Goal: Task Accomplishment & Management: Manage account settings

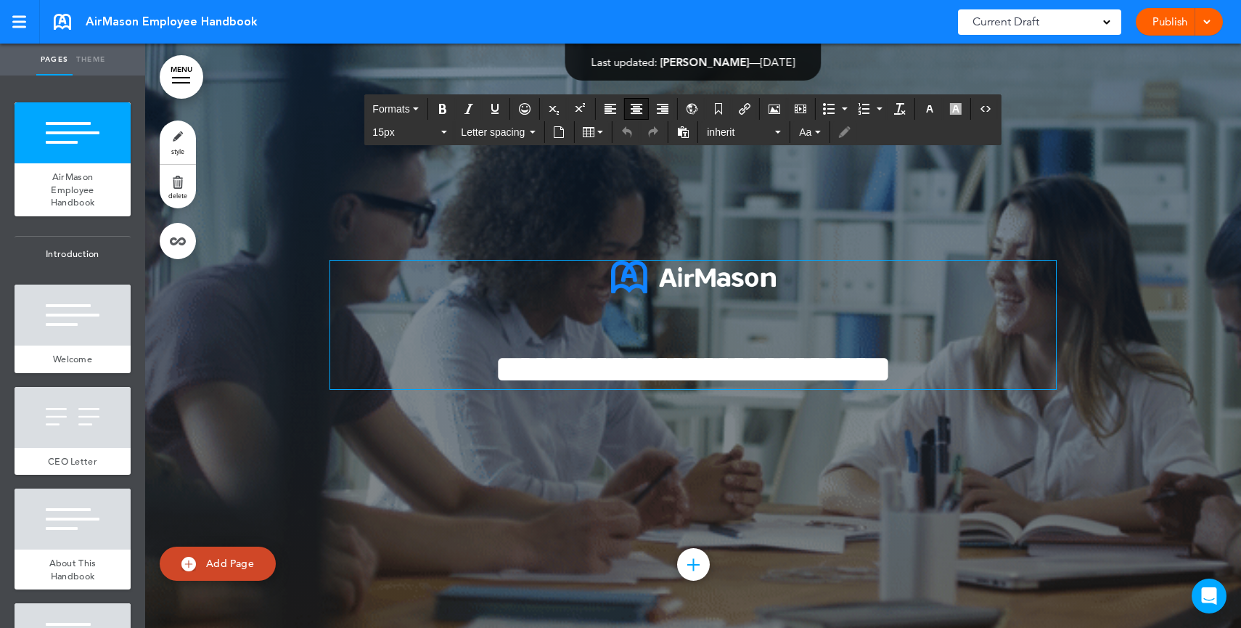
click at [767, 363] on span "**********" at bounding box center [693, 369] width 398 height 40
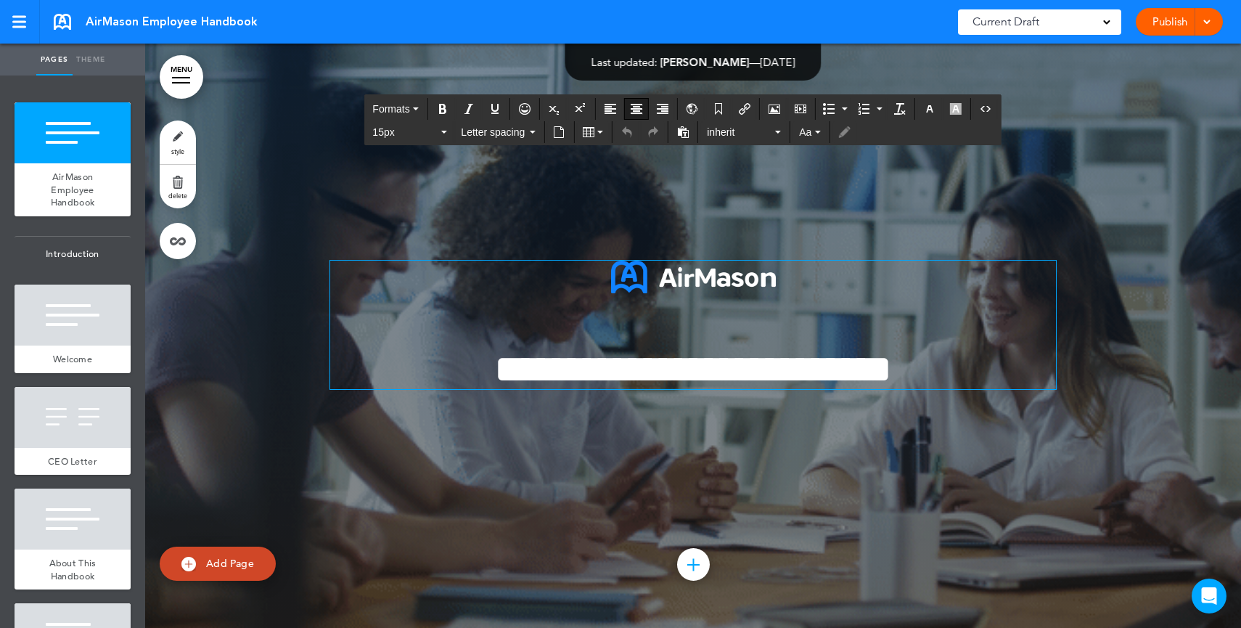
click at [1011, 25] on span "Current Draft" at bounding box center [1005, 22] width 67 height 20
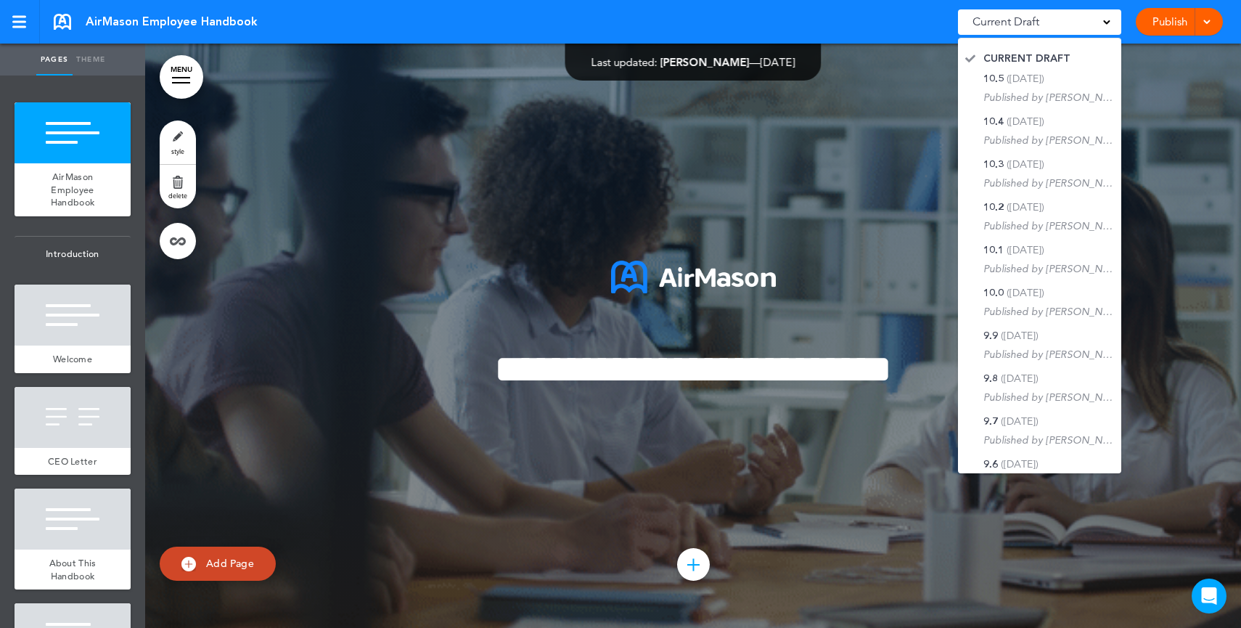
click at [1147, 25] on link "Publish" at bounding box center [1169, 22] width 46 height 28
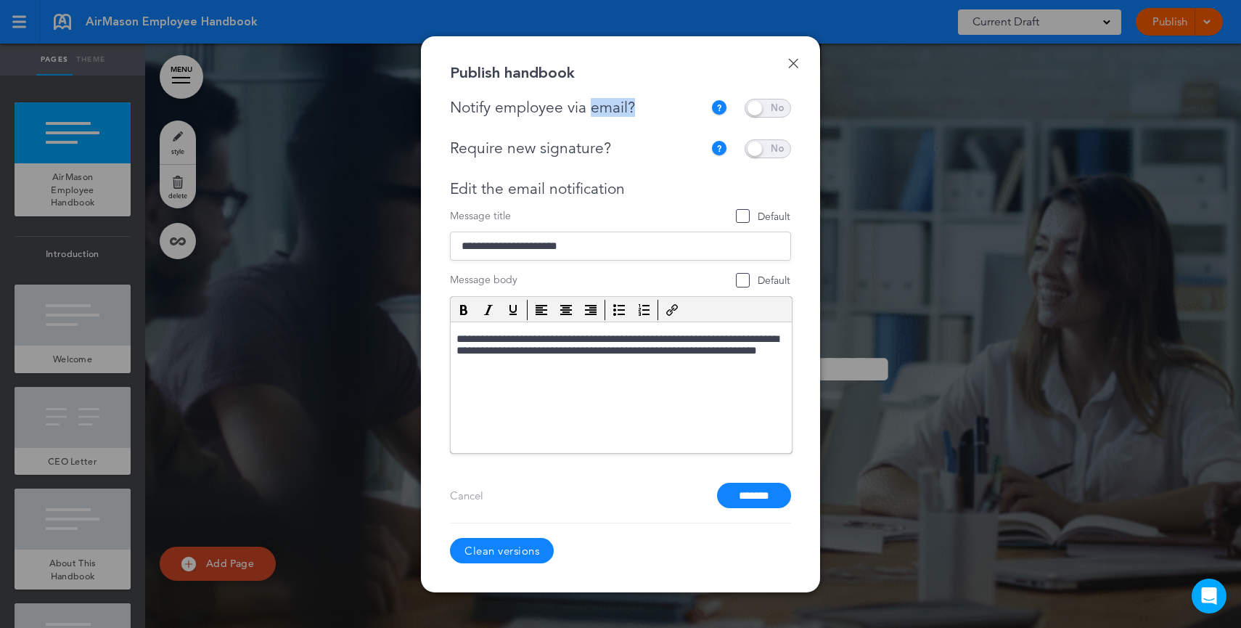
drag, startPoint x: 647, startPoint y: 110, endPoint x: 590, endPoint y: 113, distance: 57.4
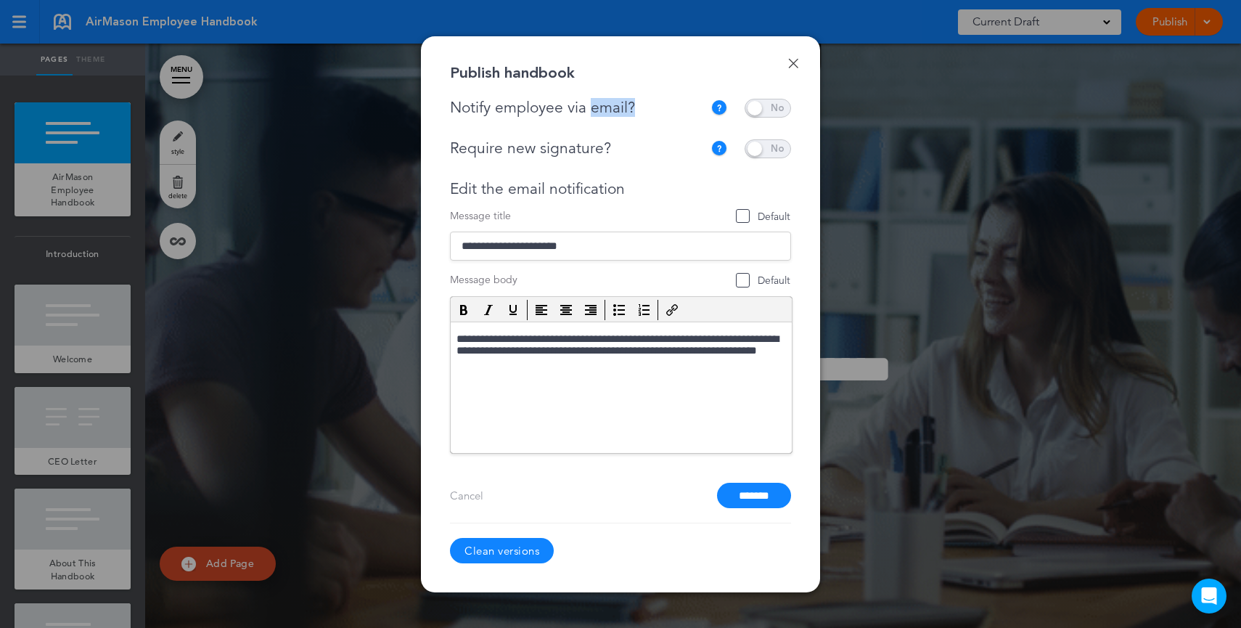
click at [590, 113] on div "Notify employee via email?" at bounding box center [580, 108] width 260 height 18
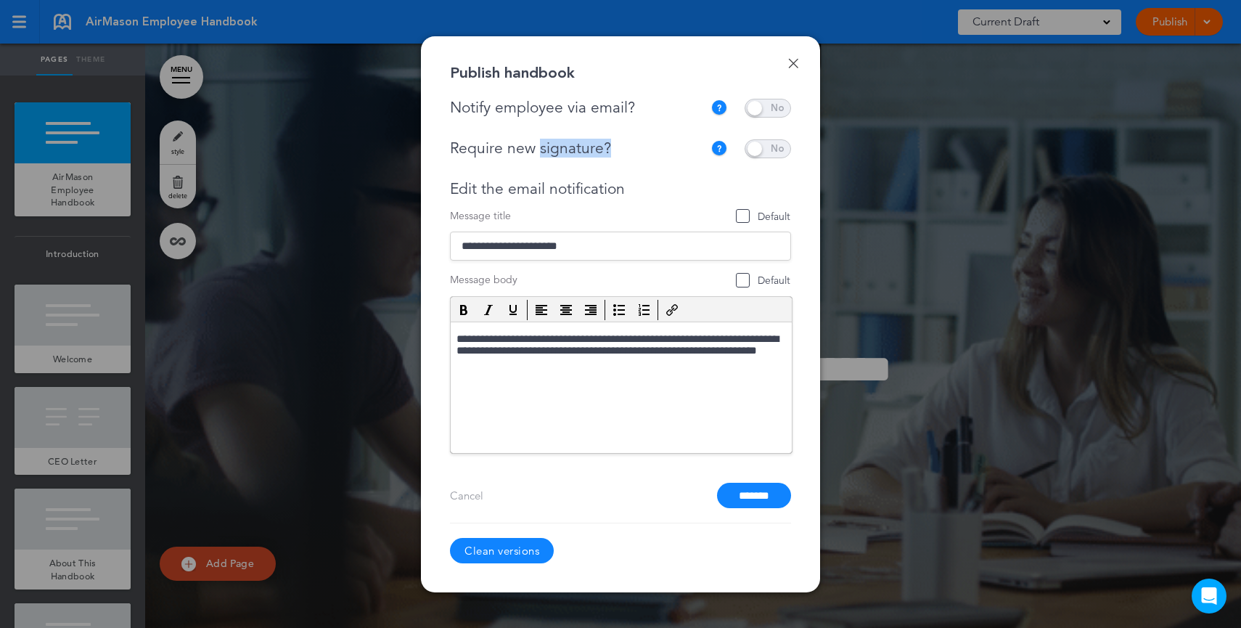
drag, startPoint x: 635, startPoint y: 147, endPoint x: 537, endPoint y: 150, distance: 98.0
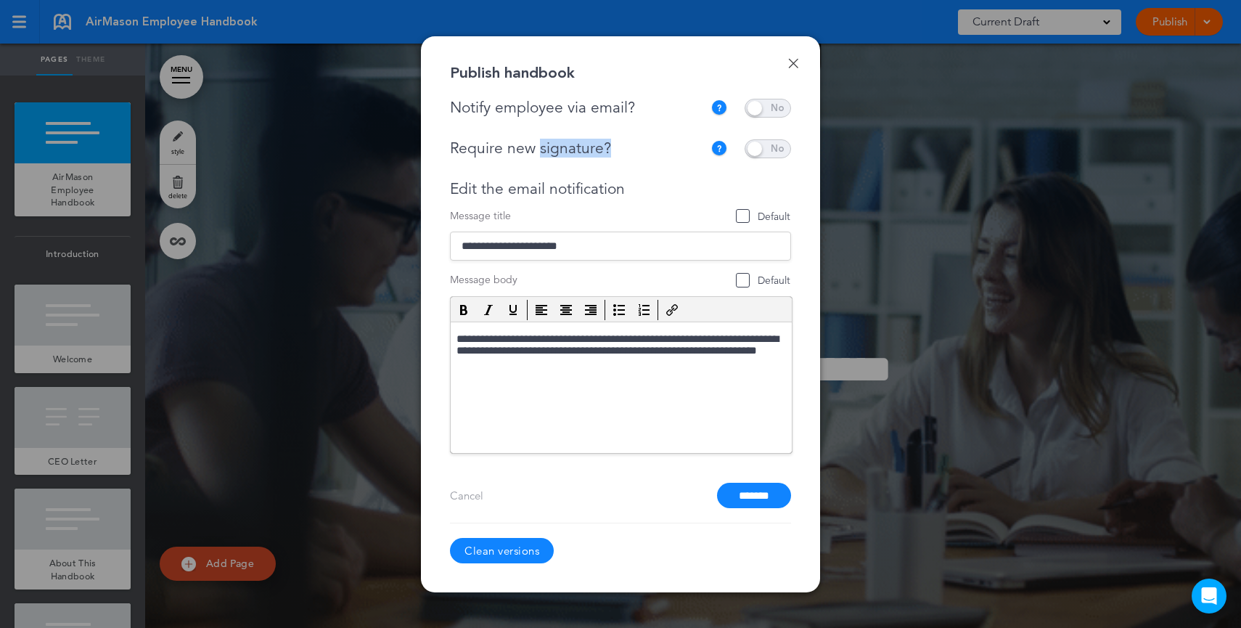
click at [537, 150] on div "Require new signature?" at bounding box center [576, 148] width 253 height 18
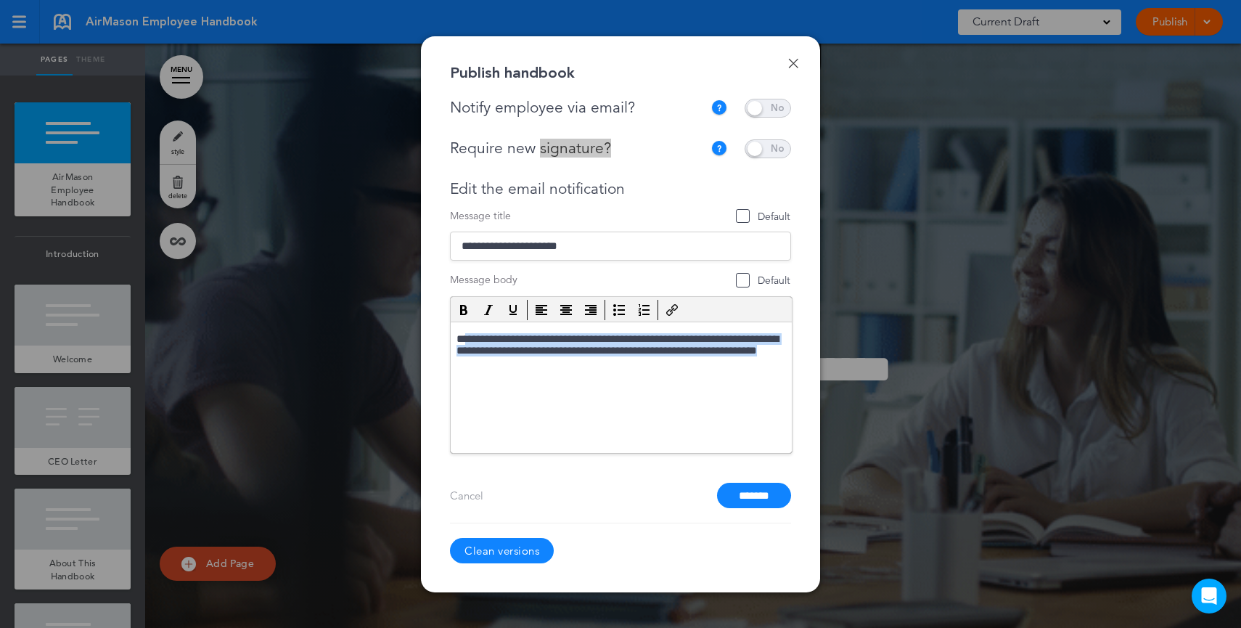
drag, startPoint x: 467, startPoint y: 336, endPoint x: 564, endPoint y: 364, distance: 100.5
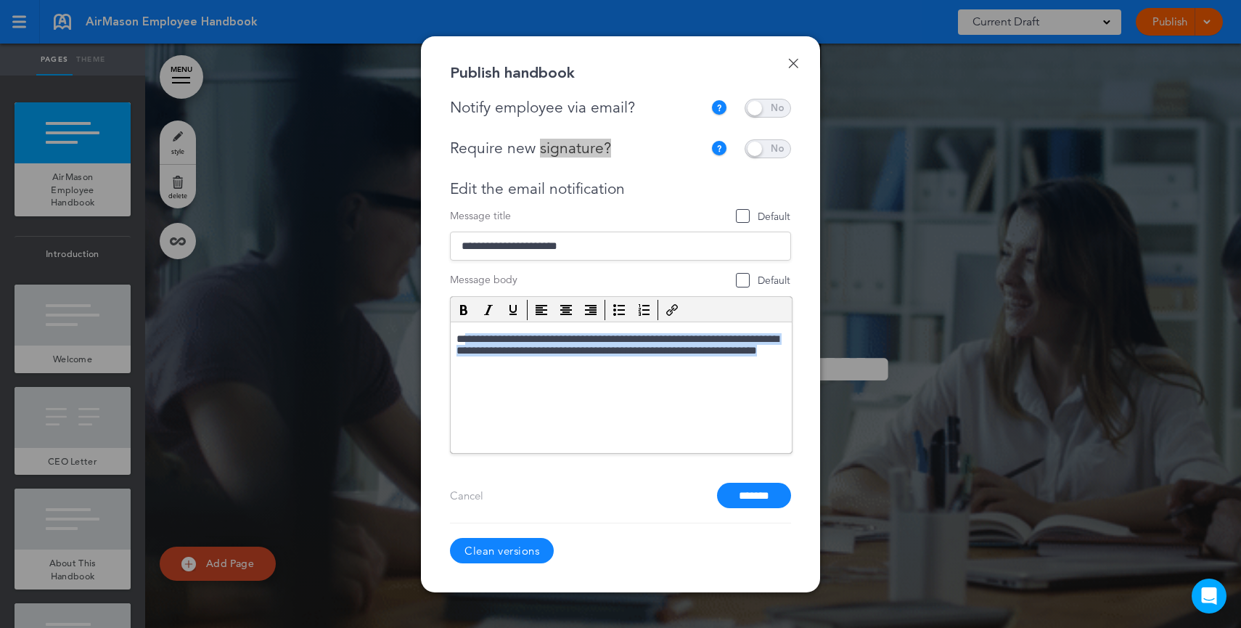
click at [564, 364] on p "**********" at bounding box center [620, 352] width 329 height 41
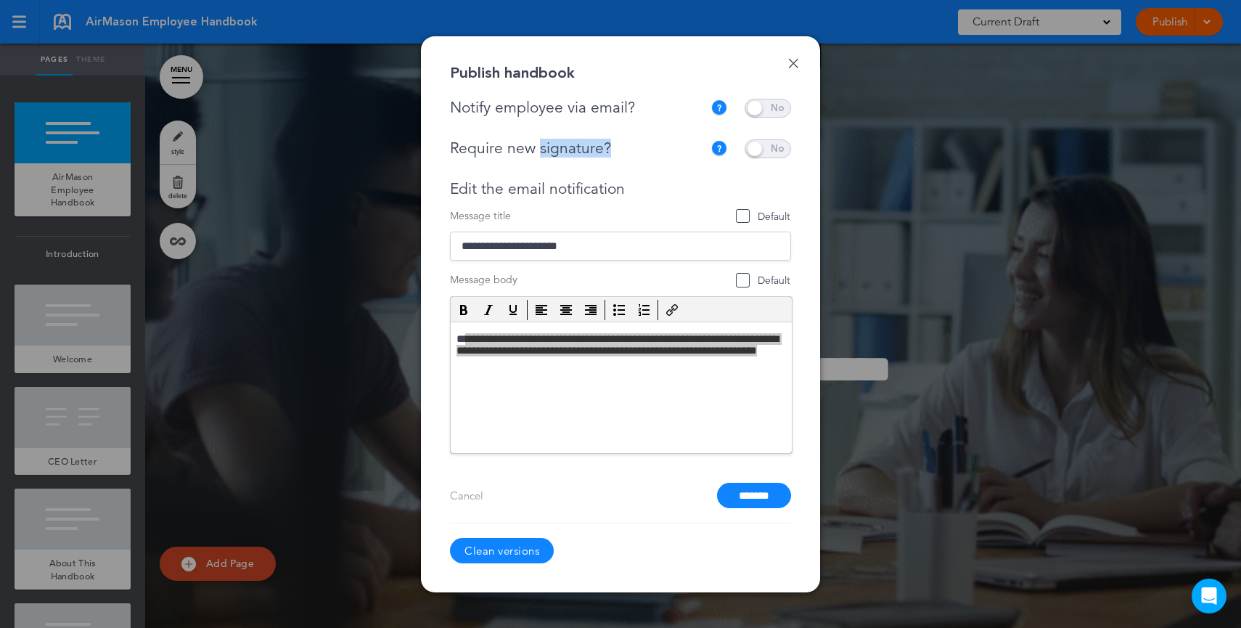
click at [794, 62] on link "Done" at bounding box center [793, 63] width 10 height 10
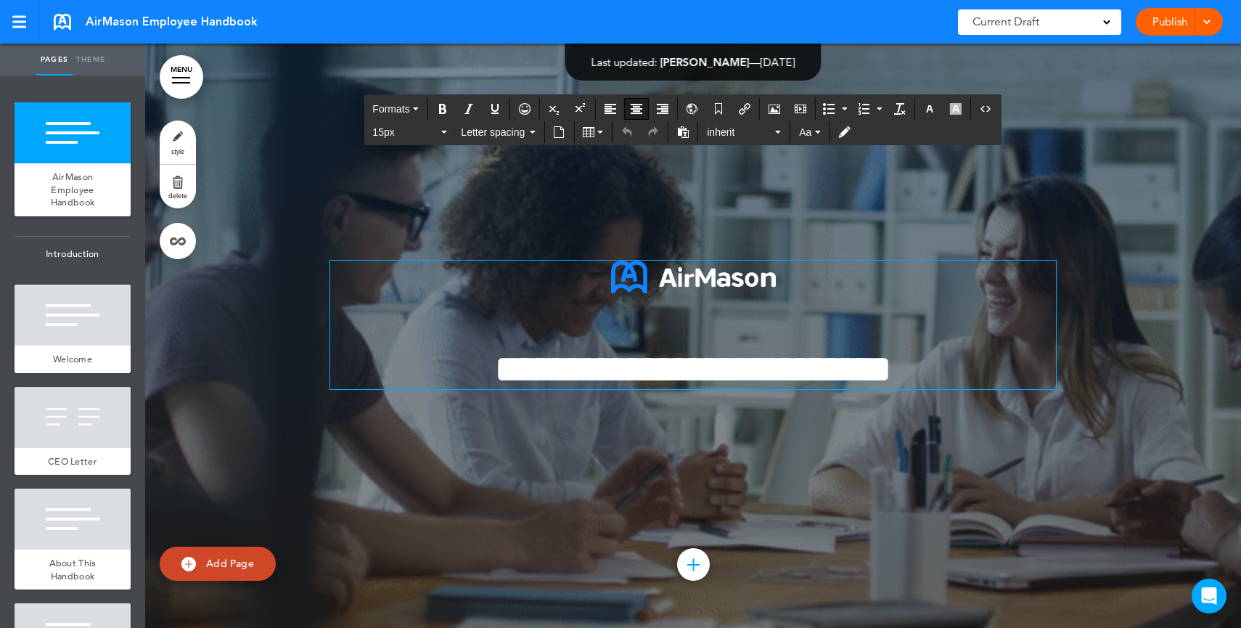
click at [678, 358] on span "**********" at bounding box center [693, 369] width 398 height 40
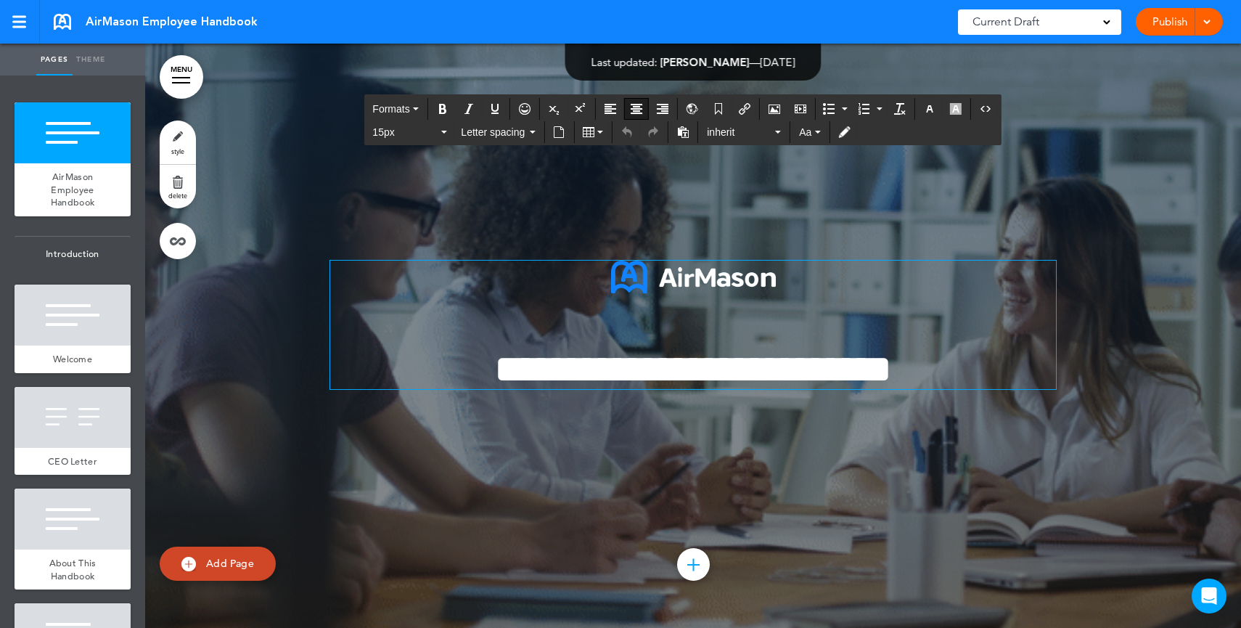
click at [685, 315] on p at bounding box center [692, 293] width 725 height 67
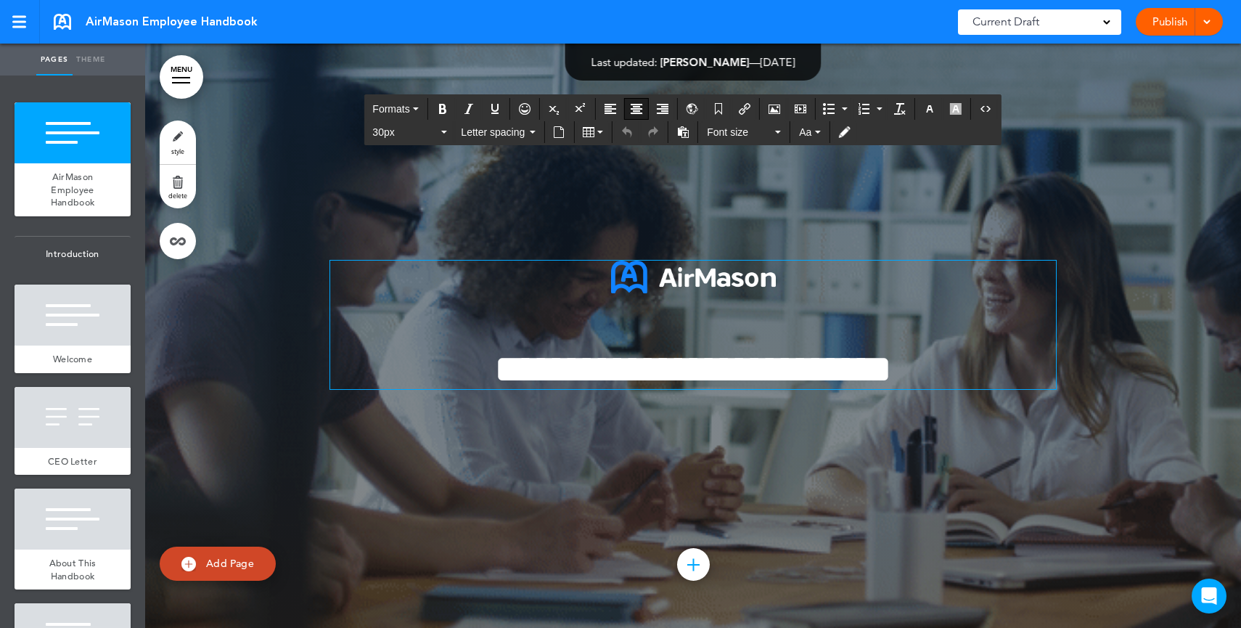
click at [691, 349] on span "**********" at bounding box center [693, 369] width 398 height 40
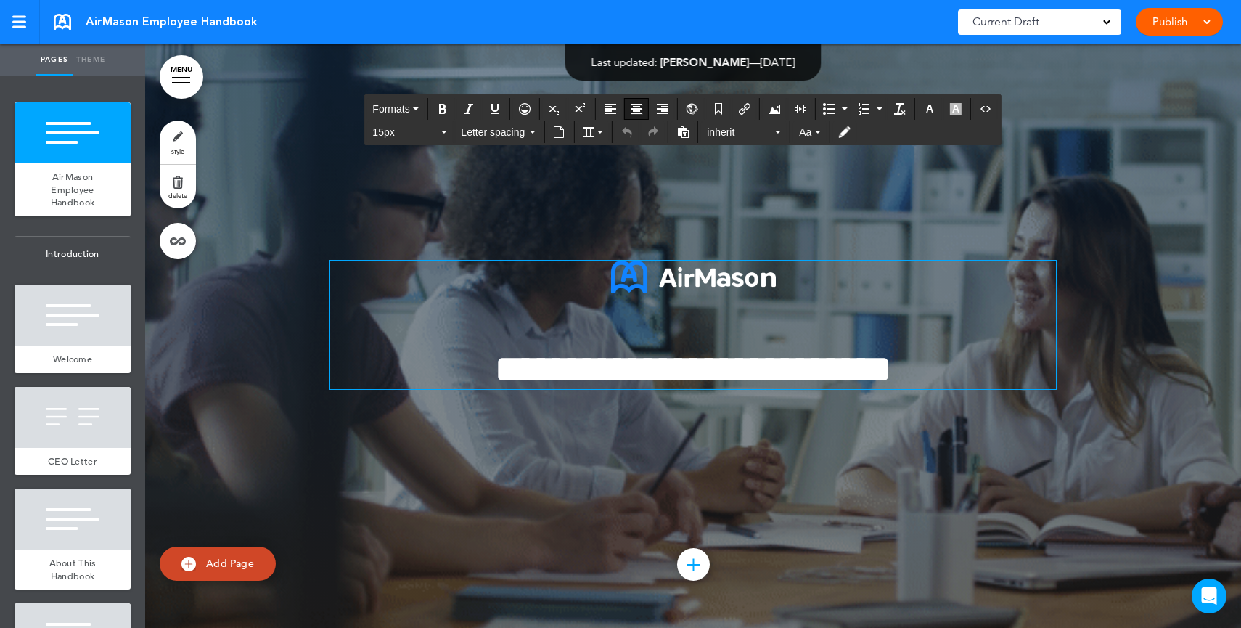
click at [982, 362] on h1 "**********" at bounding box center [692, 369] width 725 height 40
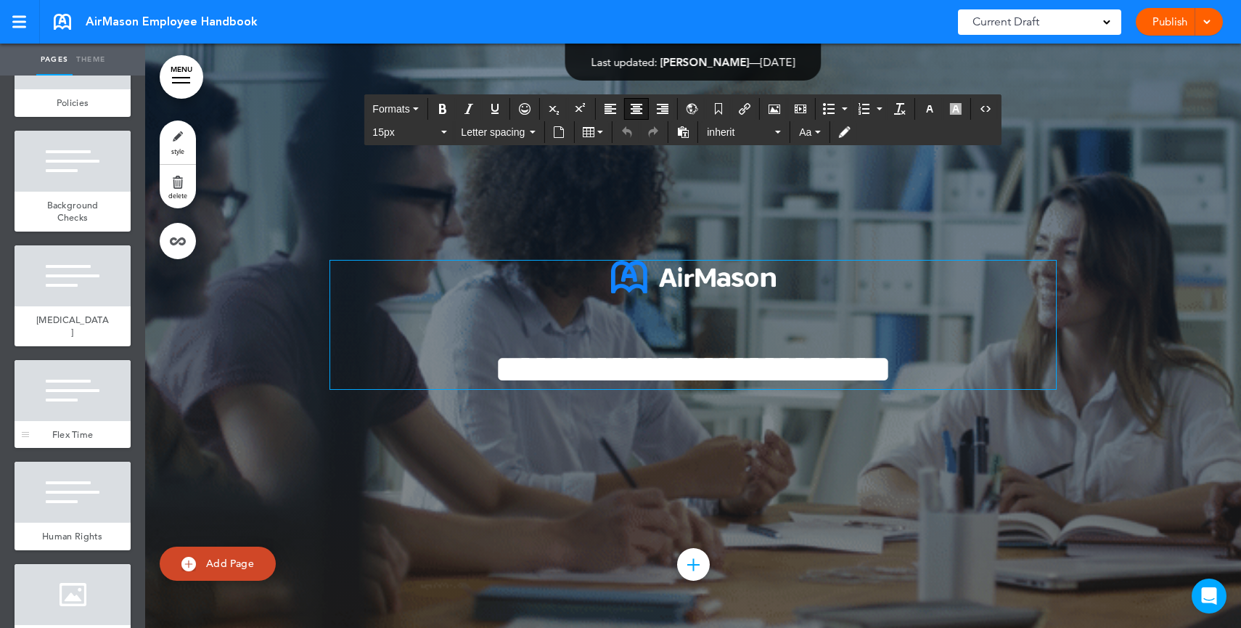
scroll to position [2826, 0]
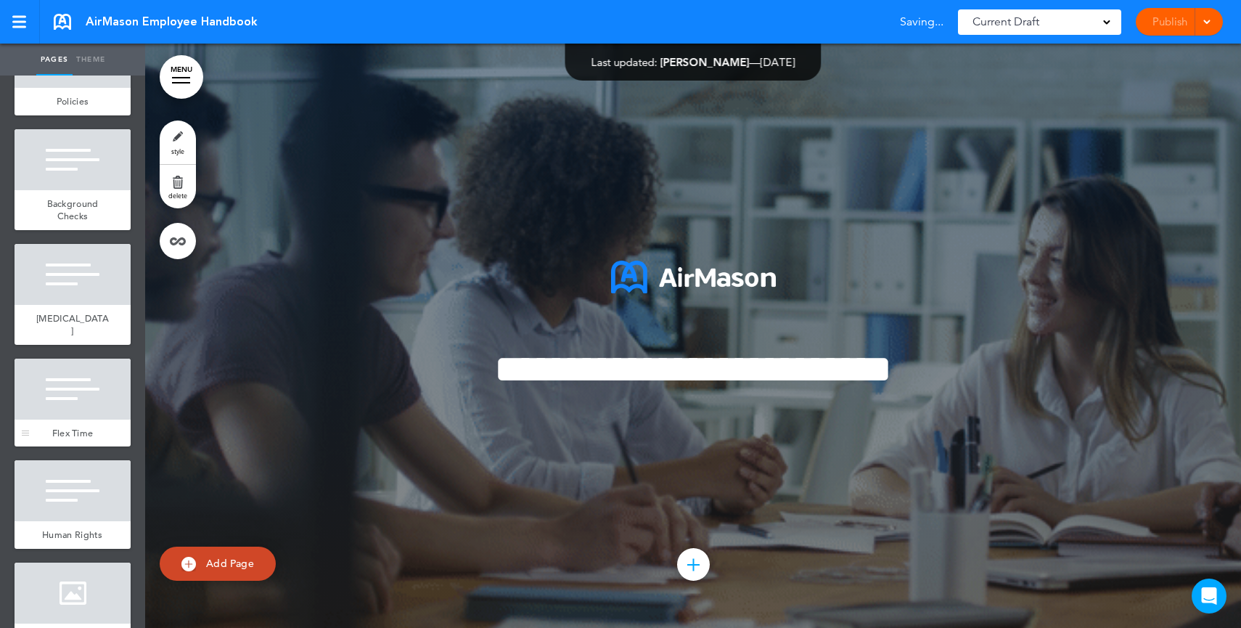
click at [63, 418] on div at bounding box center [73, 388] width 116 height 61
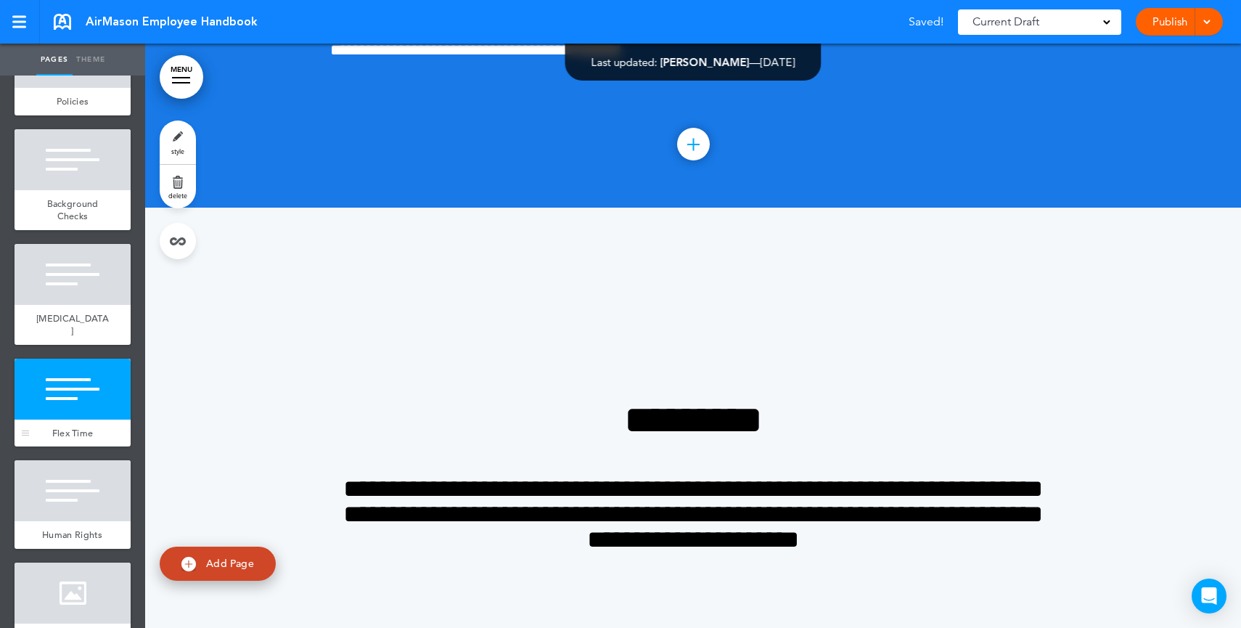
scroll to position [22307, 0]
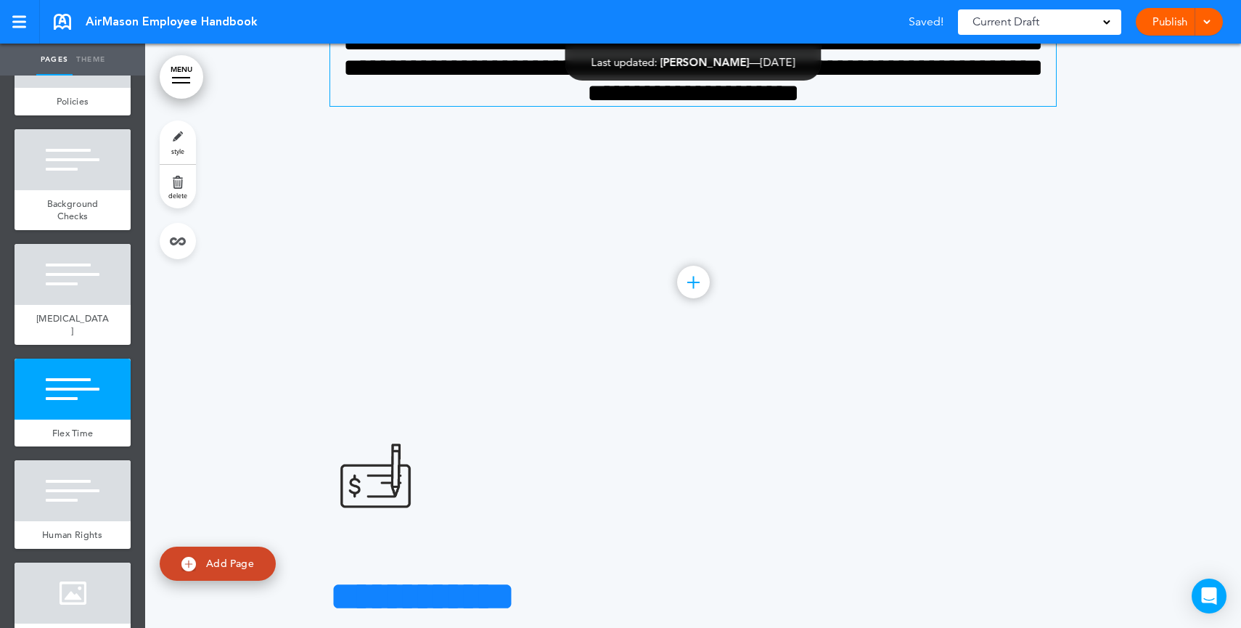
click at [940, 106] on h4 "**********" at bounding box center [692, 68] width 725 height 76
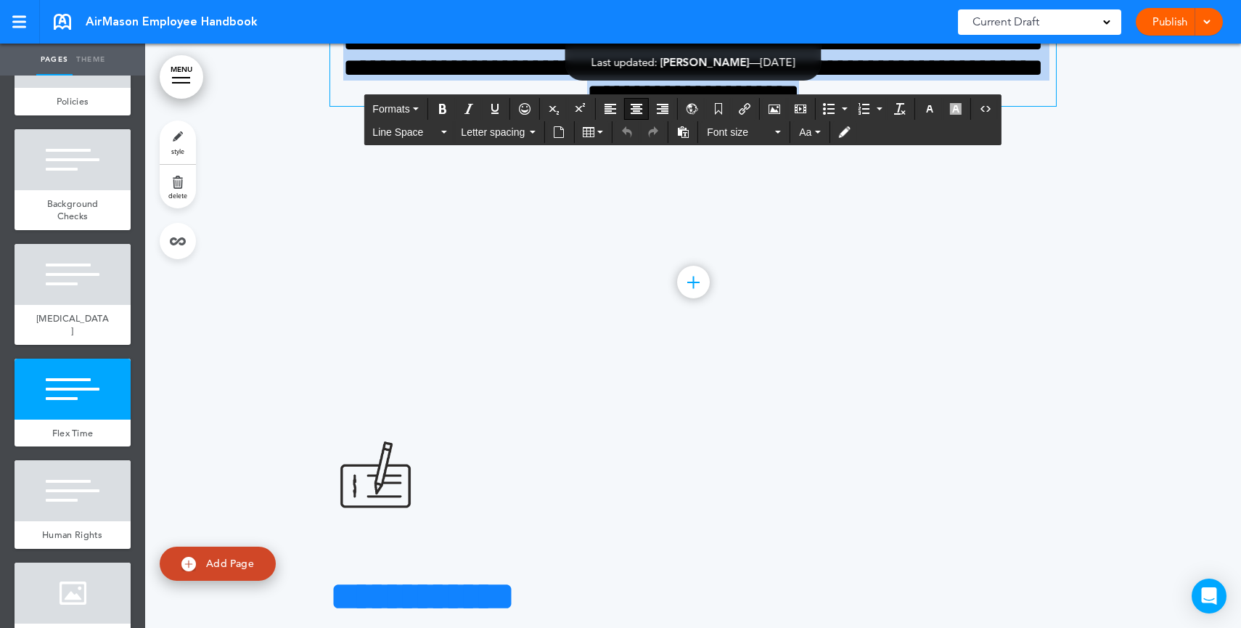
drag, startPoint x: 934, startPoint y: 371, endPoint x: 574, endPoint y: 240, distance: 383.5
click at [583, 106] on div "**********" at bounding box center [692, 30] width 725 height 152
click at [1018, 106] on h4 "**********" at bounding box center [692, 68] width 725 height 76
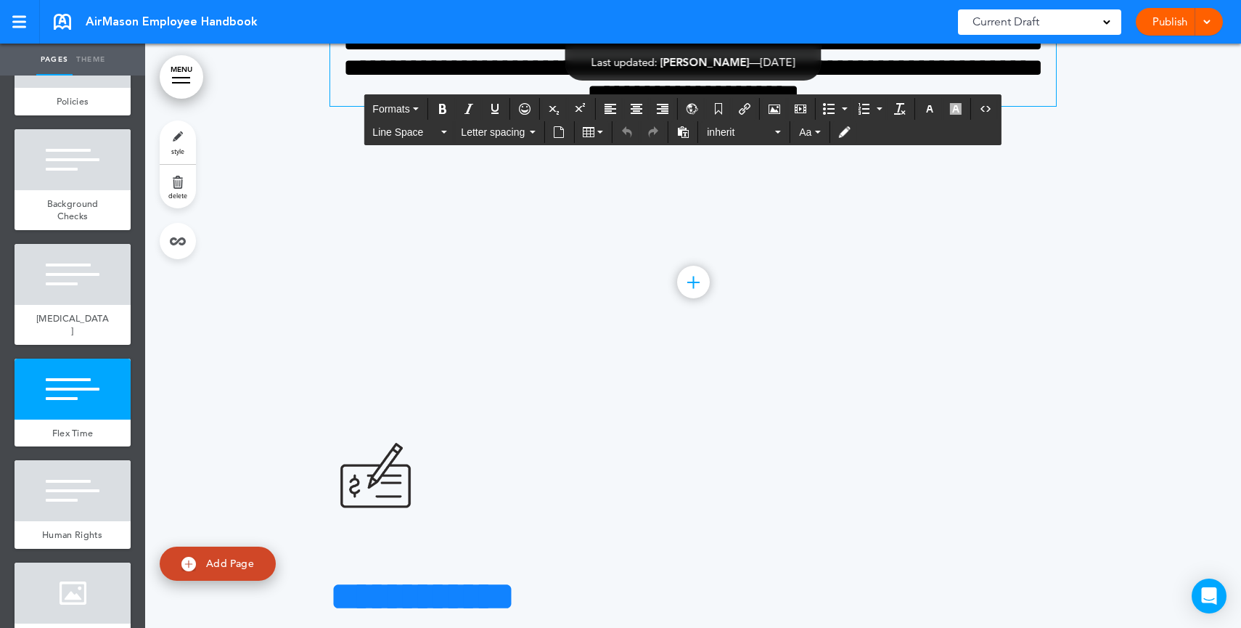
scroll to position [22282, 0]
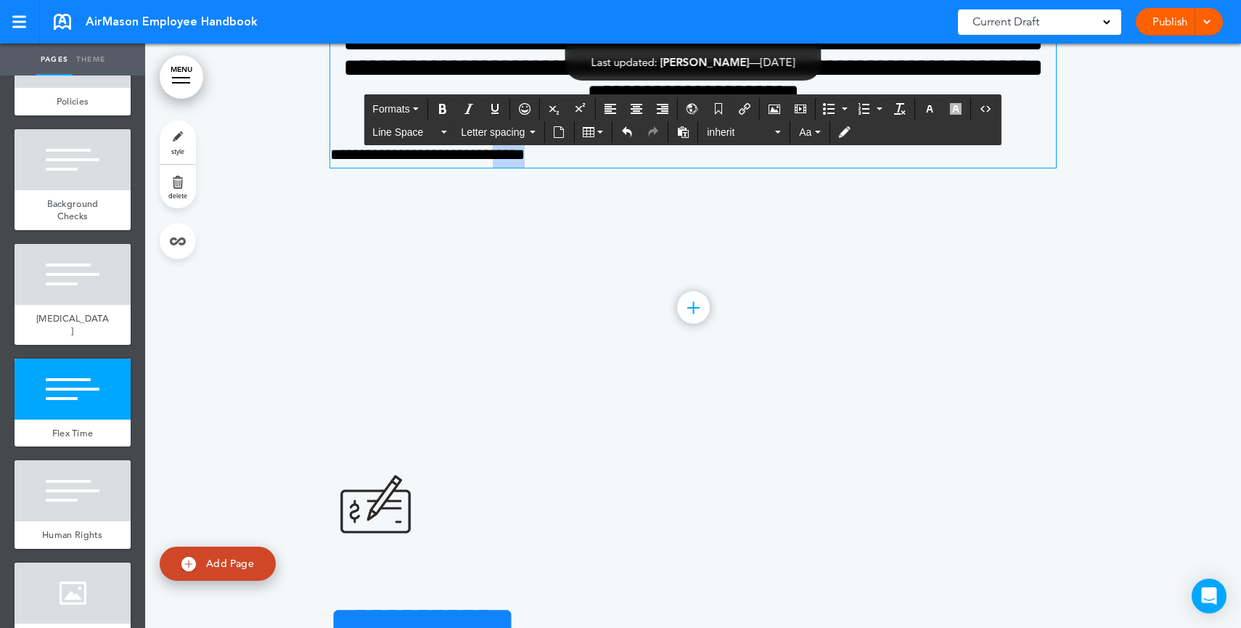
drag, startPoint x: 565, startPoint y: 439, endPoint x: 520, endPoint y: 435, distance: 45.2
click at [520, 168] on p "**********" at bounding box center [692, 154] width 725 height 25
click at [750, 104] on icon "Insert/edit airmason link" at bounding box center [744, 109] width 12 height 12
type input "*****"
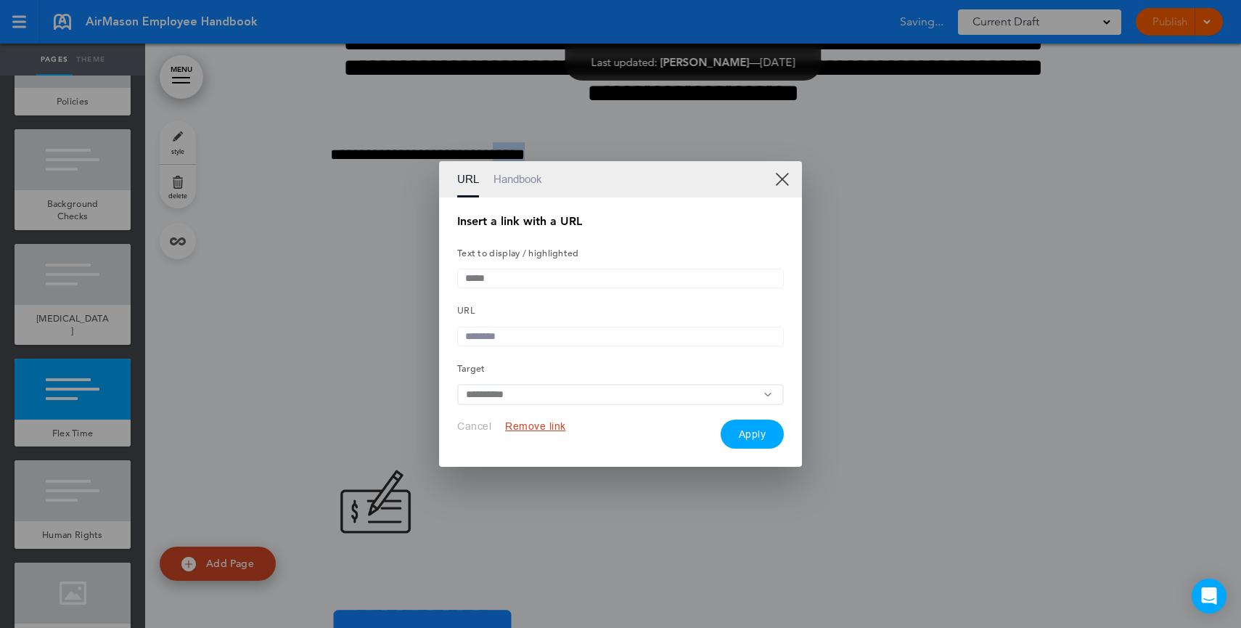
click at [785, 175] on link "XX" at bounding box center [782, 179] width 14 height 14
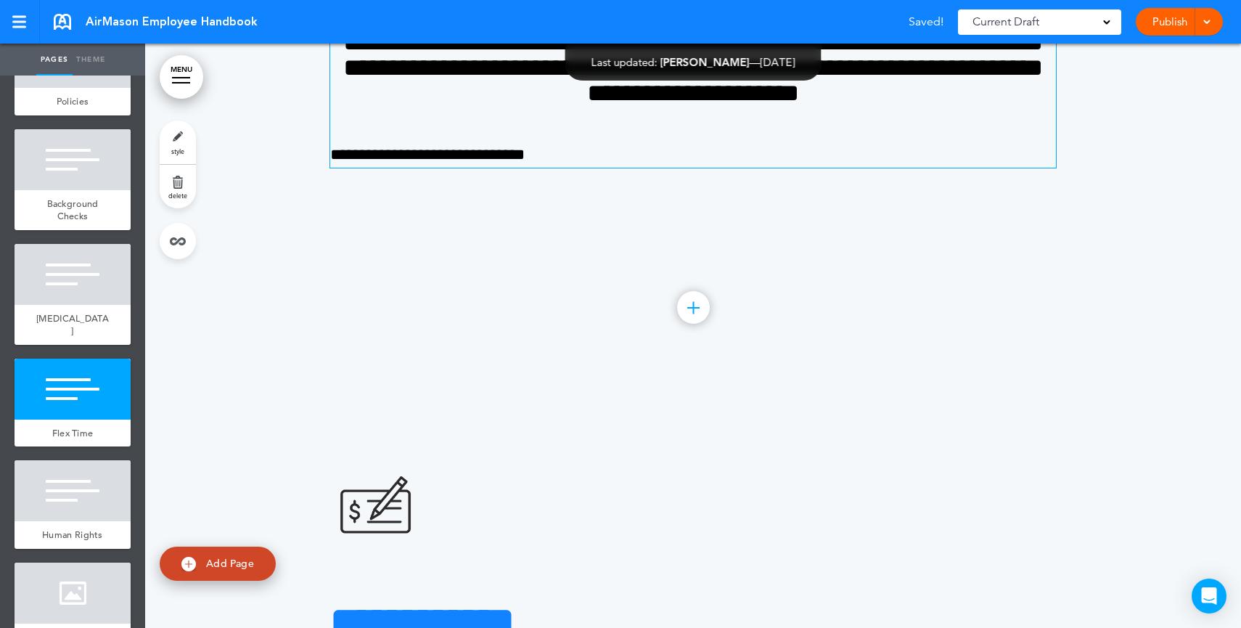
click at [724, 105] on span "**********" at bounding box center [692, 67] width 699 height 75
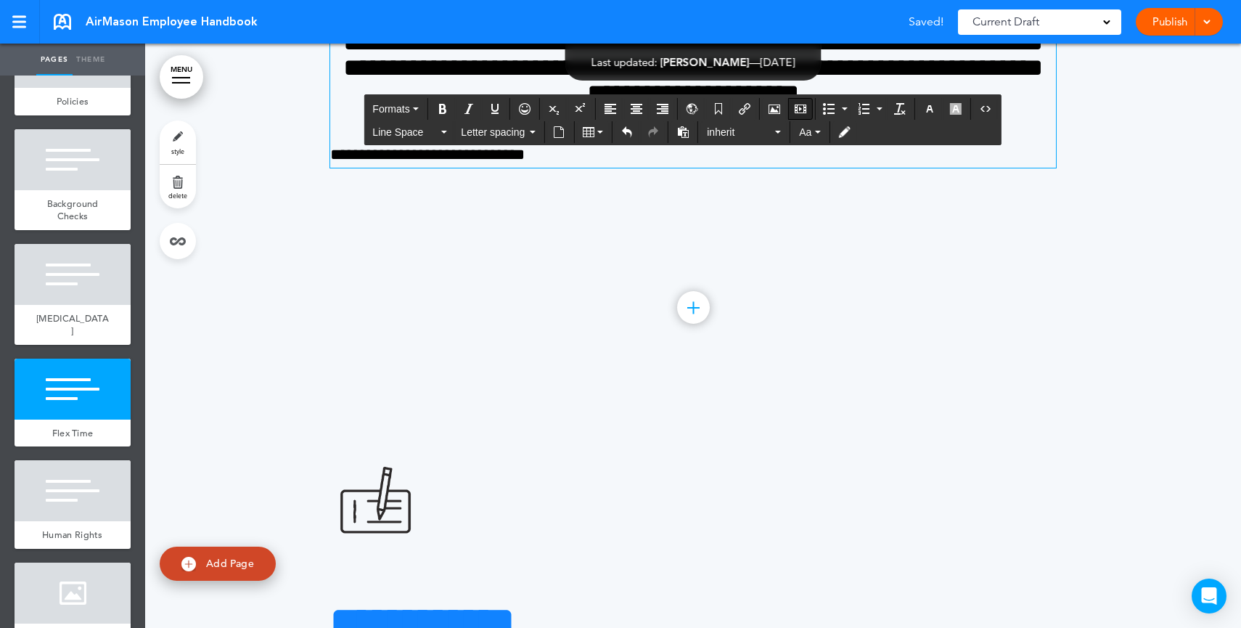
click at [802, 108] on icon "Insert/edit media" at bounding box center [800, 109] width 12 height 12
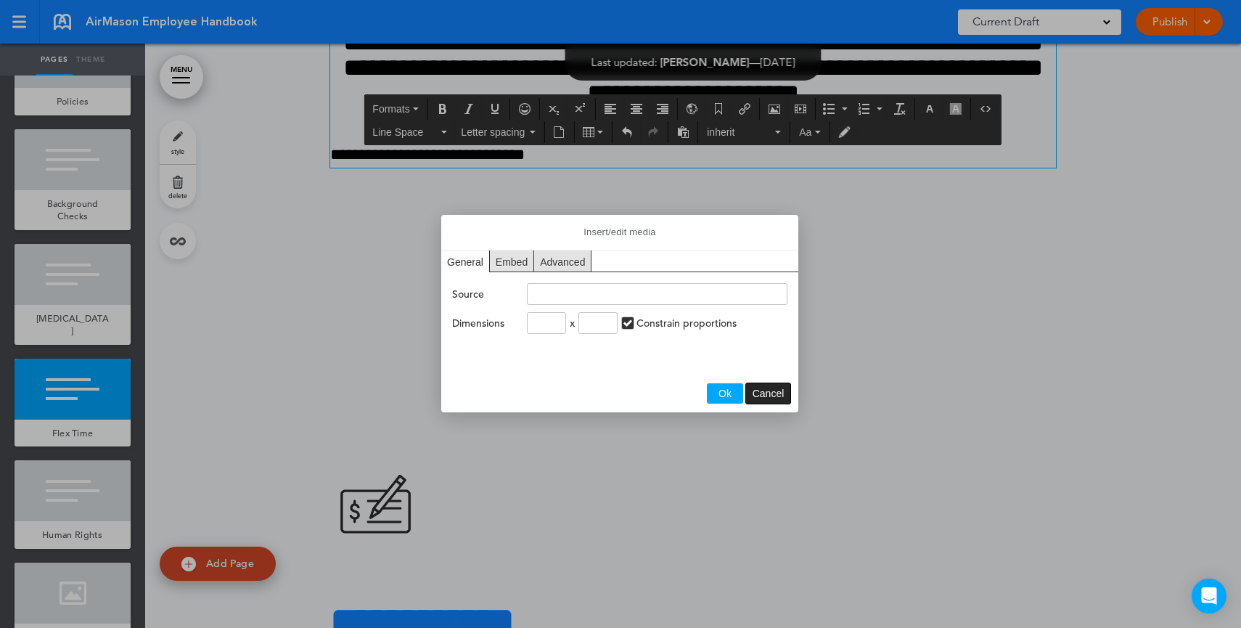
click at [772, 392] on span "Cancel" at bounding box center [768, 393] width 32 height 12
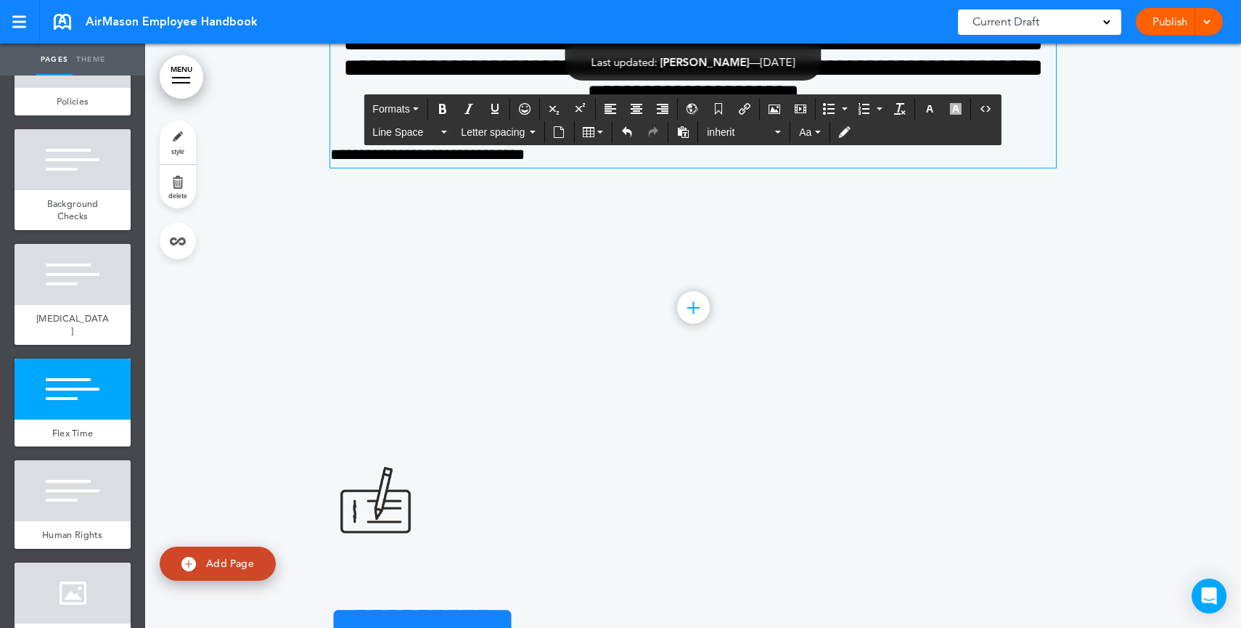
click at [616, 168] on p "**********" at bounding box center [692, 154] width 725 height 25
drag, startPoint x: 570, startPoint y: 440, endPoint x: 623, endPoint y: 436, distance: 53.1
click at [570, 168] on p "**********" at bounding box center [692, 154] width 725 height 25
drag, startPoint x: 624, startPoint y: 436, endPoint x: 321, endPoint y: 429, distance: 303.3
click at [321, 371] on div "**********" at bounding box center [692, 79] width 1095 height 584
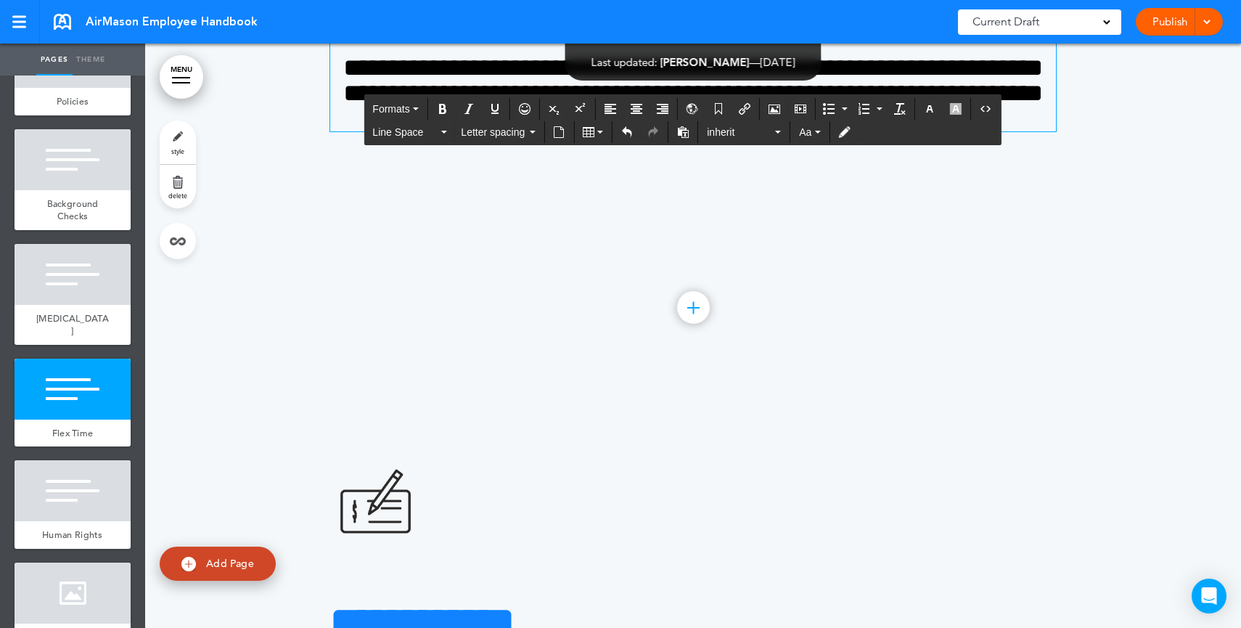
scroll to position [22307, 0]
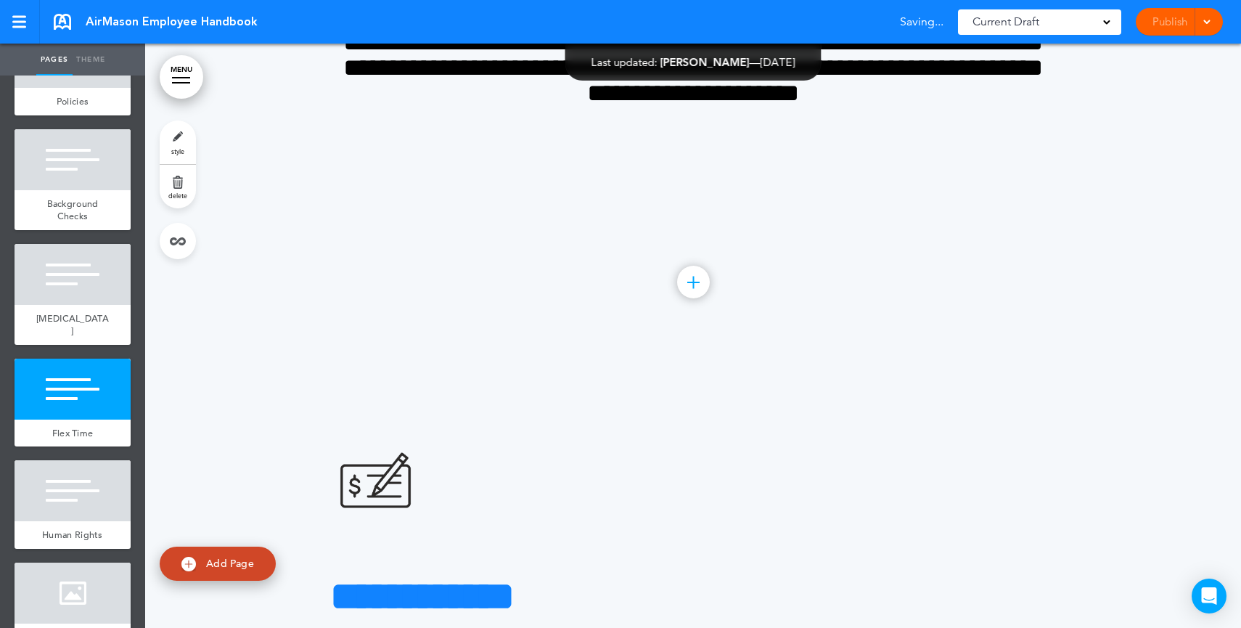
click at [228, 579] on link "Add Page" at bounding box center [218, 563] width 116 height 34
type input "********"
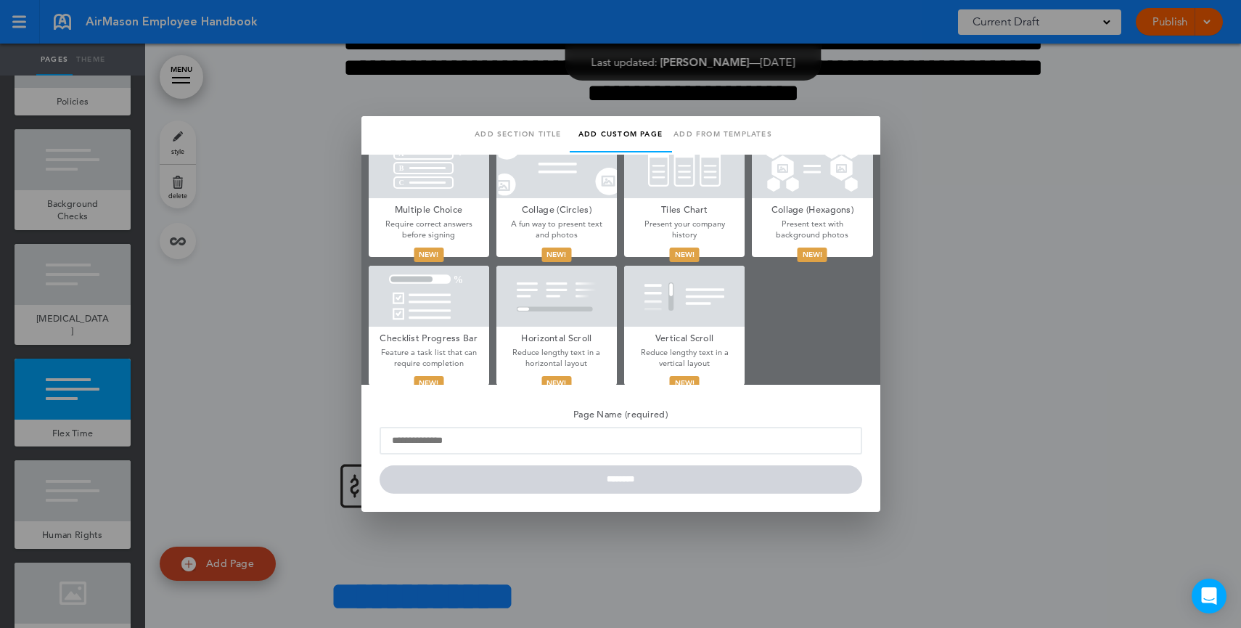
scroll to position [680, 0]
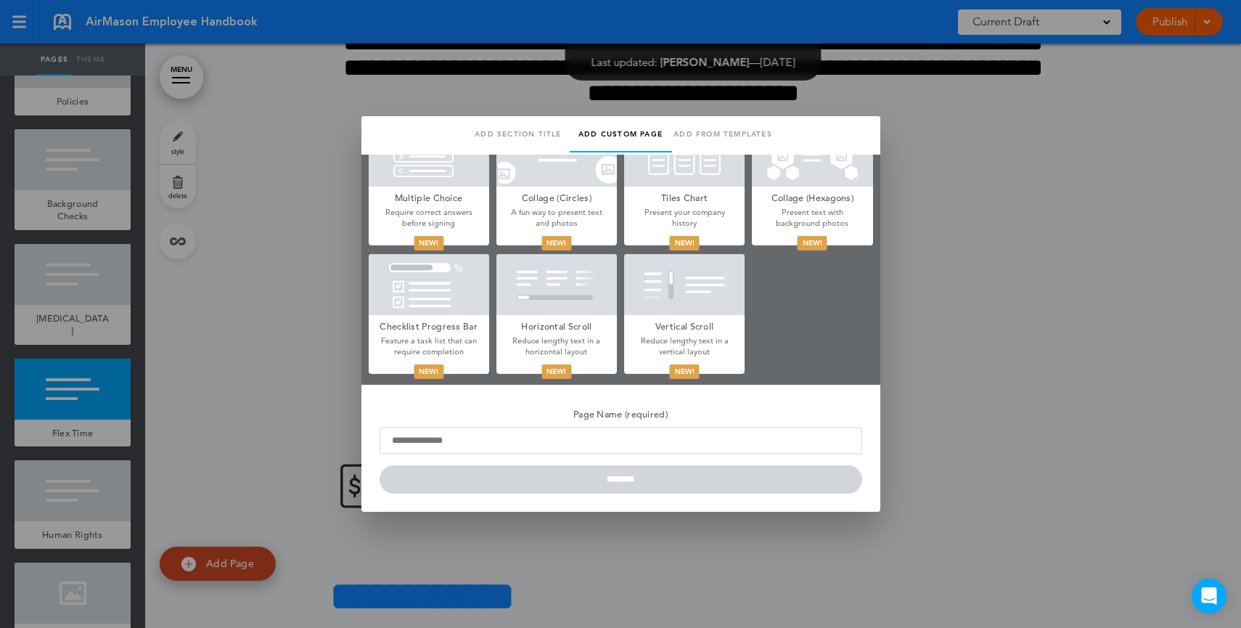
click at [898, 332] on div at bounding box center [620, 314] width 1241 height 628
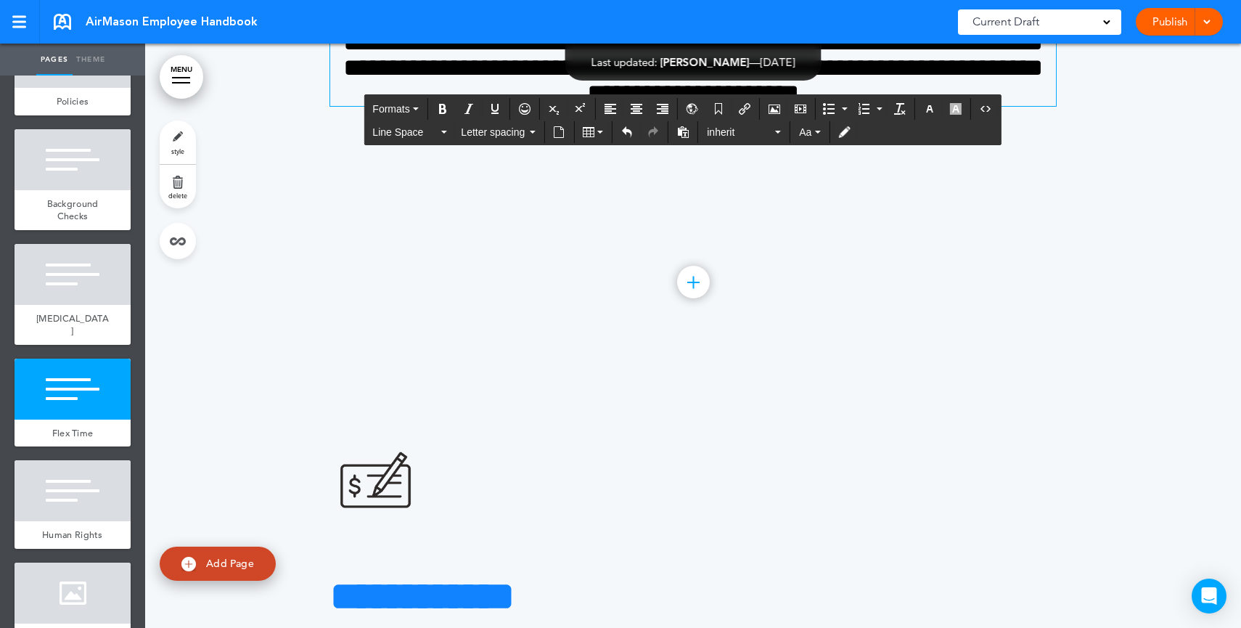
click at [949, 105] on span "**********" at bounding box center [692, 67] width 699 height 75
click at [925, 106] on h4 "**********" at bounding box center [692, 68] width 725 height 76
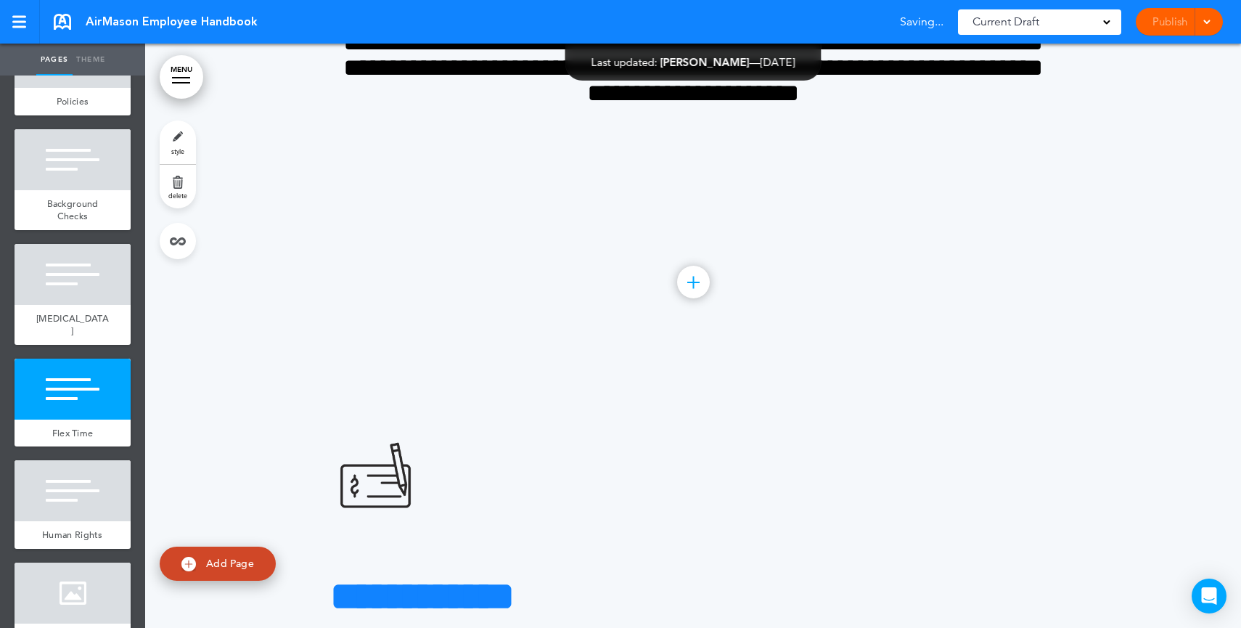
click at [181, 140] on link "style" at bounding box center [178, 142] width 36 height 44
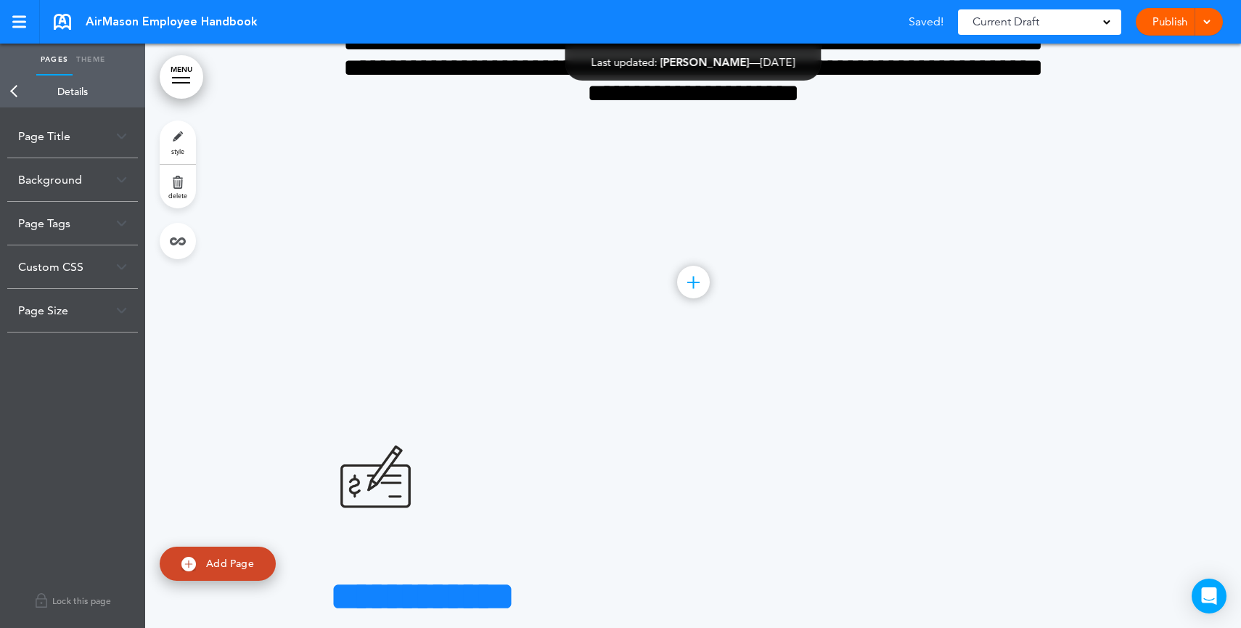
click at [97, 177] on div "Background" at bounding box center [72, 179] width 131 height 43
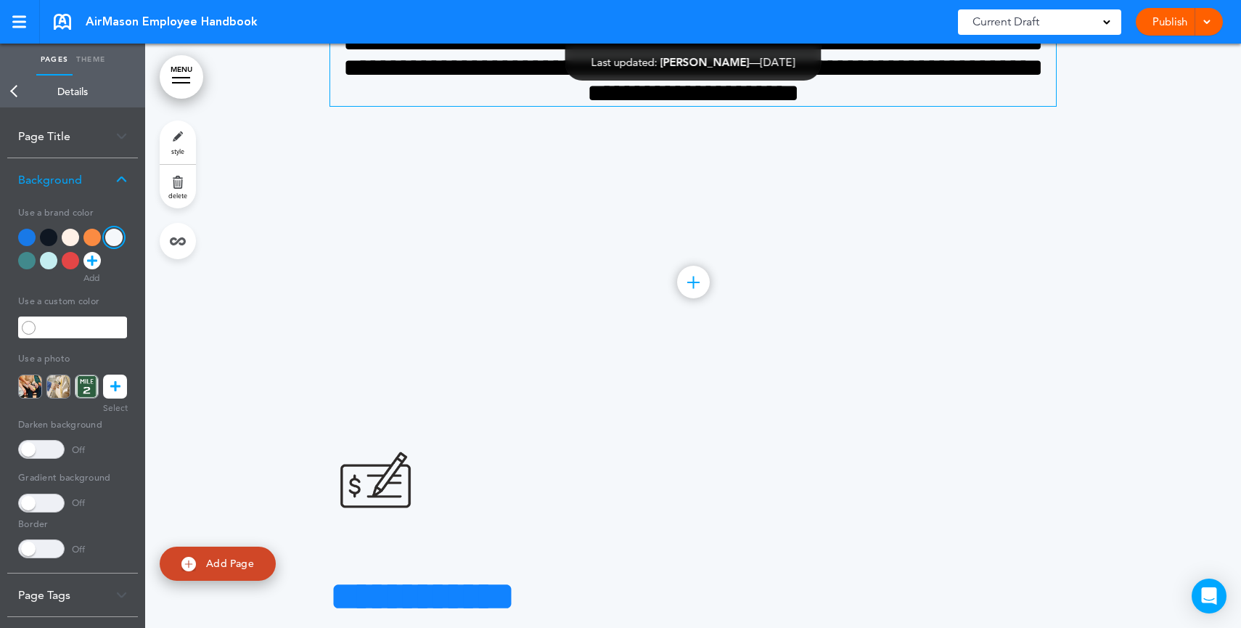
click at [913, 106] on h4 "**********" at bounding box center [692, 68] width 725 height 76
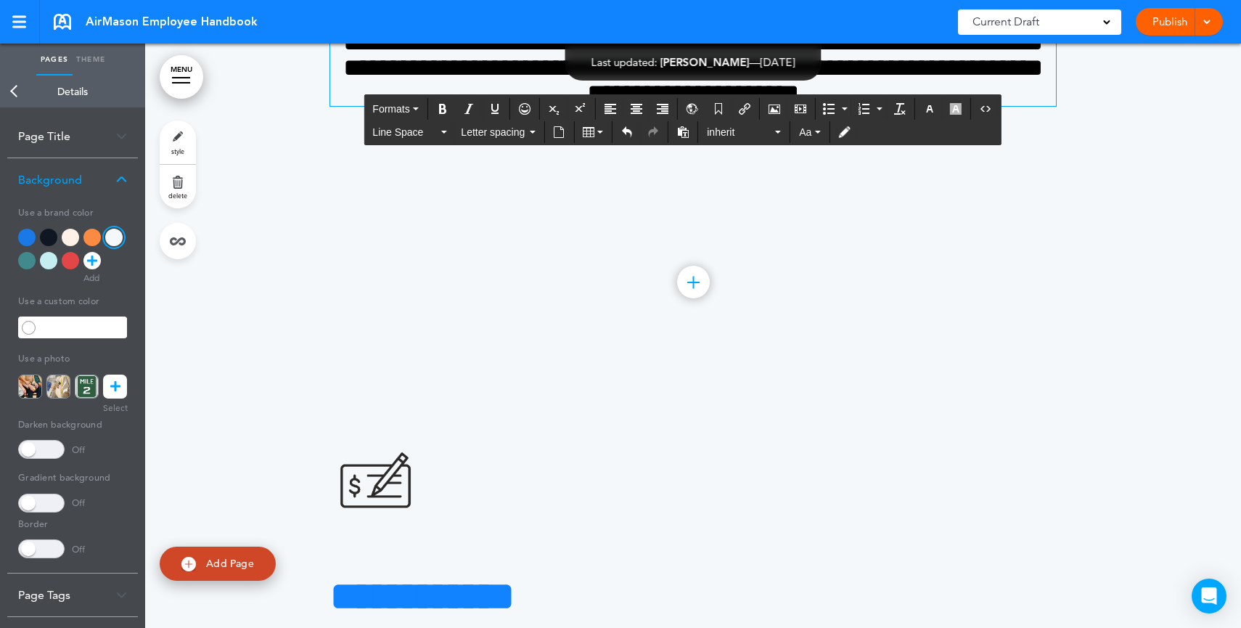
click at [29, 237] on div at bounding box center [26, 237] width 17 height 17
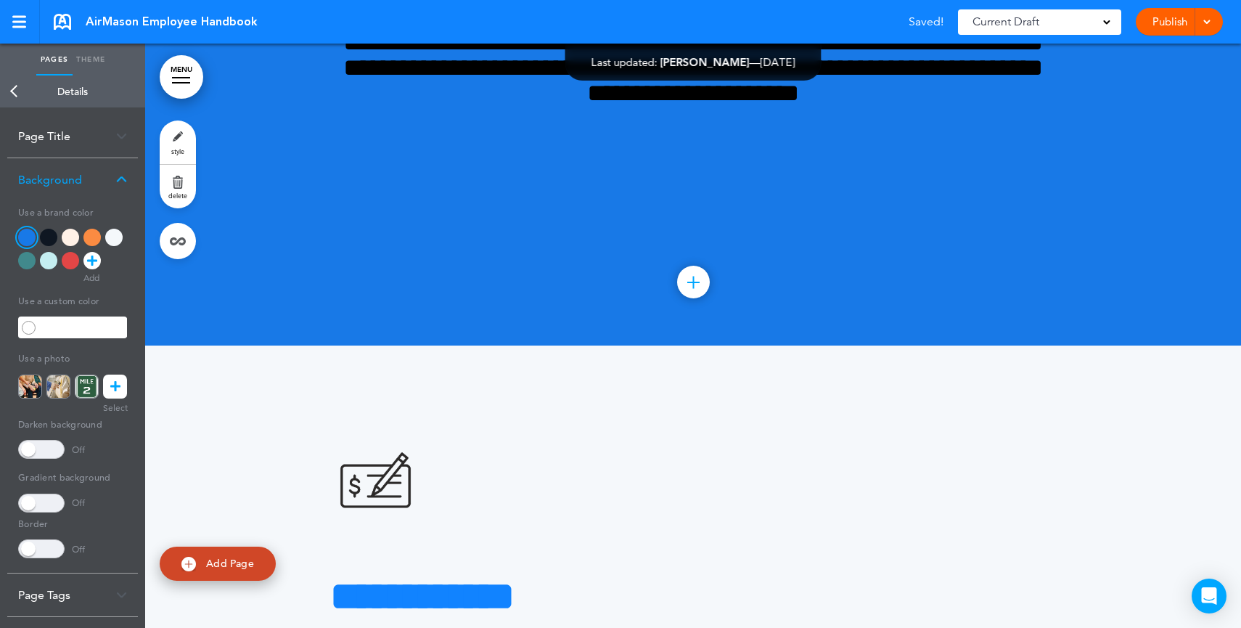
click at [27, 255] on div at bounding box center [26, 260] width 17 height 17
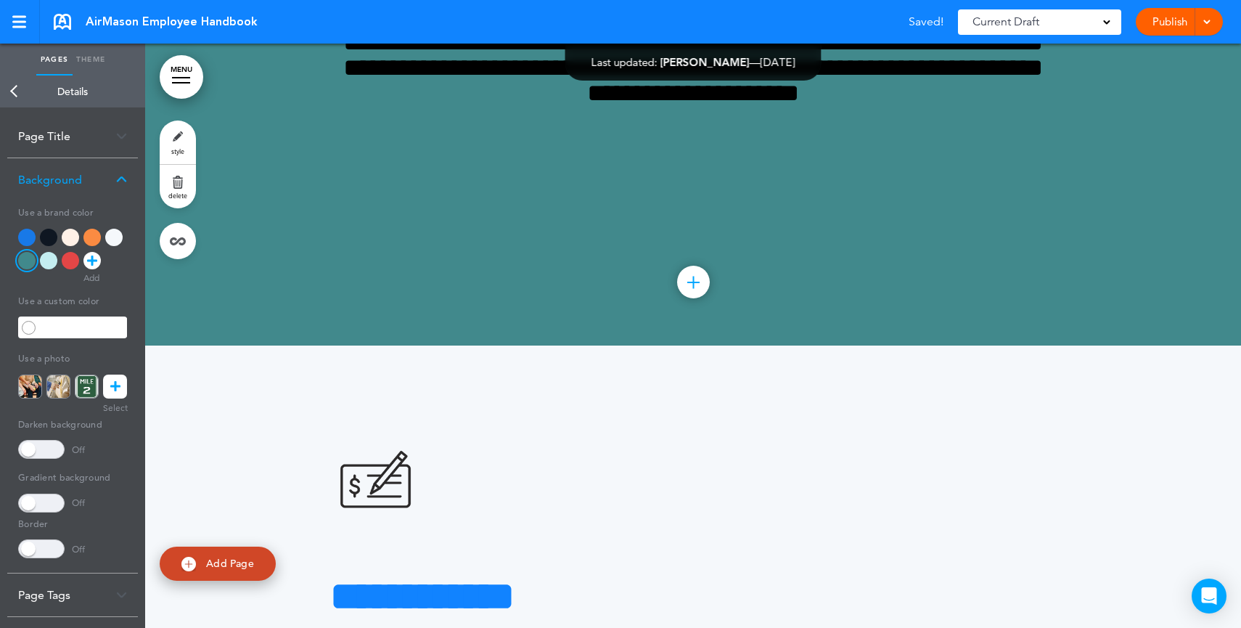
click at [64, 262] on div at bounding box center [70, 260] width 17 height 17
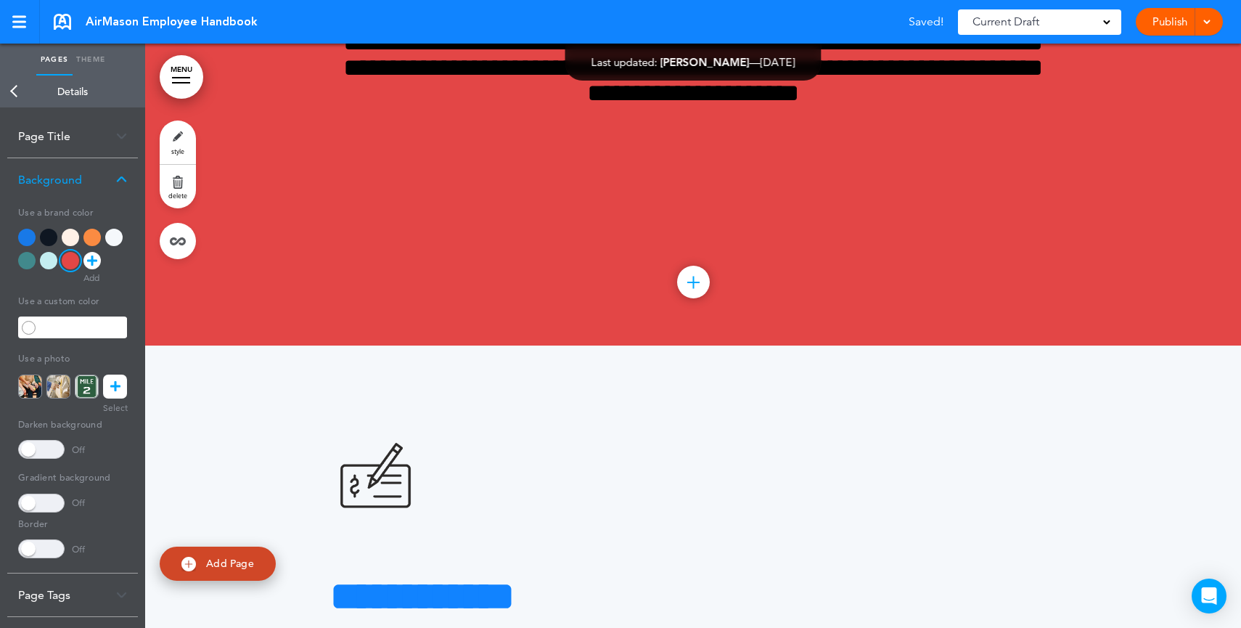
click at [47, 259] on div at bounding box center [48, 260] width 17 height 17
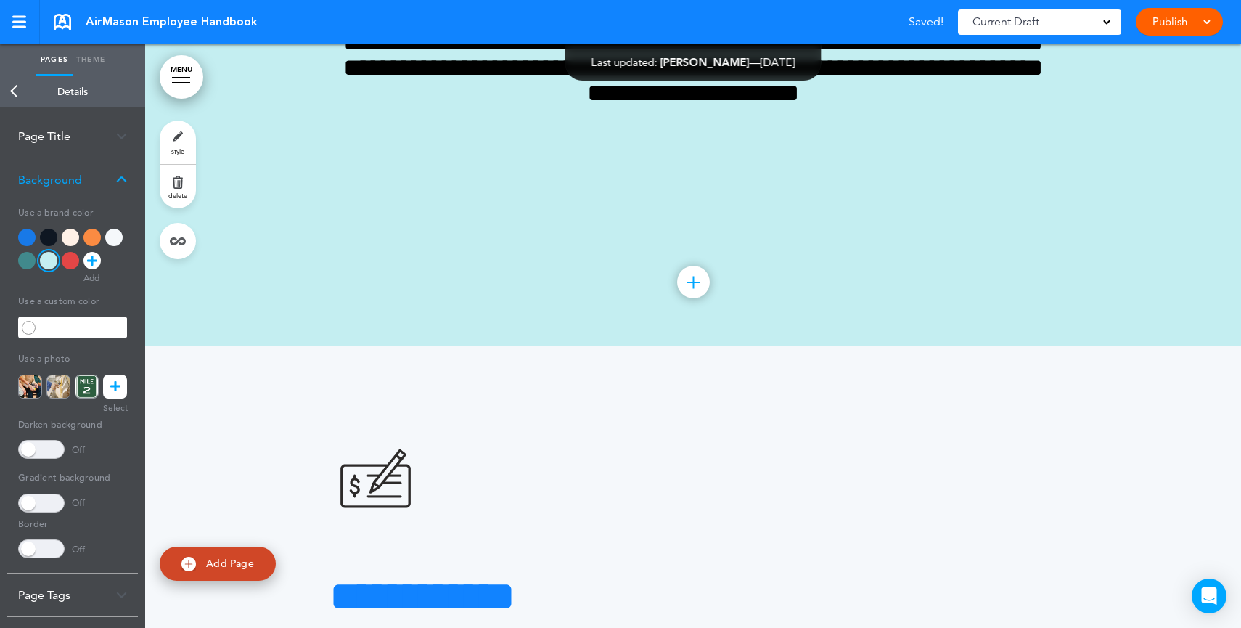
click at [49, 241] on div at bounding box center [48, 237] width 17 height 17
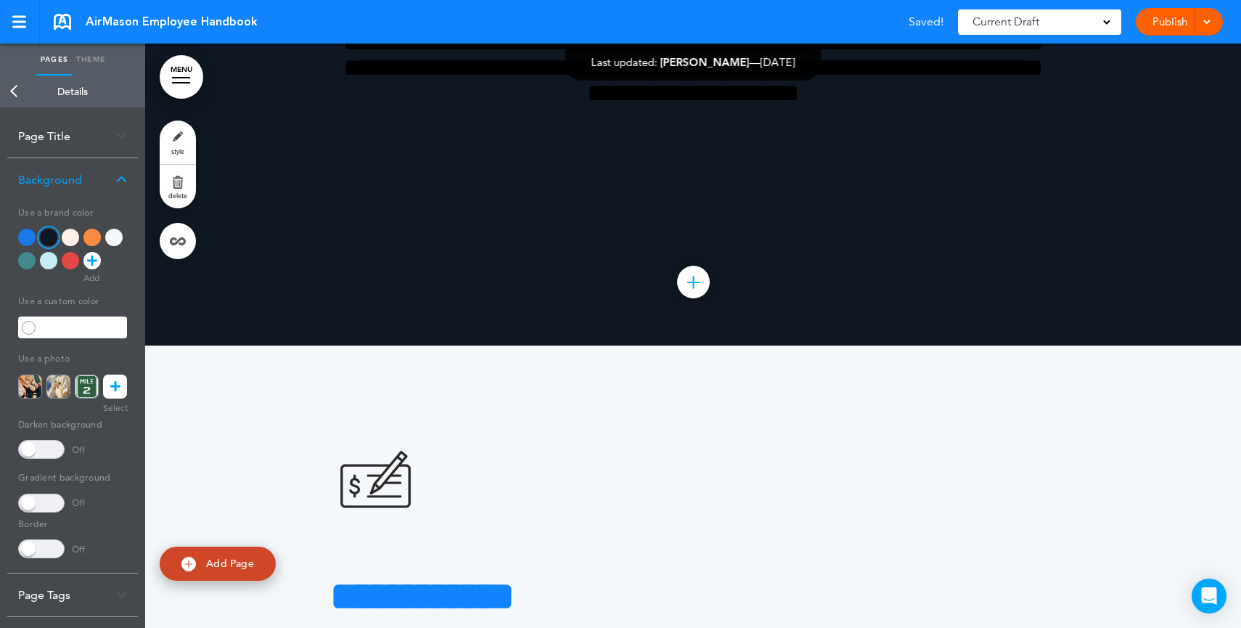
click at [65, 240] on div at bounding box center [70, 237] width 17 height 17
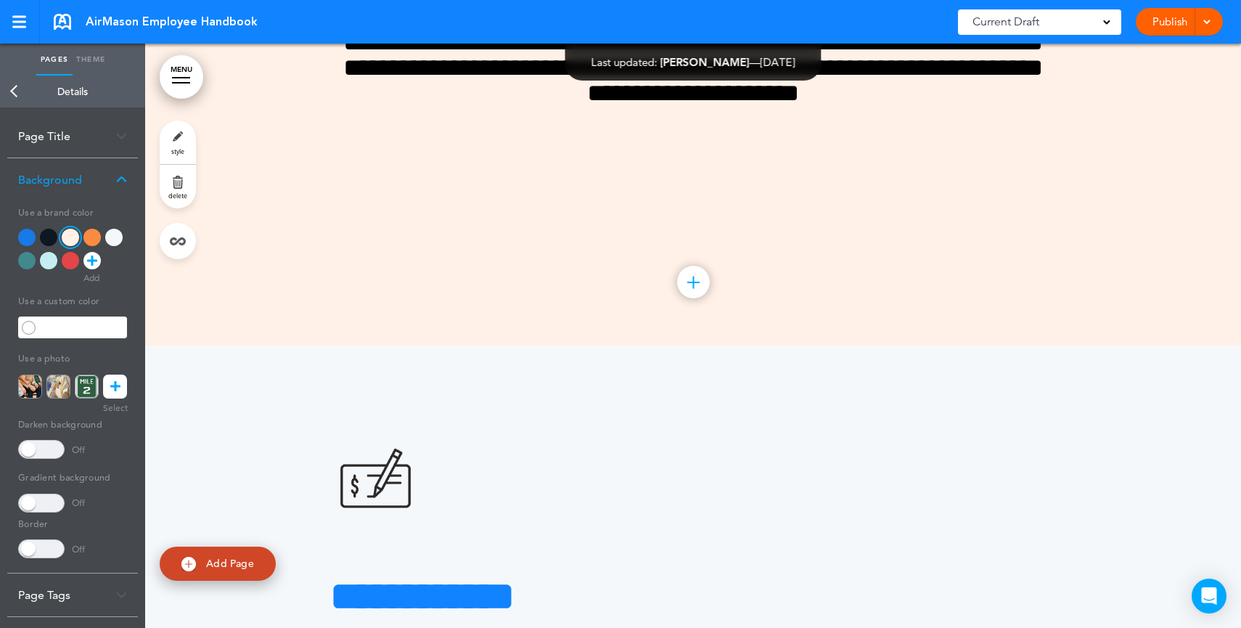
scroll to position [7, 0]
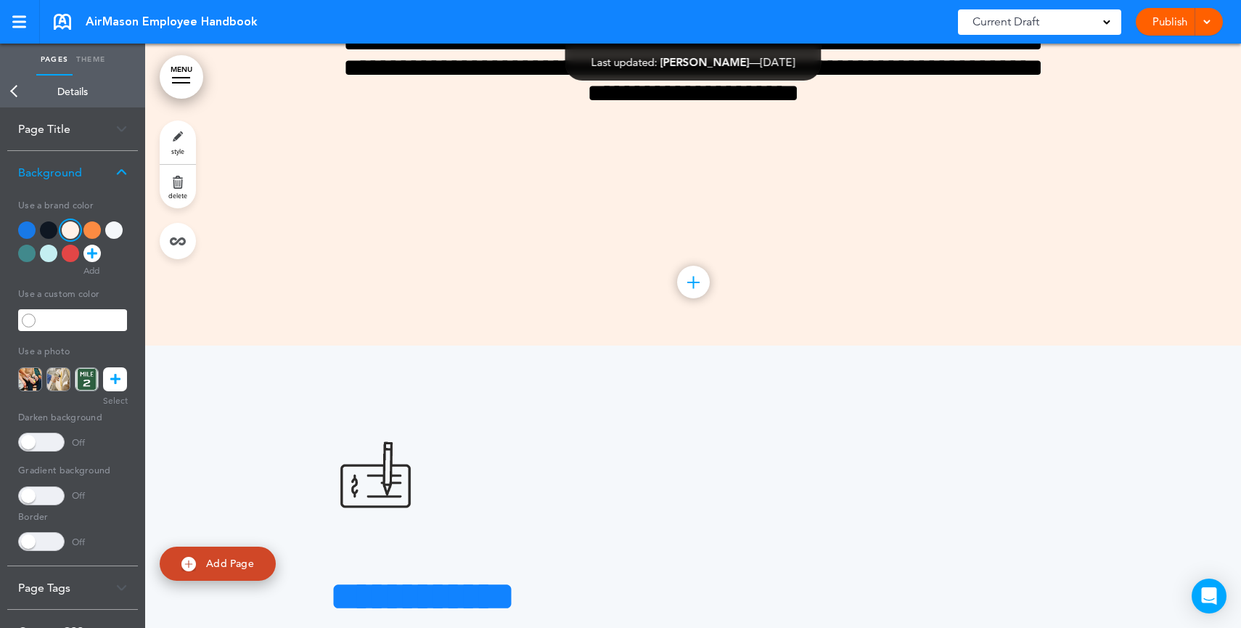
click at [111, 377] on icon at bounding box center [115, 379] width 10 height 24
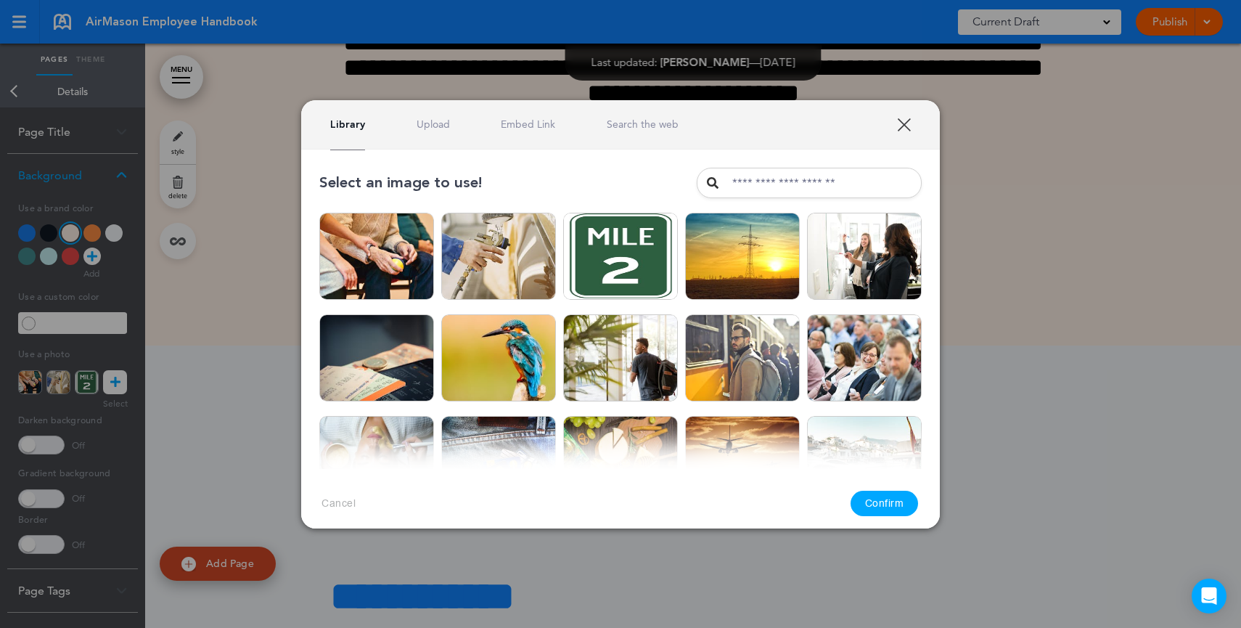
click at [441, 126] on link "Upload" at bounding box center [432, 125] width 33 height 14
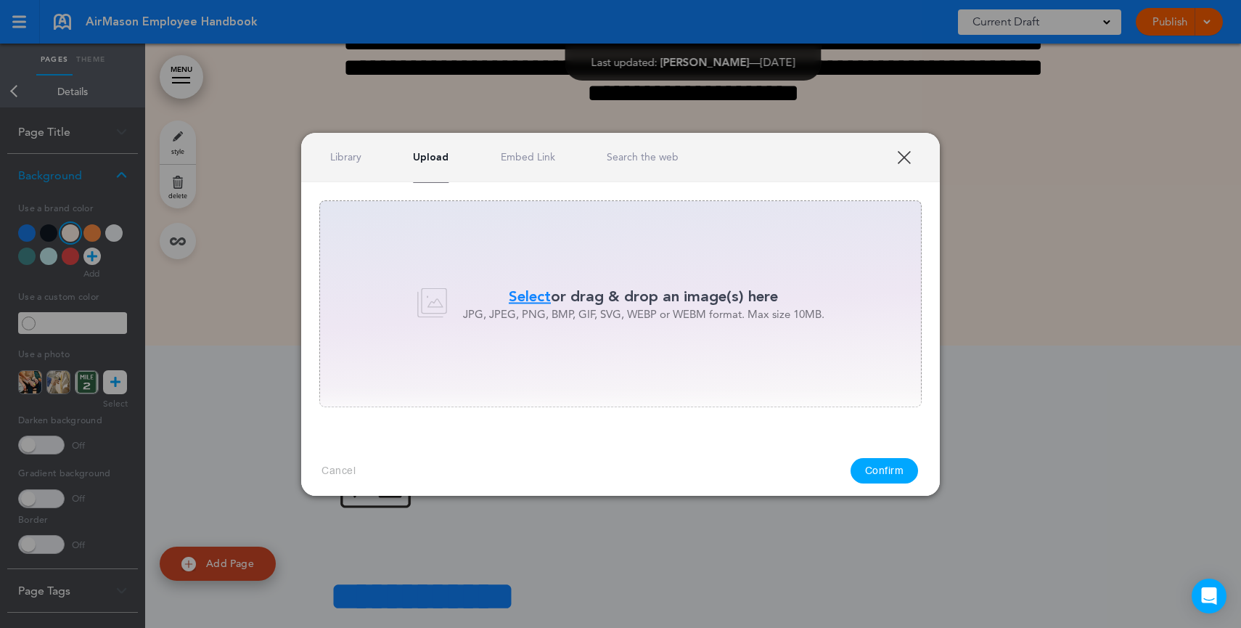
click at [648, 160] on link "Search the web" at bounding box center [642, 157] width 72 height 14
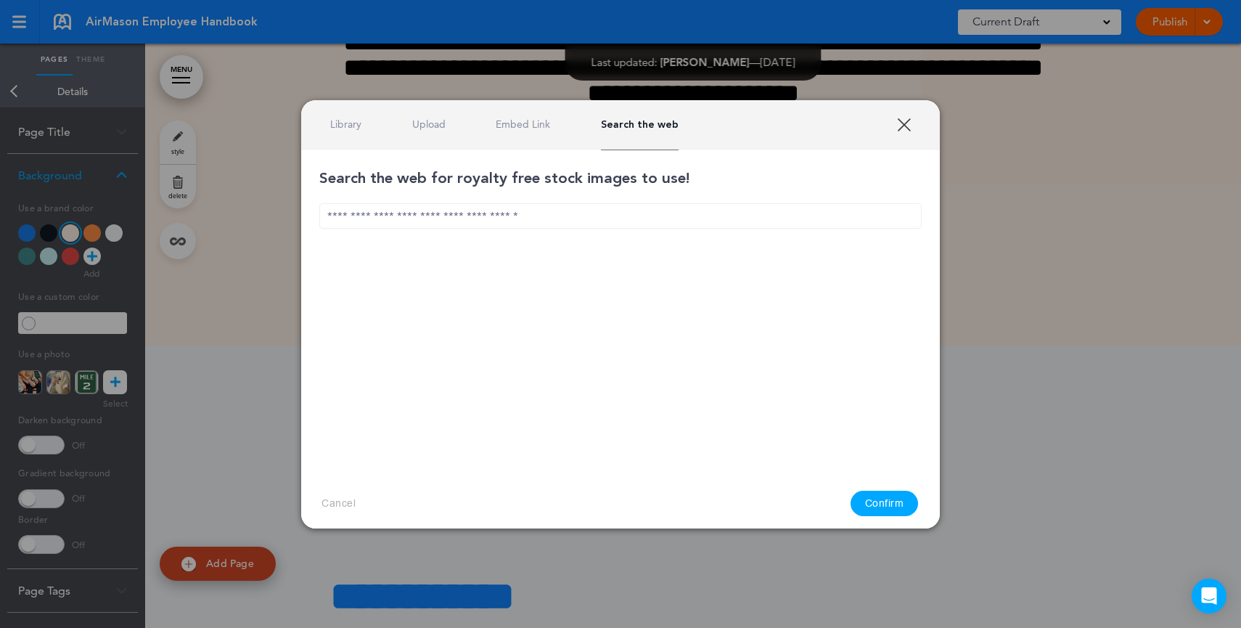
click at [601, 224] on input "text" at bounding box center [620, 215] width 602 height 25
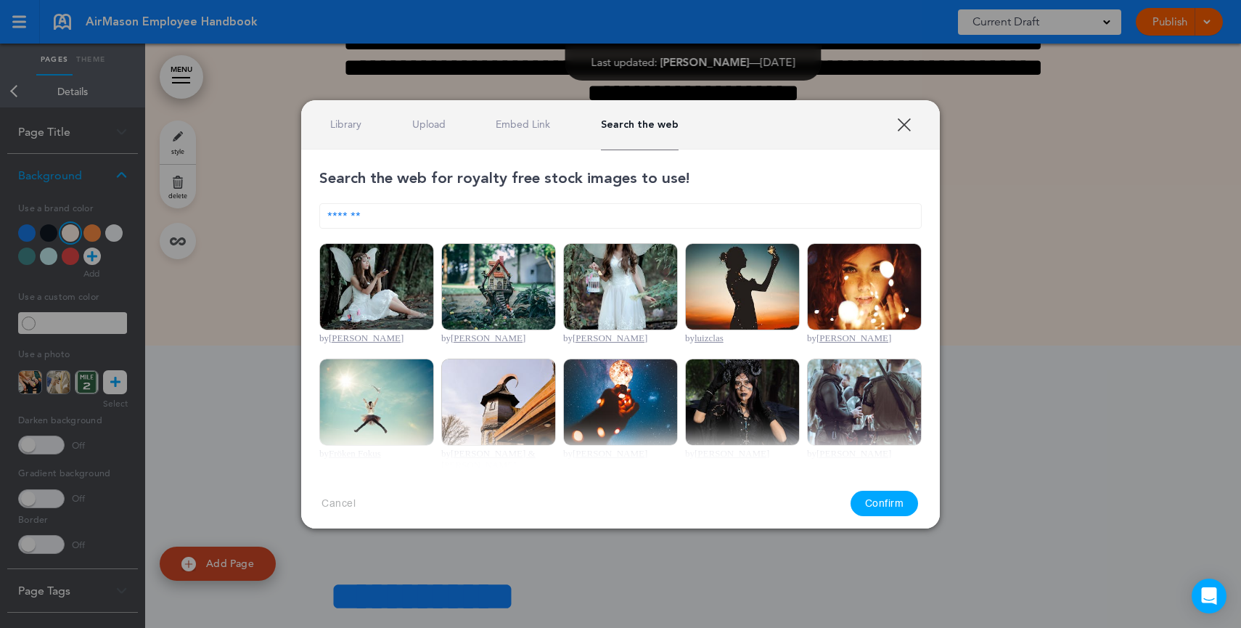
type input "*******"
click at [380, 284] on img at bounding box center [376, 286] width 115 height 87
click at [879, 501] on button "Confirm" at bounding box center [884, 502] width 68 height 25
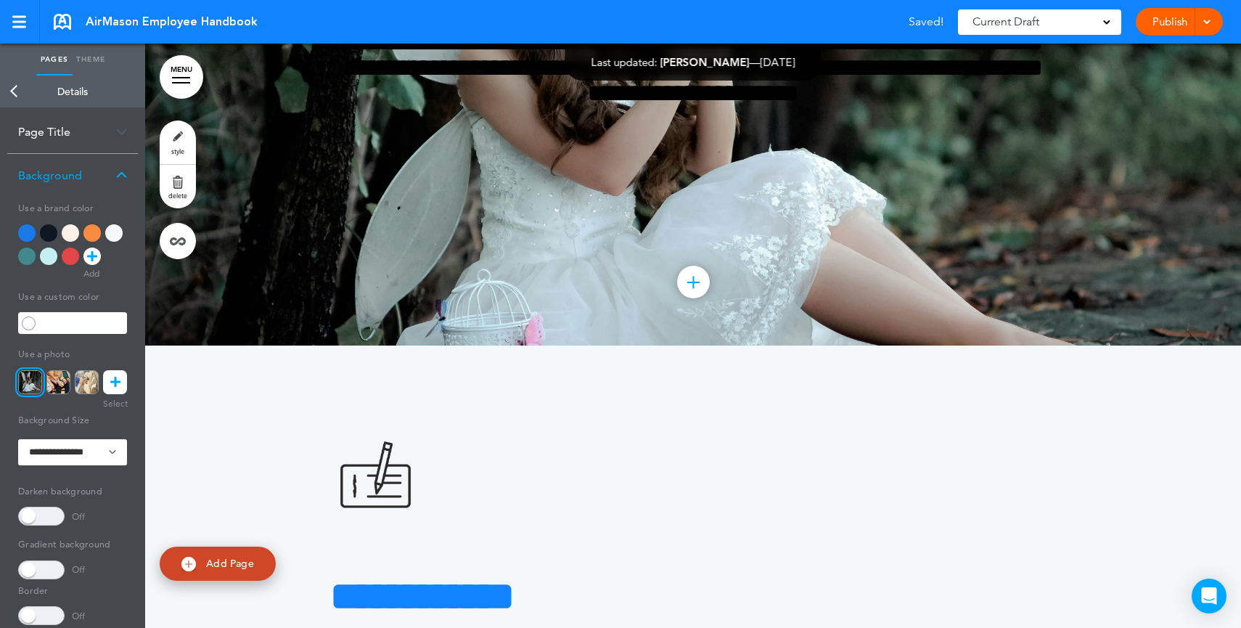
click at [48, 517] on span at bounding box center [41, 515] width 46 height 19
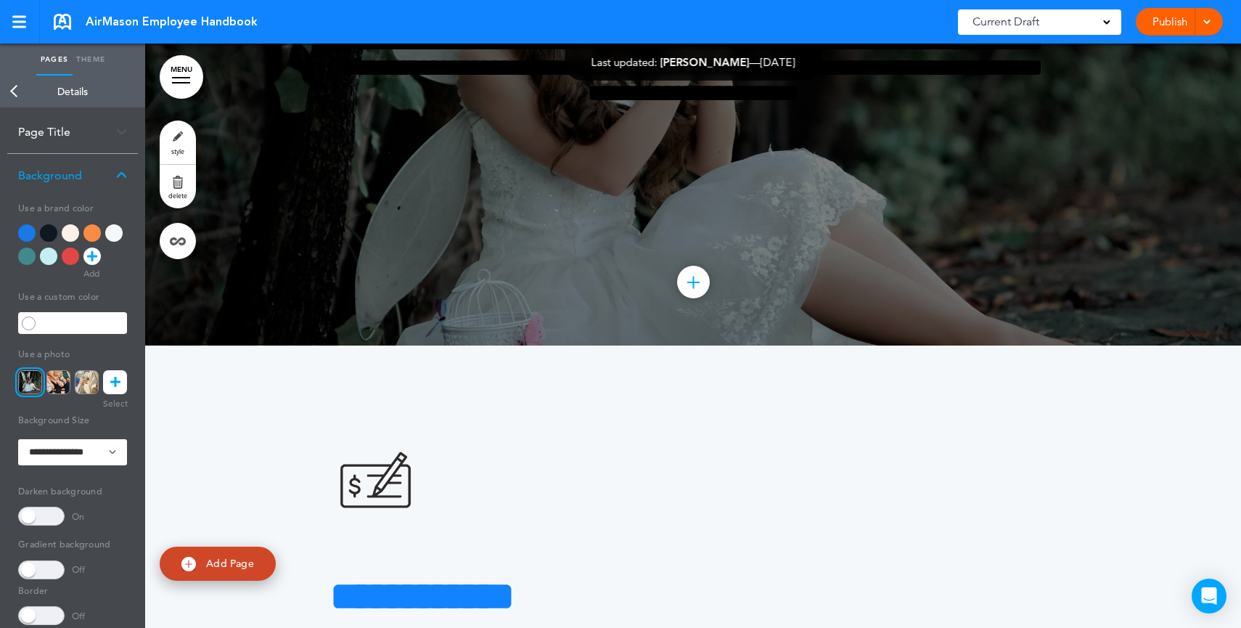
click at [48, 517] on span at bounding box center [41, 515] width 46 height 19
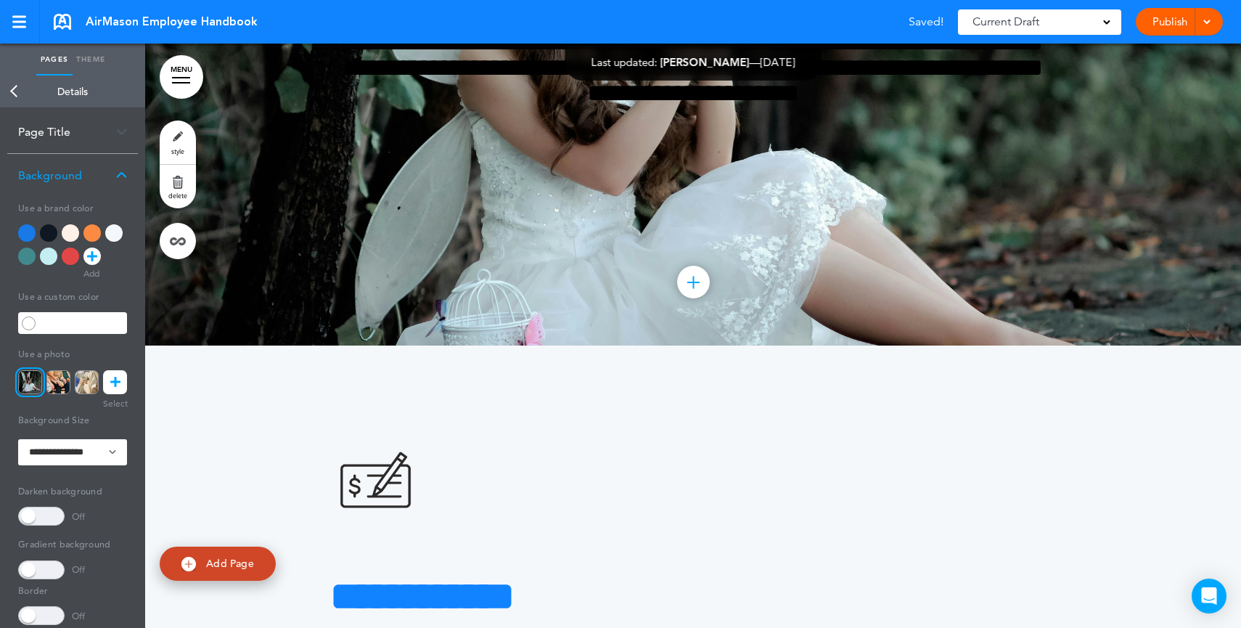
click at [52, 574] on span at bounding box center [41, 569] width 46 height 19
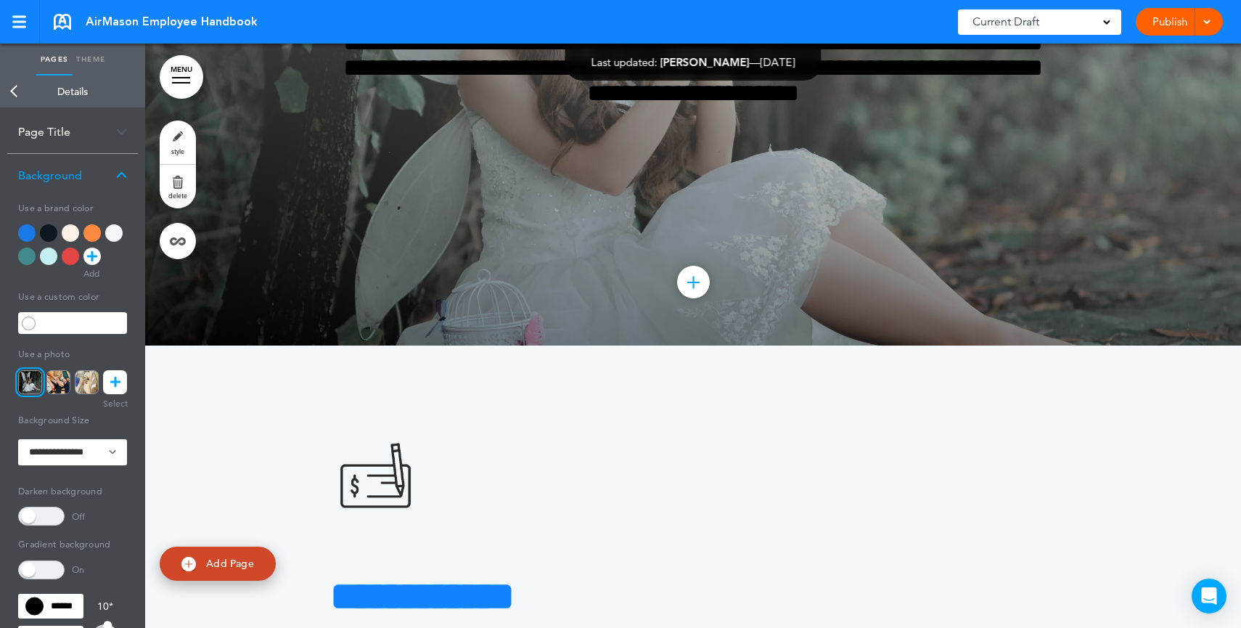
click at [52, 574] on span at bounding box center [41, 569] width 46 height 19
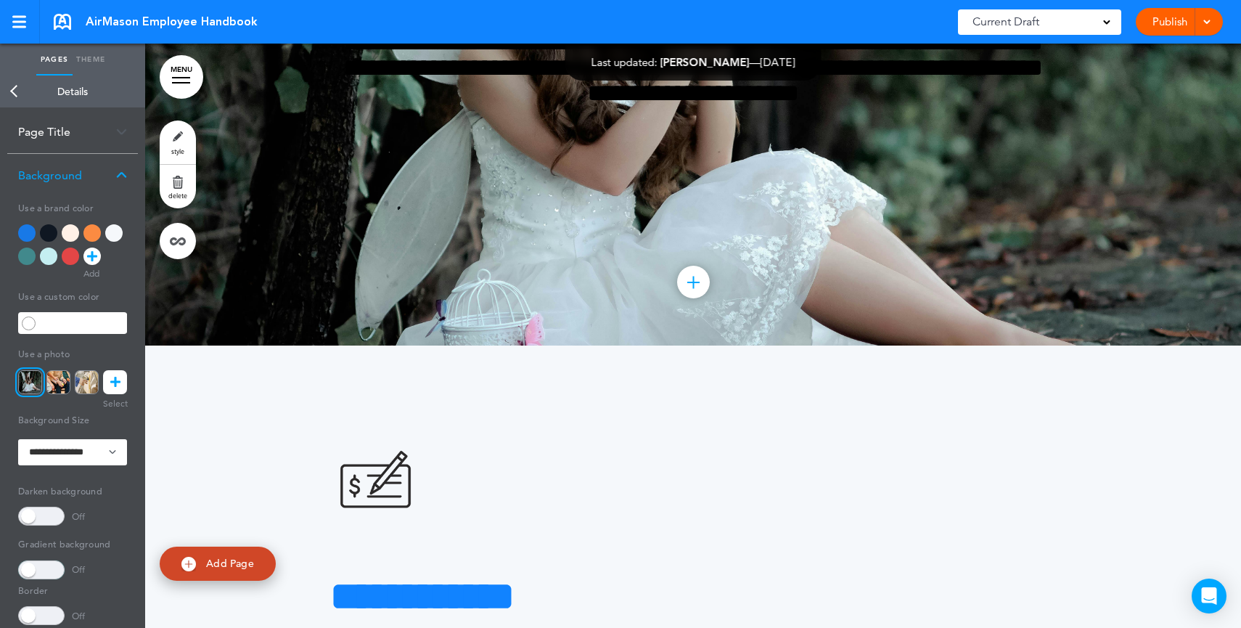
scroll to position [23, 0]
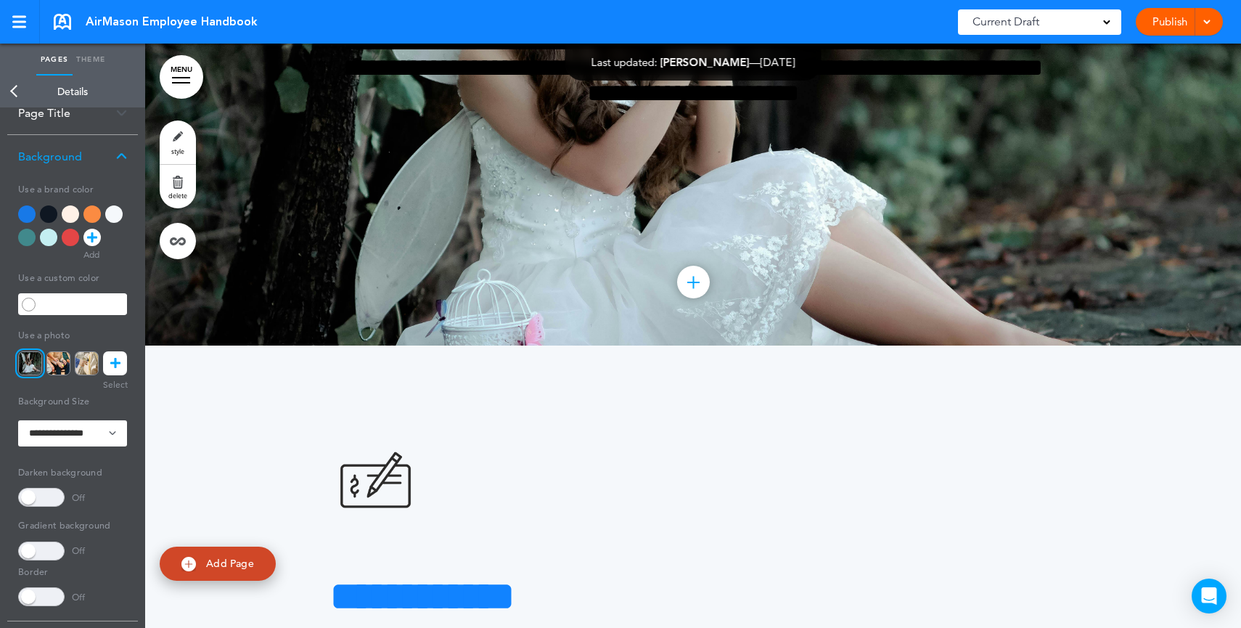
click at [120, 218] on div at bounding box center [113, 213] width 17 height 17
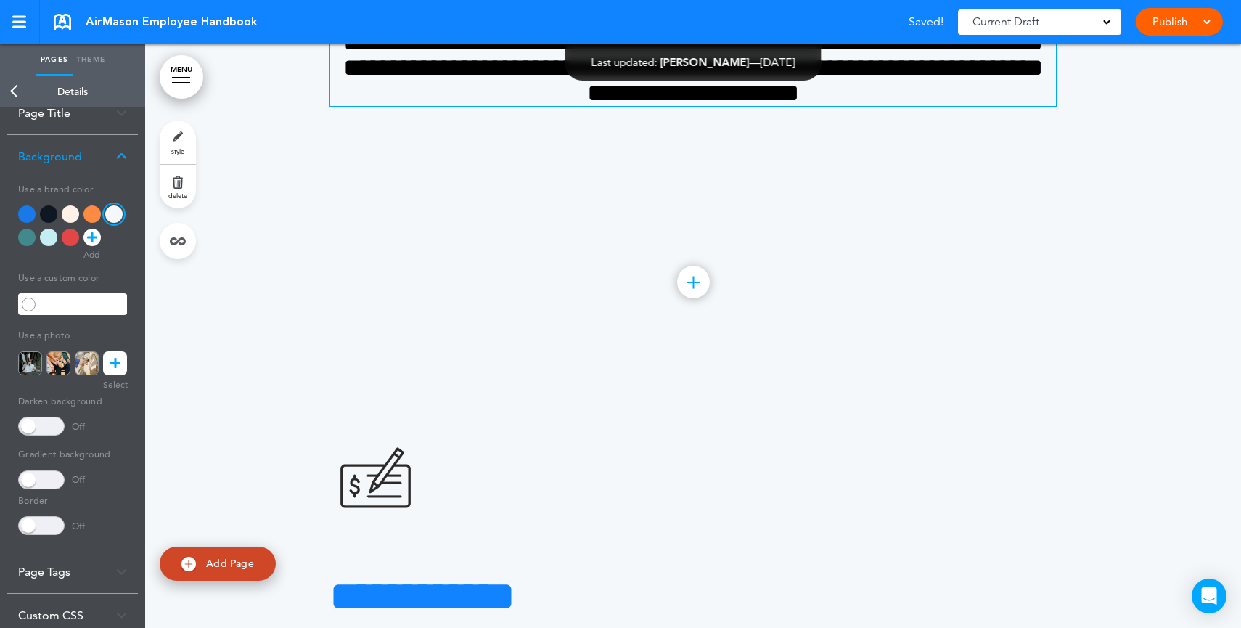
click at [612, 105] on span "**********" at bounding box center [692, 67] width 699 height 75
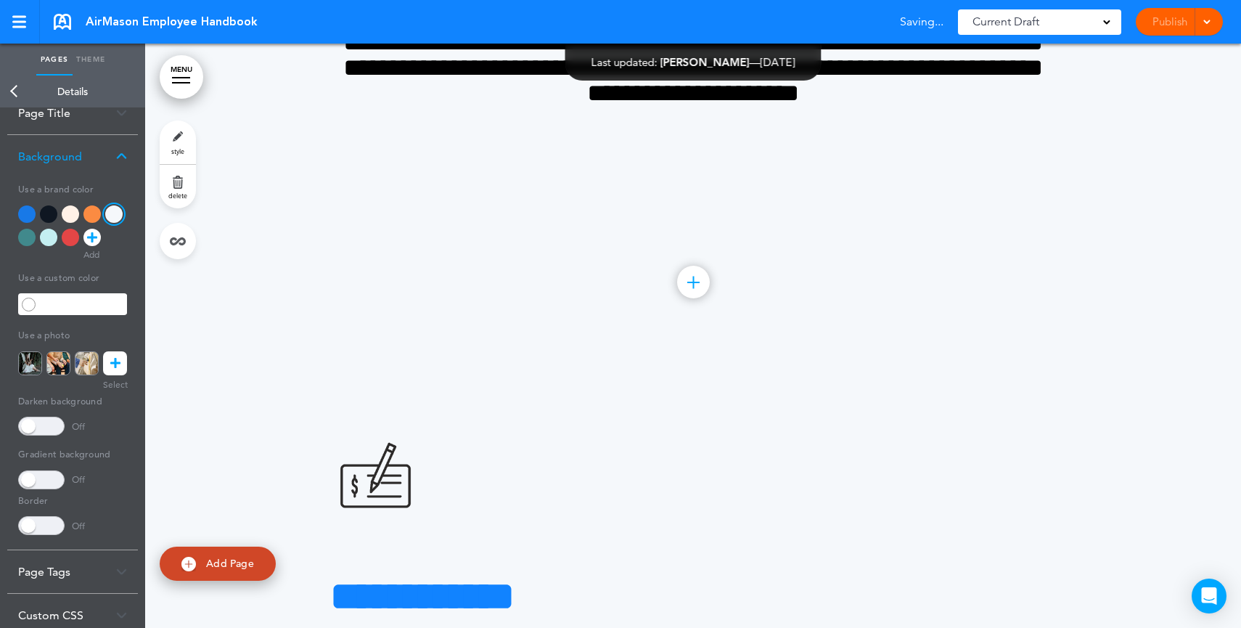
click at [19, 88] on link "Back" at bounding box center [14, 91] width 29 height 32
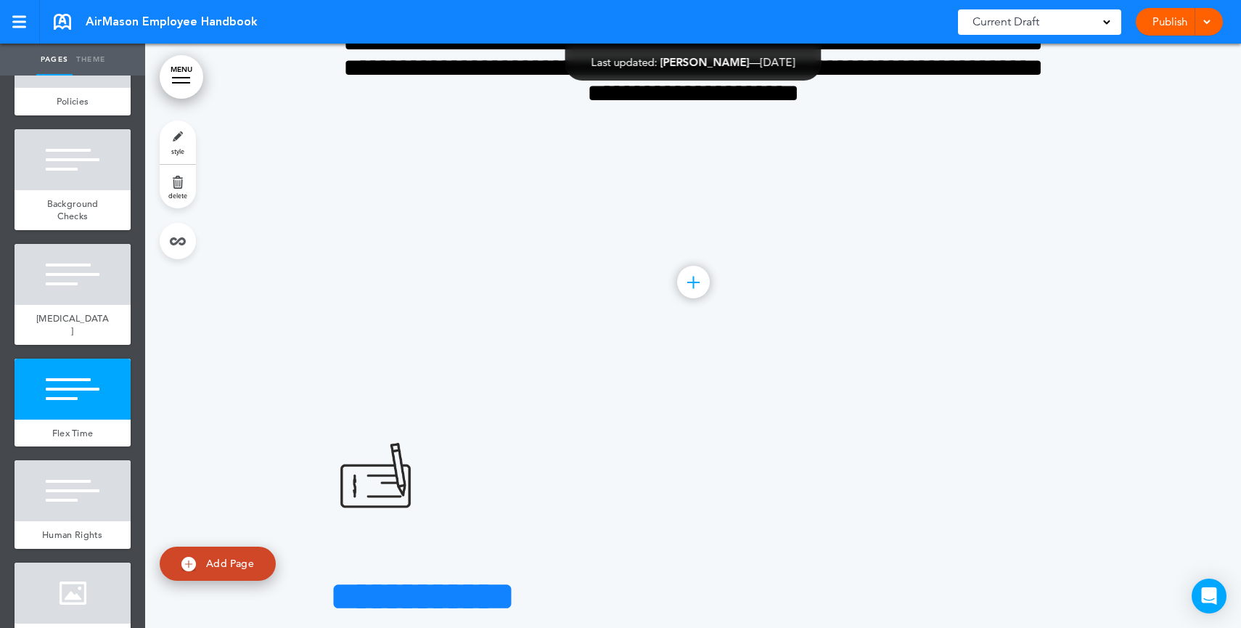
click at [1169, 25] on link "Publish" at bounding box center [1169, 22] width 46 height 28
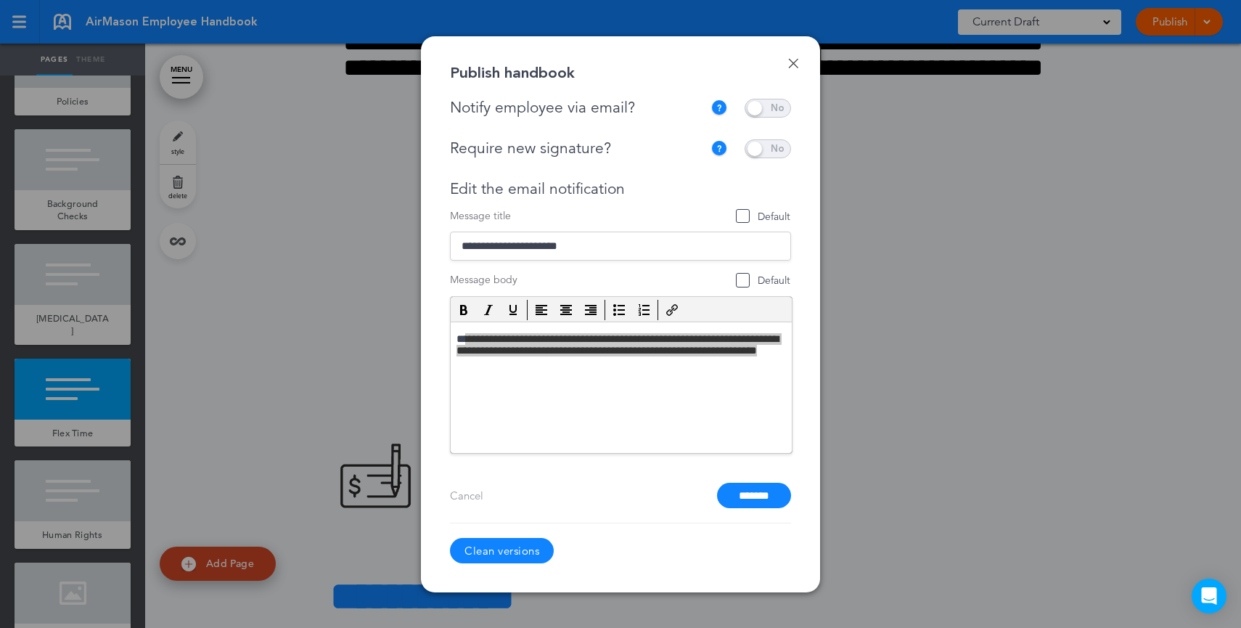
click at [635, 104] on div "Notify employee via email?" at bounding box center [580, 108] width 260 height 18
drag, startPoint x: 646, startPoint y: 107, endPoint x: 588, endPoint y: 105, distance: 58.1
click at [588, 105] on div "Notify employee via email?" at bounding box center [580, 108] width 260 height 18
drag, startPoint x: 600, startPoint y: 157, endPoint x: 511, endPoint y: 155, distance: 88.5
click at [511, 155] on div "Require new signature?" at bounding box center [576, 148] width 253 height 18
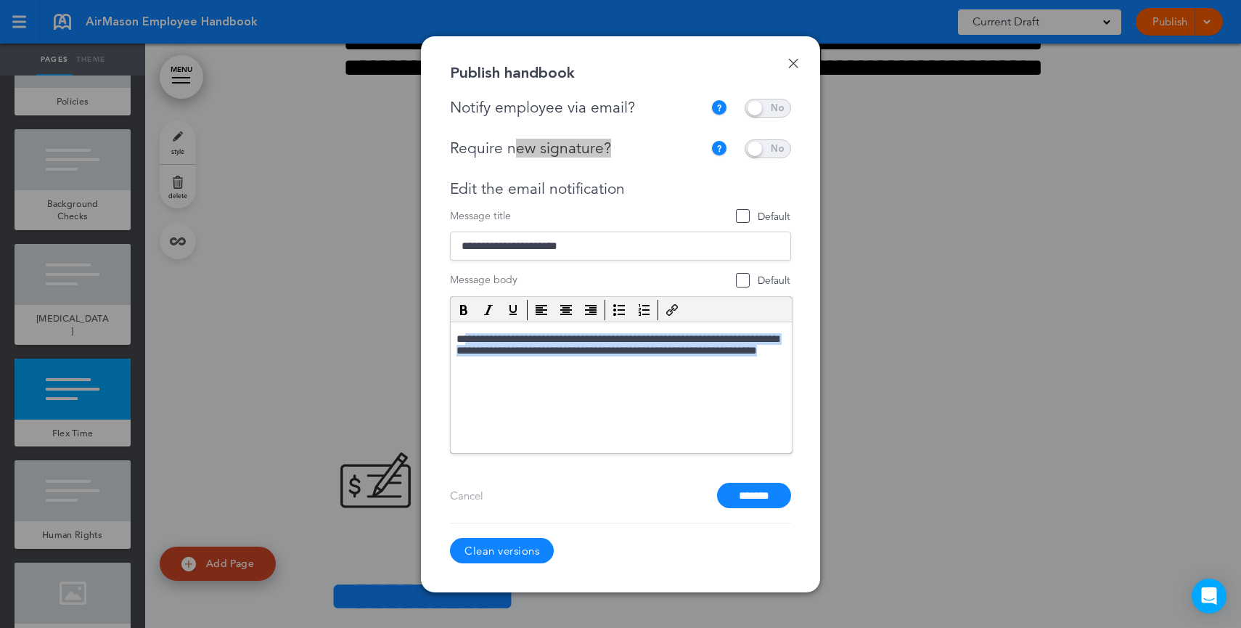
click at [670, 350] on p "**********" at bounding box center [620, 352] width 329 height 41
drag, startPoint x: 630, startPoint y: 367, endPoint x: 620, endPoint y: 329, distance: 39.6
click at [620, 329] on html "**********" at bounding box center [620, 352] width 341 height 62
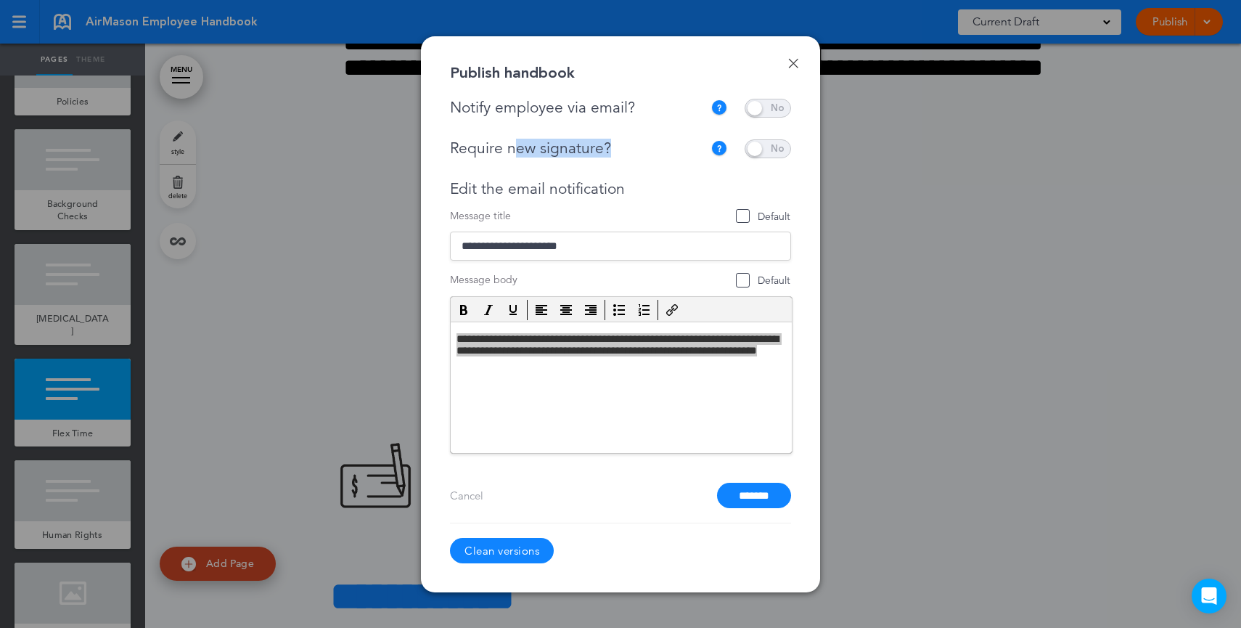
click at [753, 495] on input "*******" at bounding box center [754, 494] width 74 height 25
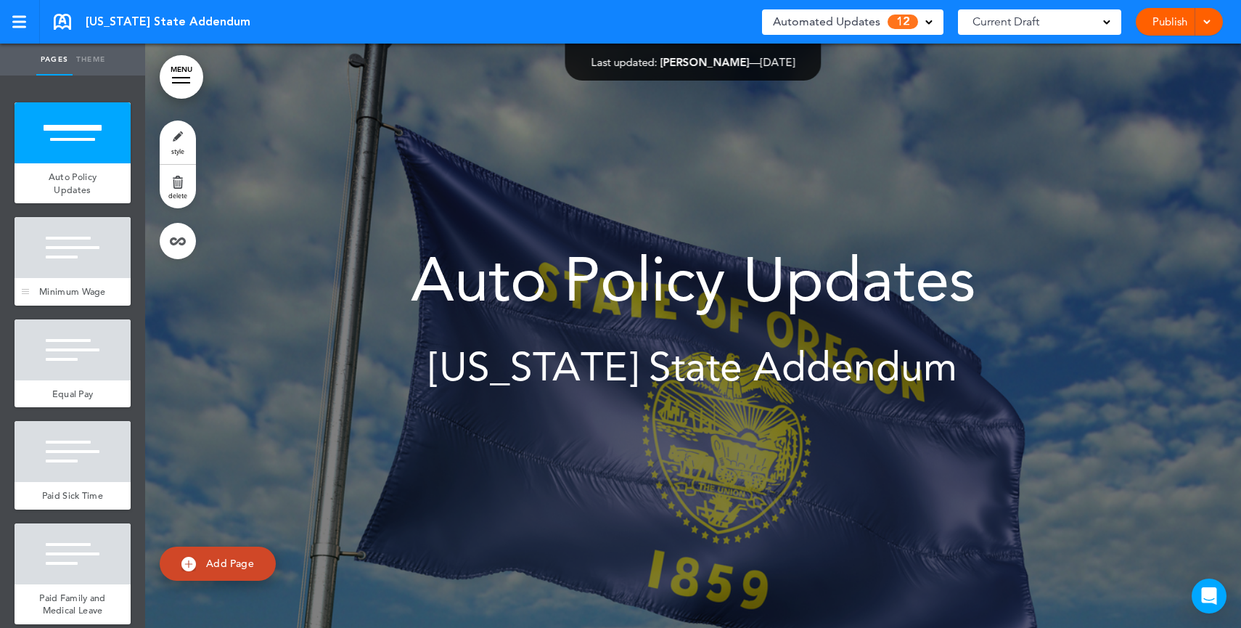
click at [84, 258] on div at bounding box center [73, 247] width 116 height 61
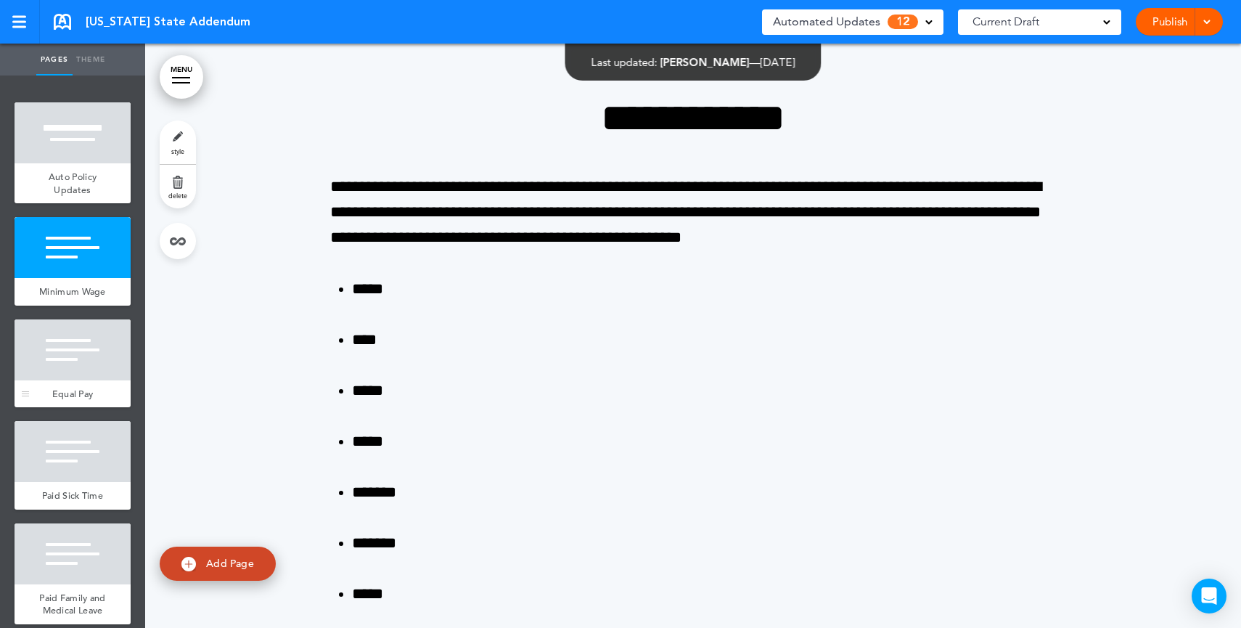
click at [54, 366] on div at bounding box center [73, 349] width 116 height 61
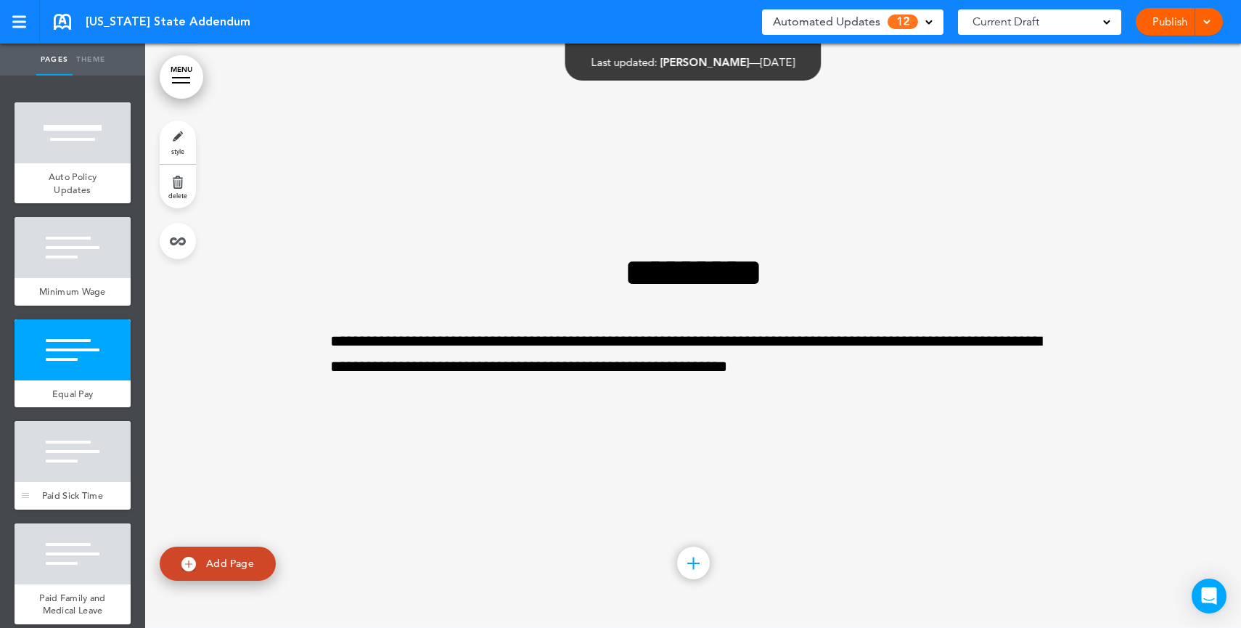
click at [76, 466] on div at bounding box center [73, 451] width 116 height 61
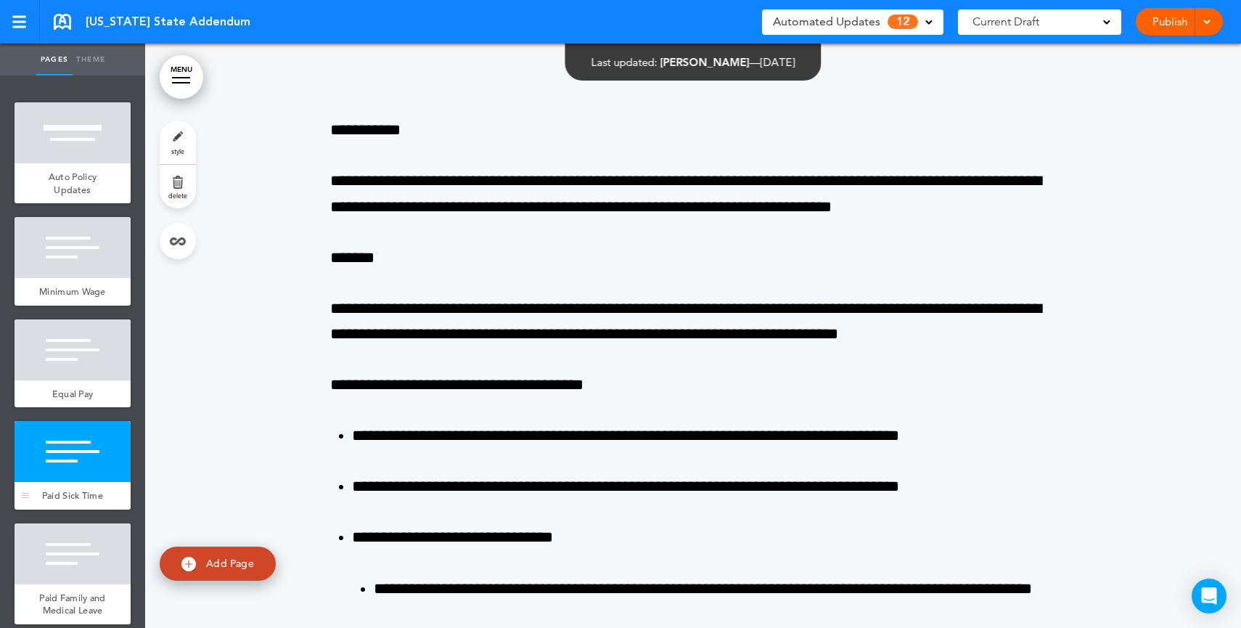
scroll to position [2408, 0]
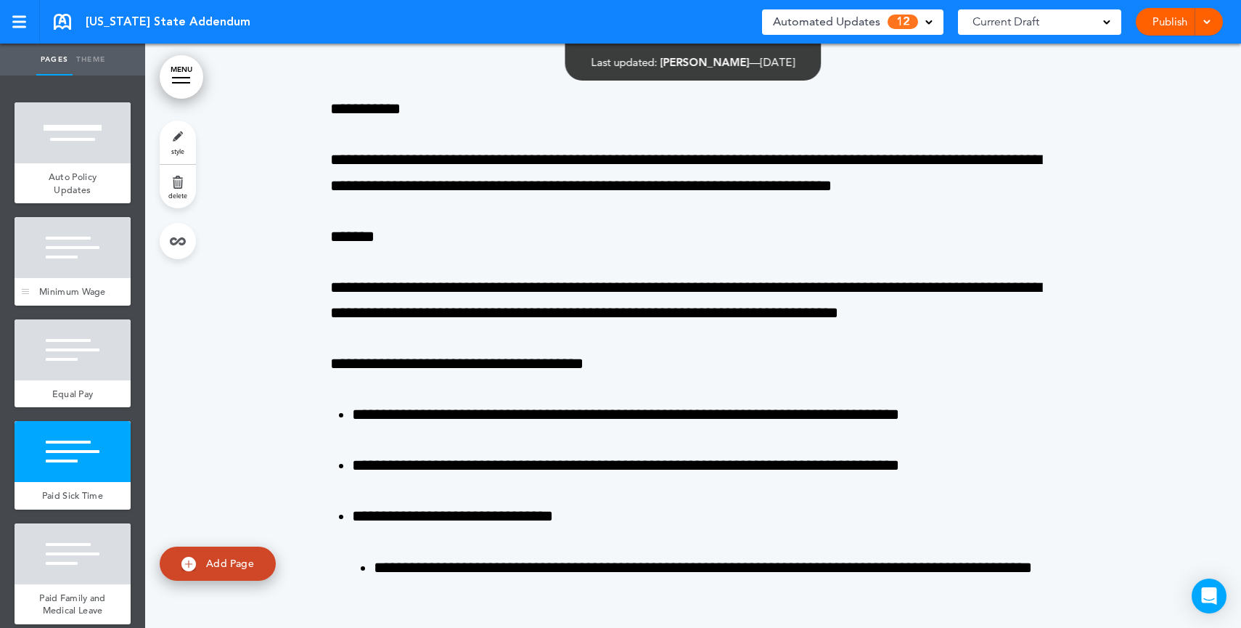
click at [53, 242] on div at bounding box center [73, 247] width 116 height 61
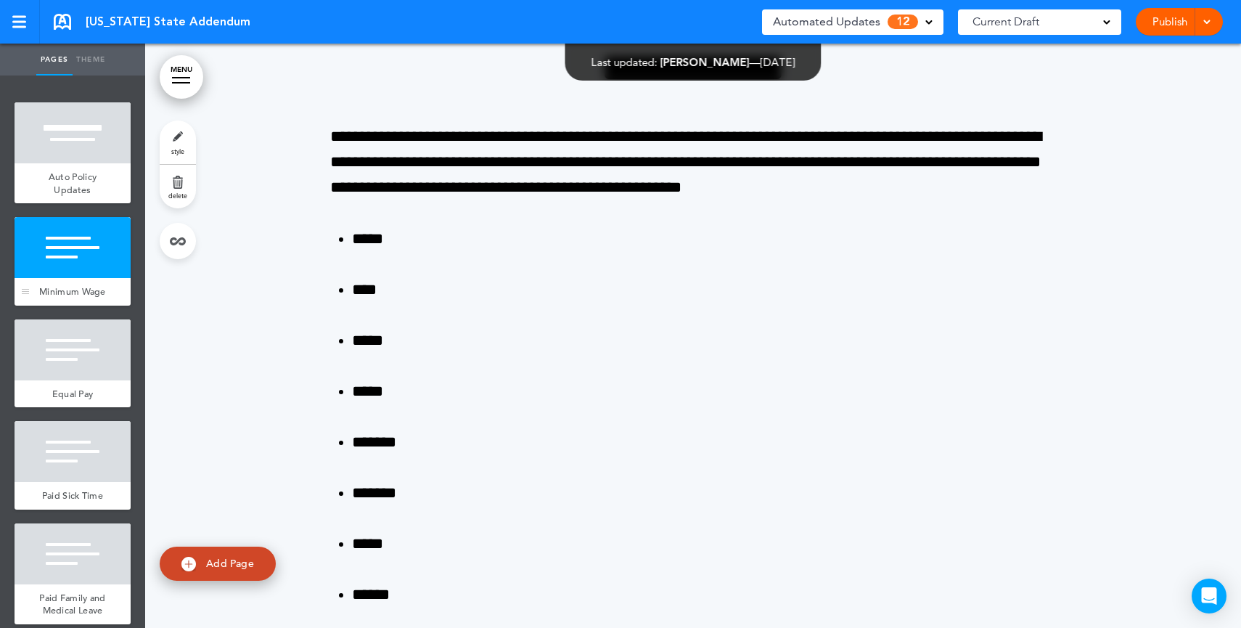
scroll to position [584, 0]
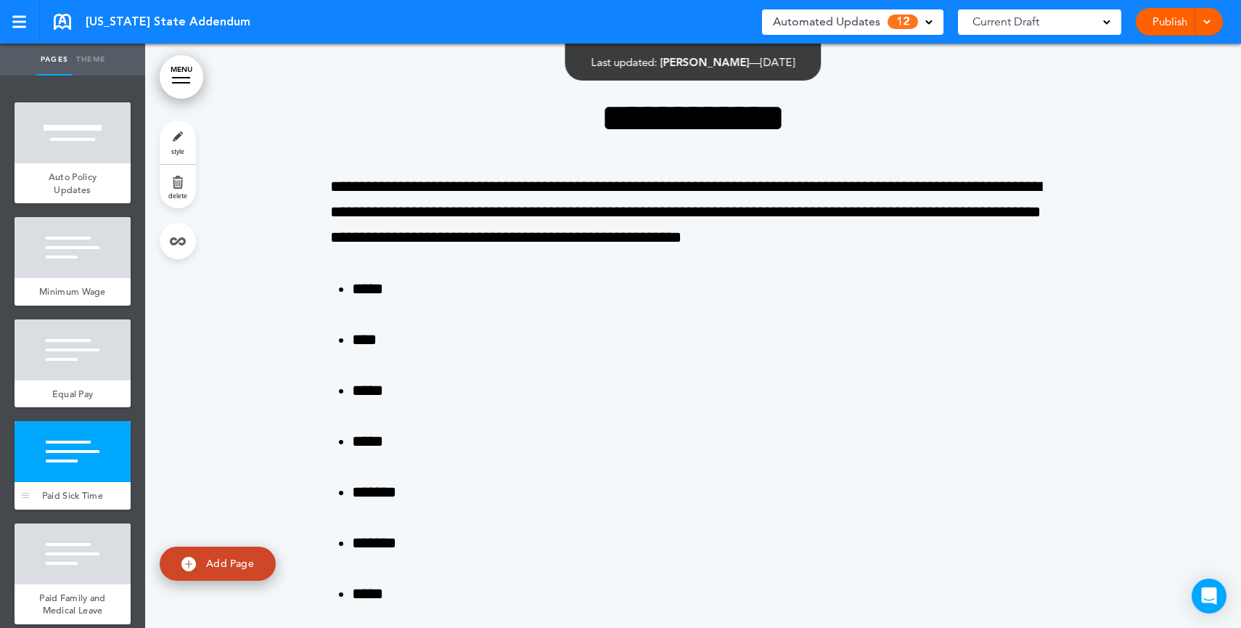
click at [55, 469] on div at bounding box center [73, 451] width 116 height 61
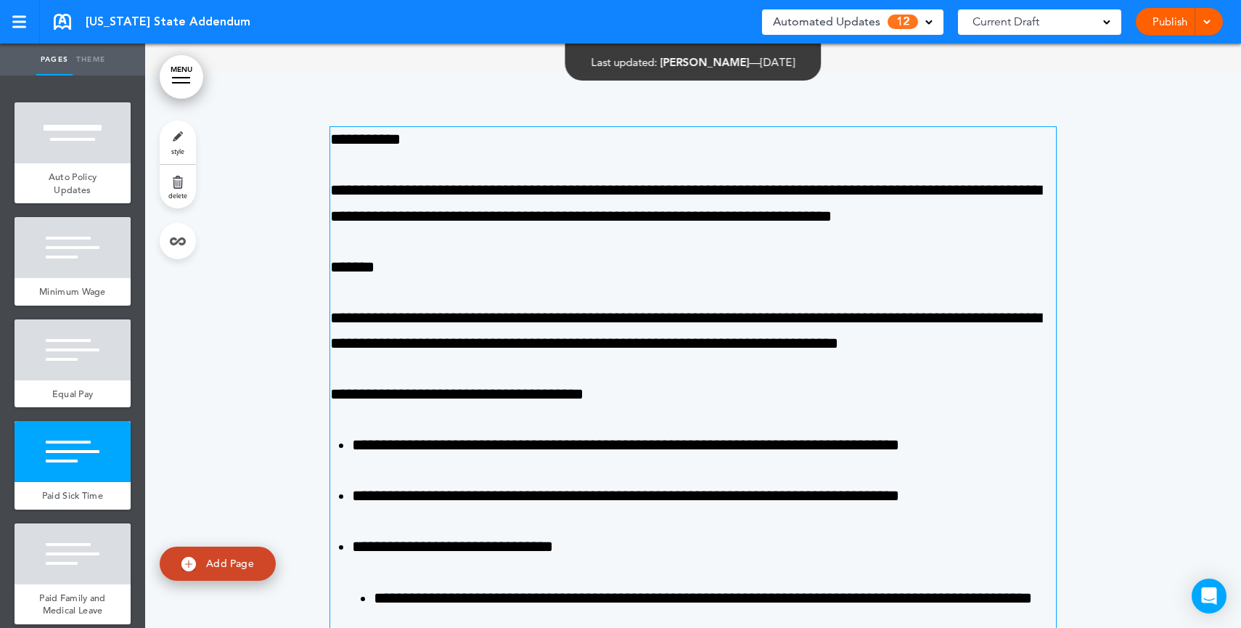
scroll to position [2408, 0]
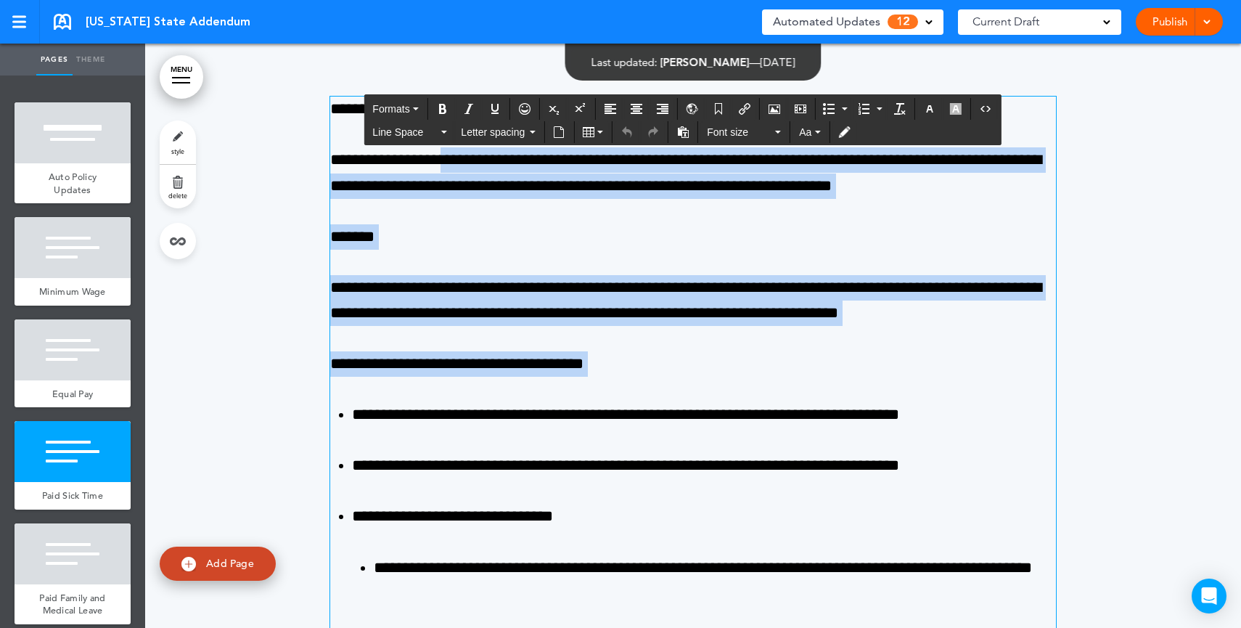
drag, startPoint x: 466, startPoint y: 151, endPoint x: 659, endPoint y: 382, distance: 300.8
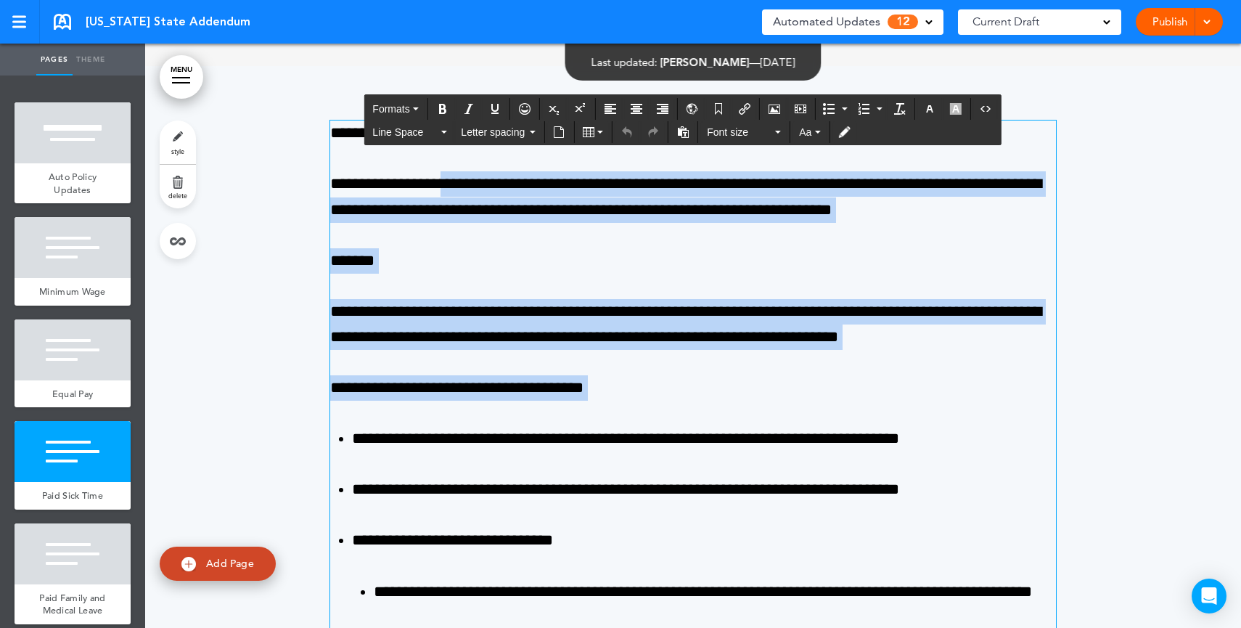
scroll to position [2376, 0]
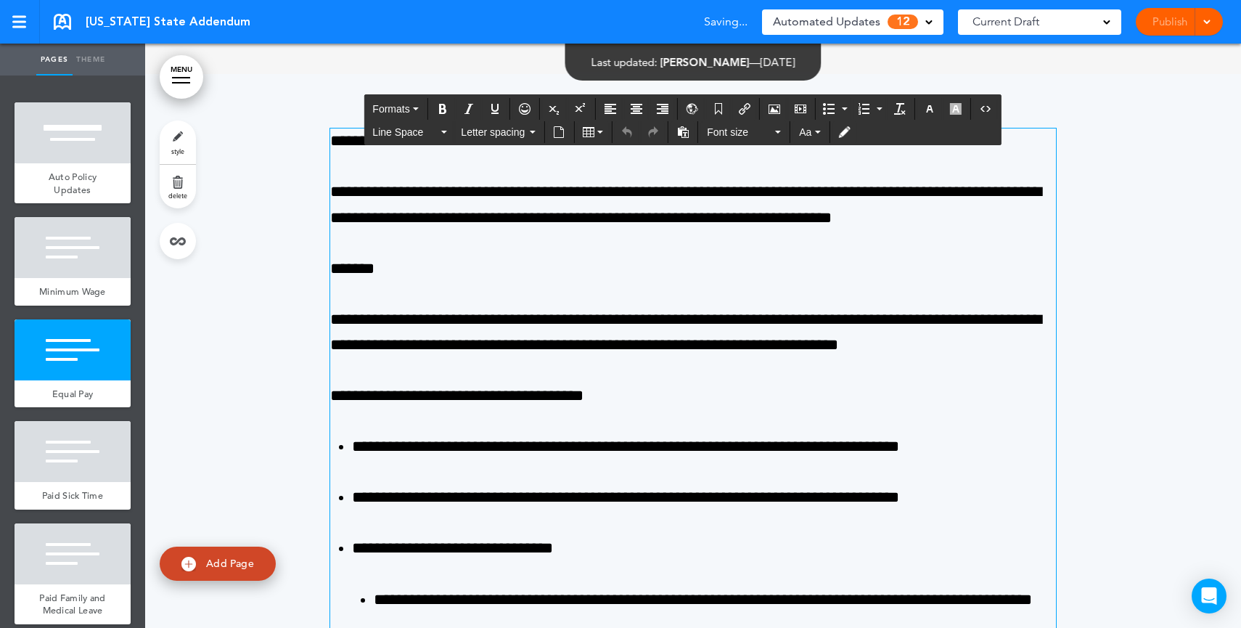
click at [839, 17] on span "Automated Updates" at bounding box center [826, 22] width 107 height 20
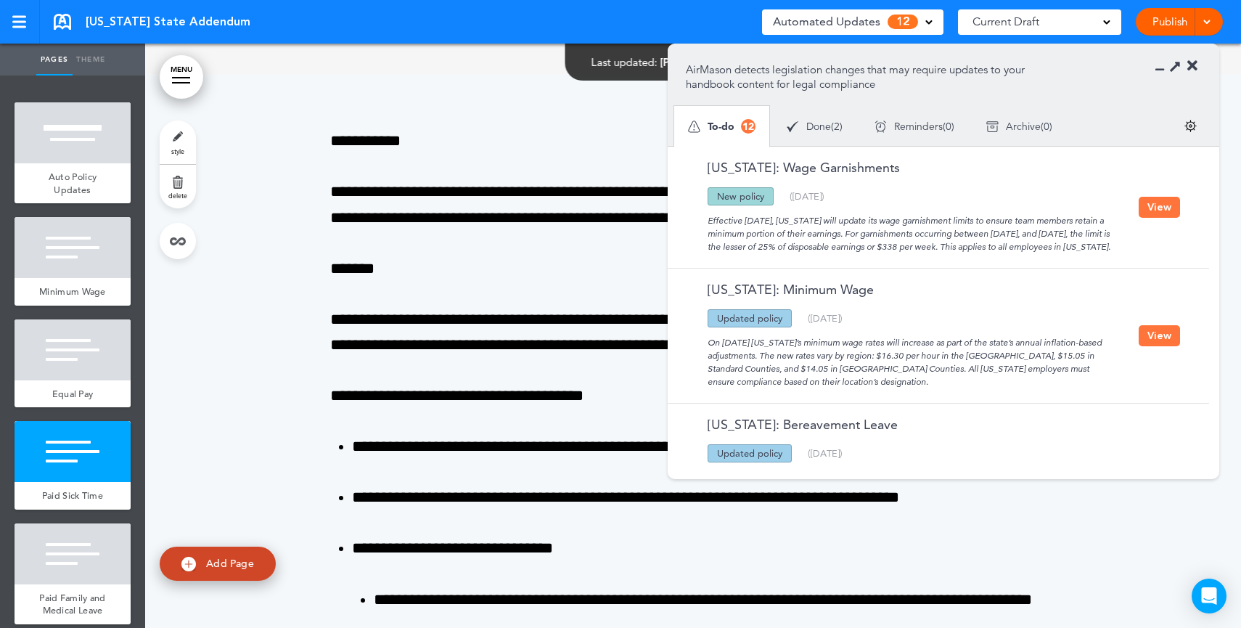
click at [916, 213] on div "Effective July 1, 2025, Oregon will update its wage garnishment limits to ensur…" at bounding box center [912, 229] width 453 height 48
drag, startPoint x: 708, startPoint y: 217, endPoint x: 823, endPoint y: 264, distance: 123.9
click at [823, 253] on div "Effective July 1, 2025, Oregon will update its wage garnishment limits to ensur…" at bounding box center [912, 229] width 453 height 48
click at [1113, 229] on div "Effective July 1, 2025, Oregon will update its wage garnishment limits to ensur…" at bounding box center [912, 229] width 453 height 48
click at [1150, 218] on button "View" at bounding box center [1158, 207] width 41 height 21
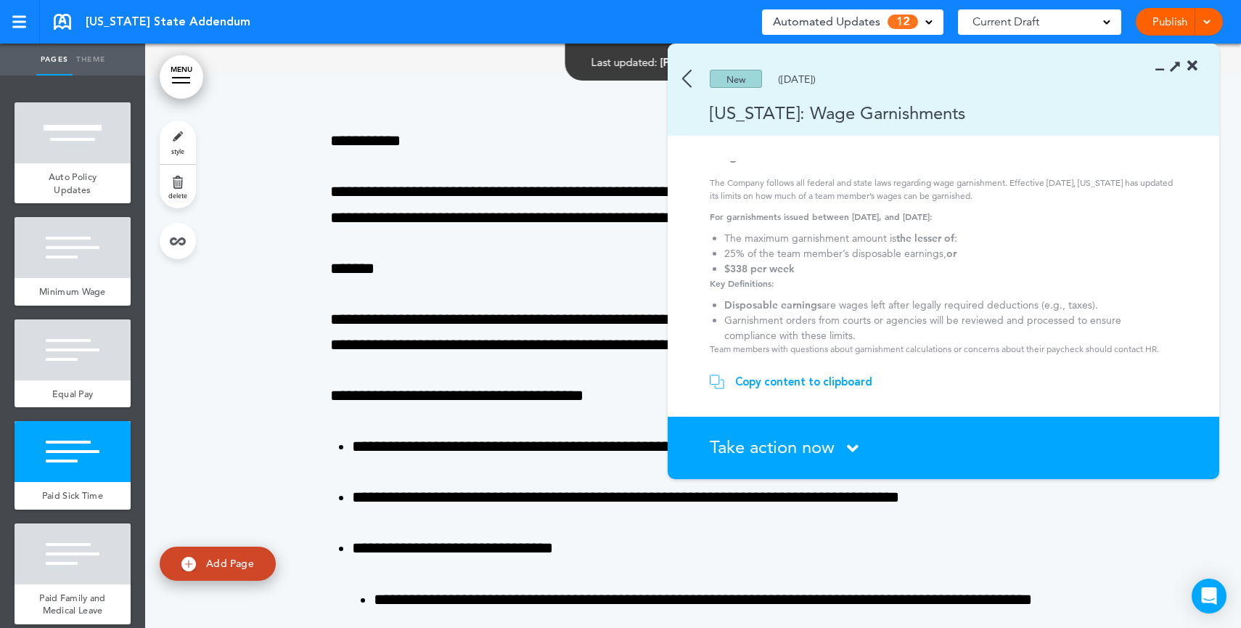
scroll to position [0, 0]
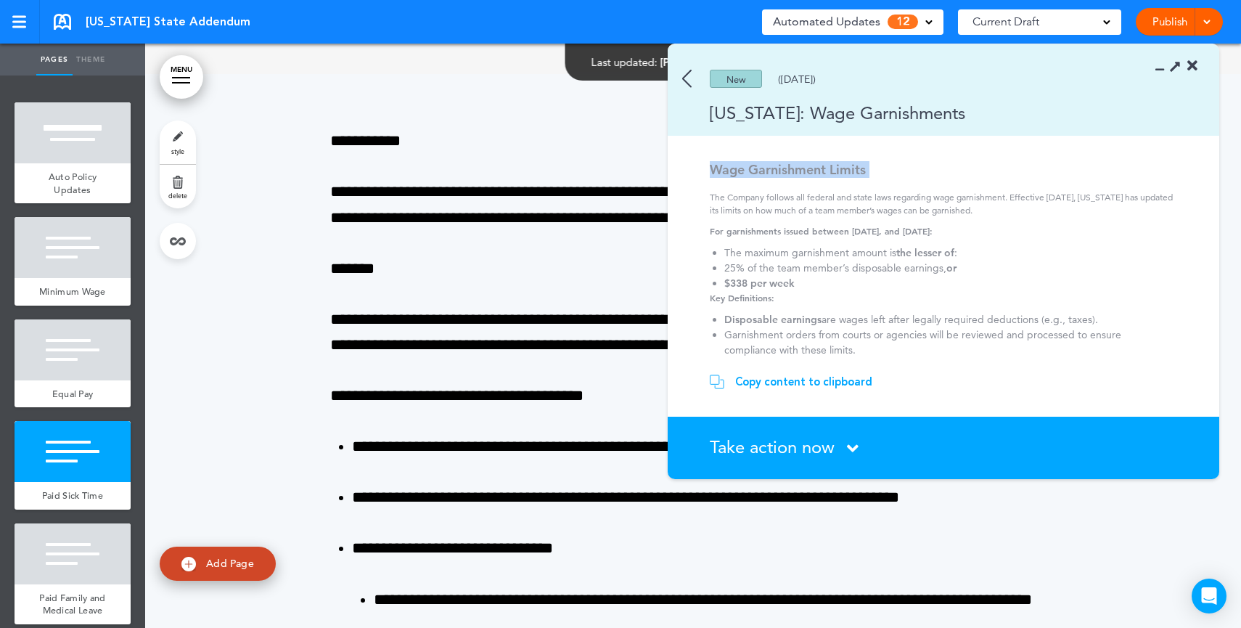
drag, startPoint x: 715, startPoint y: 178, endPoint x: 706, endPoint y: 171, distance: 11.5
click at [706, 171] on section "Wage Garnishment Limits The Company follows all federal and state laws regardin…" at bounding box center [937, 259] width 541 height 197
click at [814, 386] on div "Copy content to clipboard" at bounding box center [803, 381] width 137 height 15
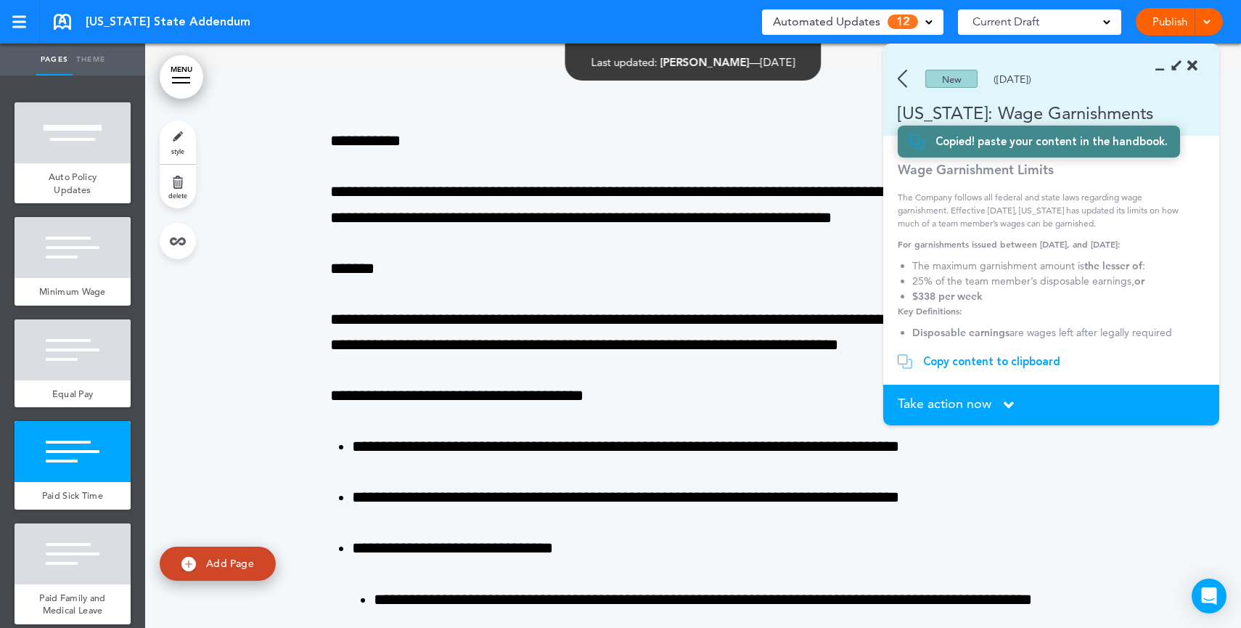
click at [215, 560] on span "Add Page" at bounding box center [230, 562] width 48 height 13
type input "********"
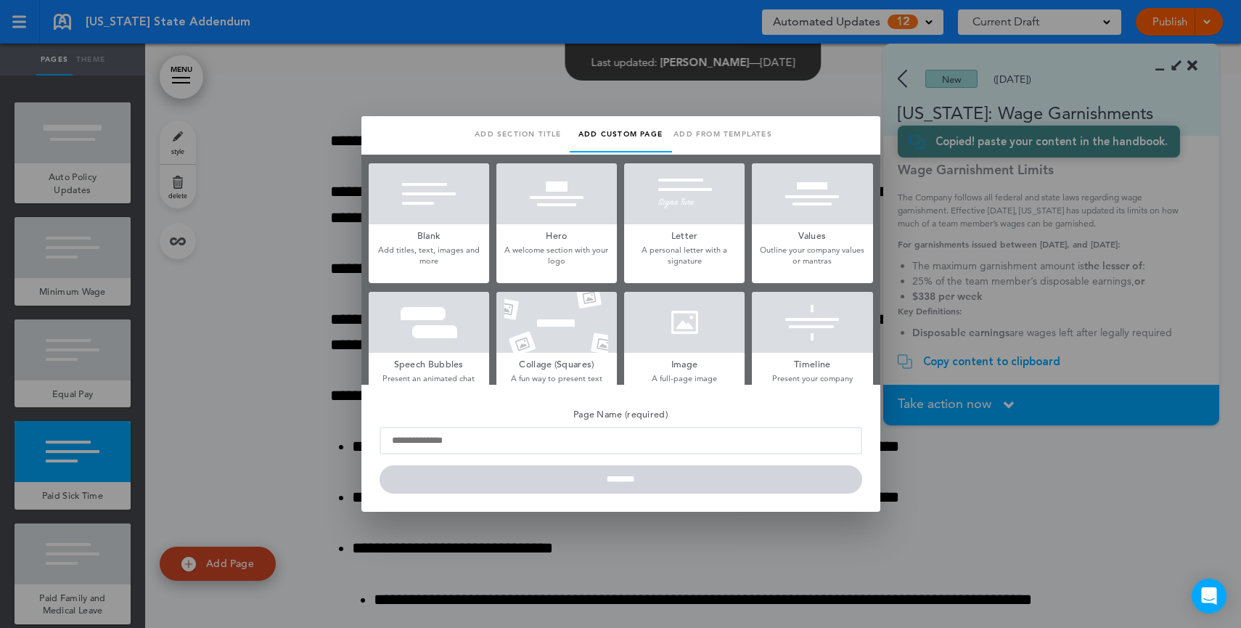
click at [377, 236] on h5 "Blank" at bounding box center [429, 234] width 120 height 20
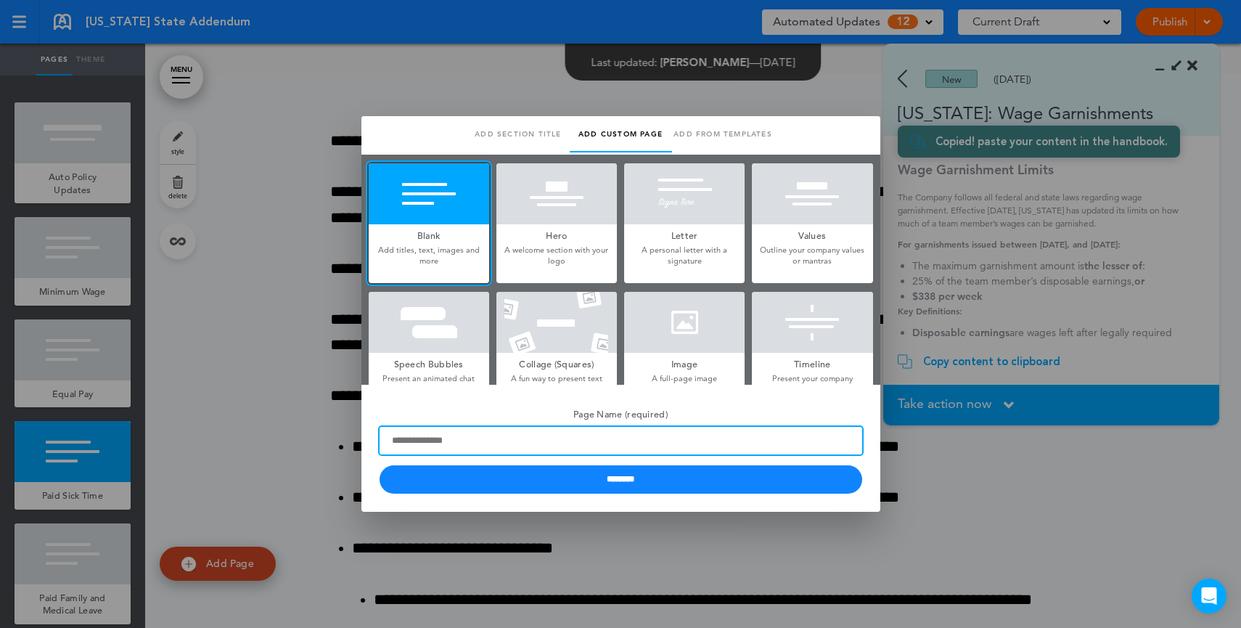
click at [546, 446] on input "Page Name (required)" at bounding box center [620, 441] width 482 height 28
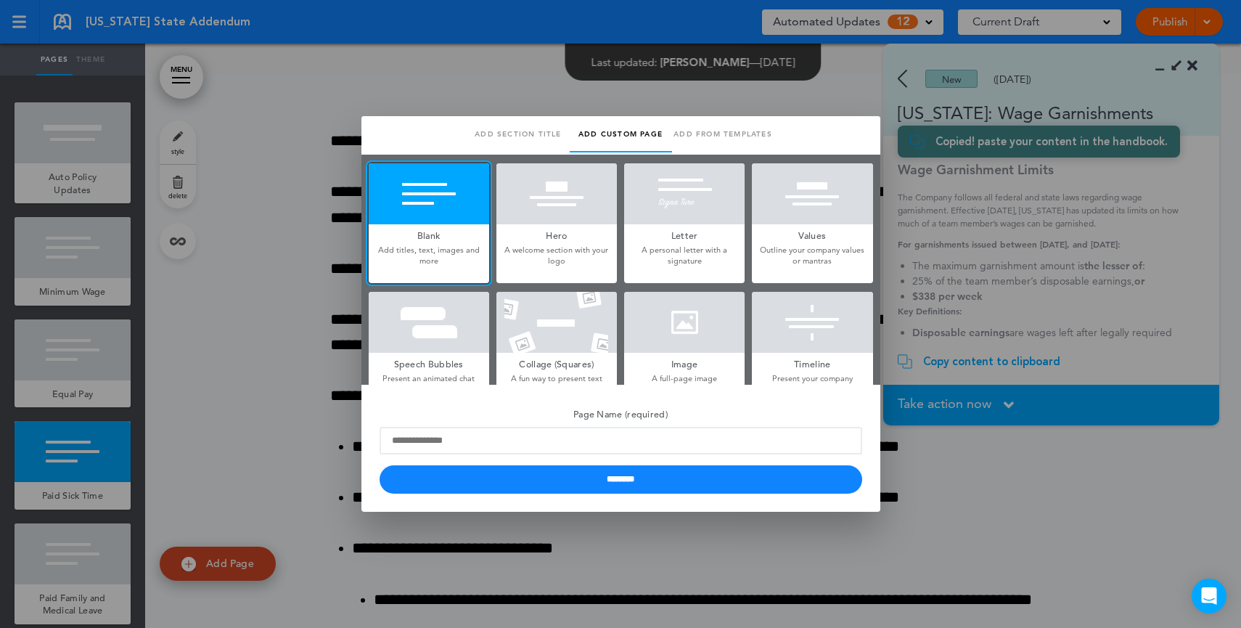
click at [1090, 290] on div at bounding box center [620, 314] width 1241 height 628
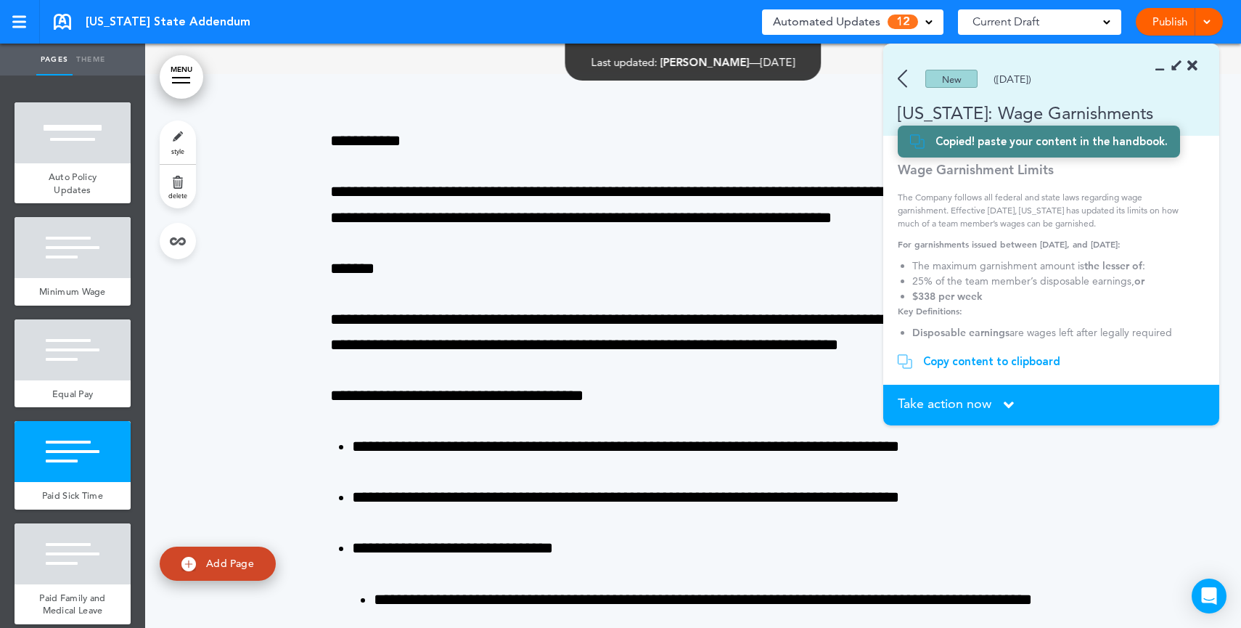
click at [909, 81] on div "New (06/14/2025)" at bounding box center [1030, 79] width 294 height 18
click at [902, 82] on img at bounding box center [901, 79] width 9 height 18
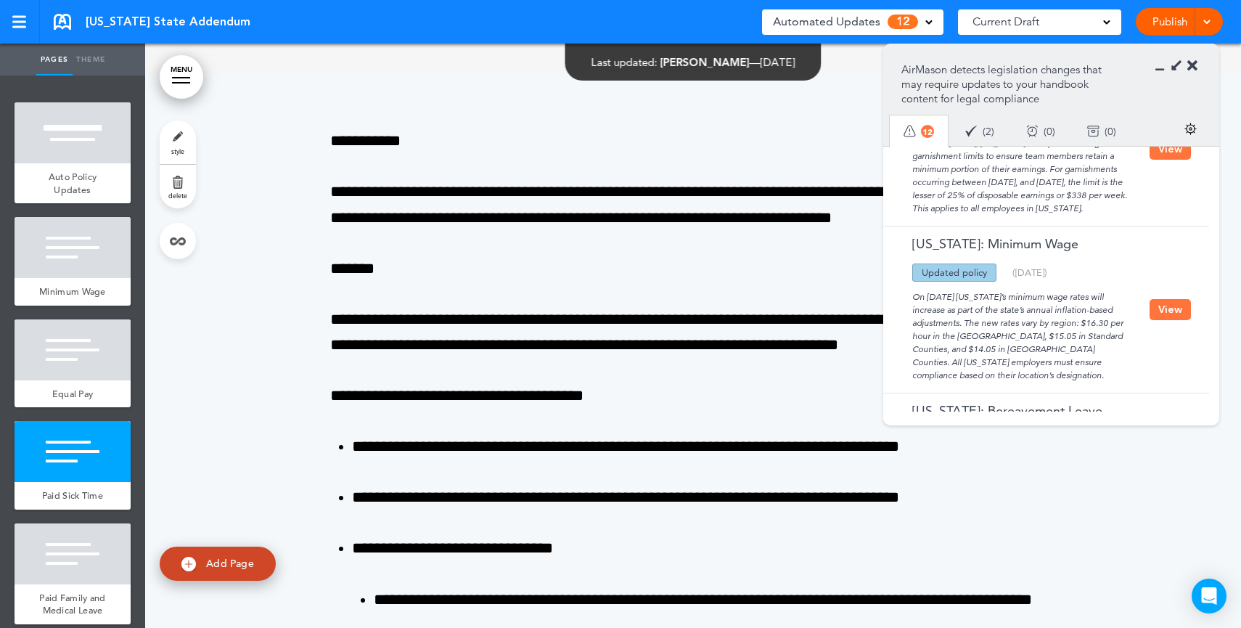
scroll to position [107, 0]
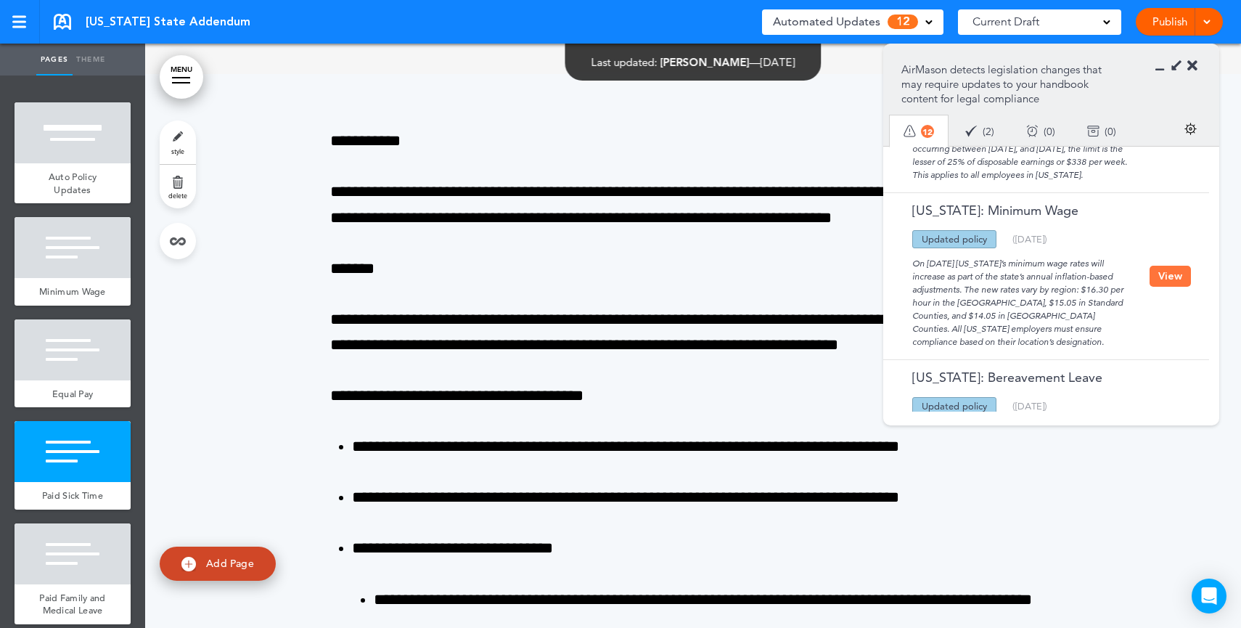
click at [1167, 287] on button "View" at bounding box center [1169, 276] width 41 height 21
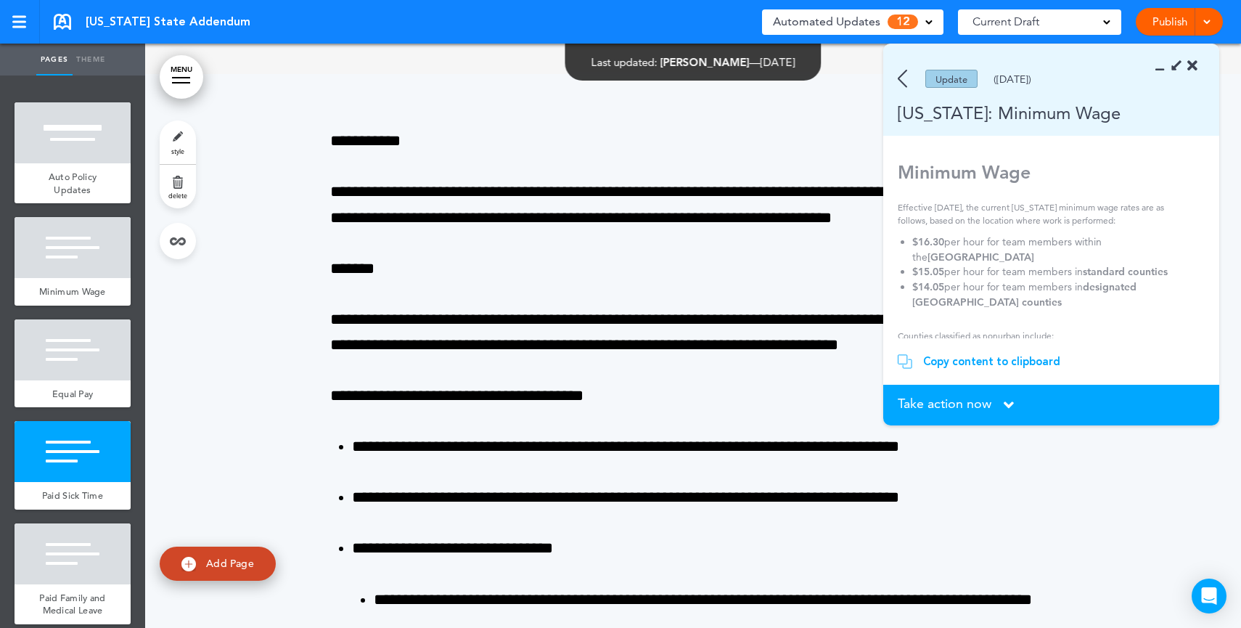
click at [959, 366] on div "Copy content to clipboard" at bounding box center [991, 361] width 137 height 15
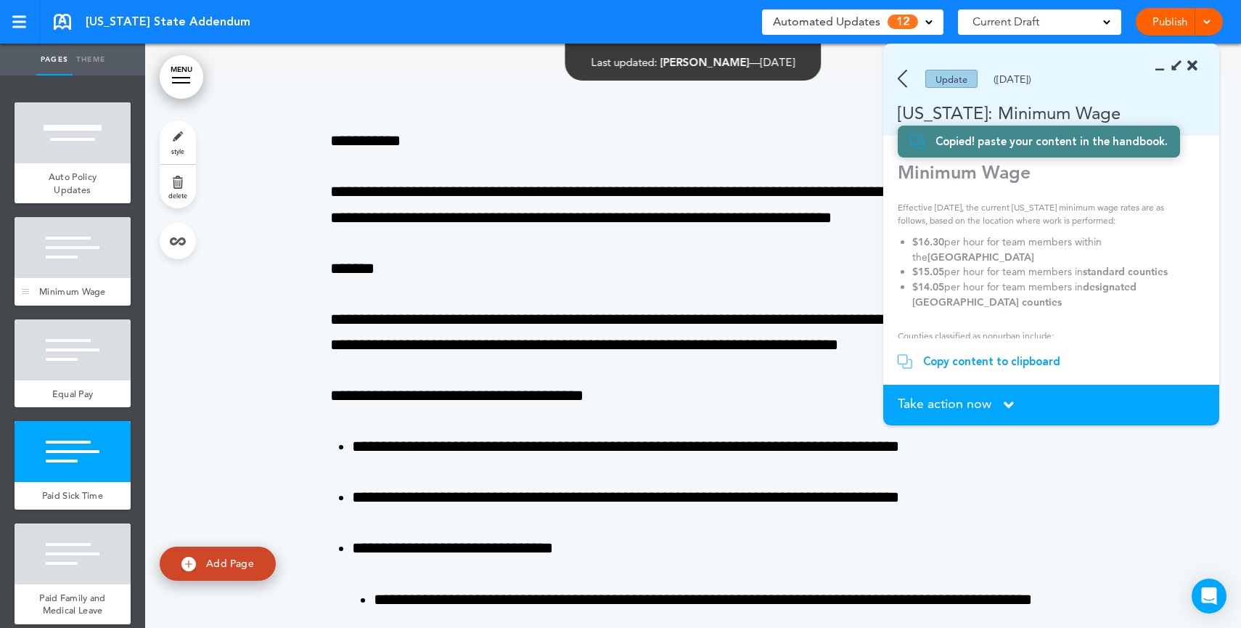
click at [77, 281] on div "Minimum Wage" at bounding box center [73, 292] width 116 height 28
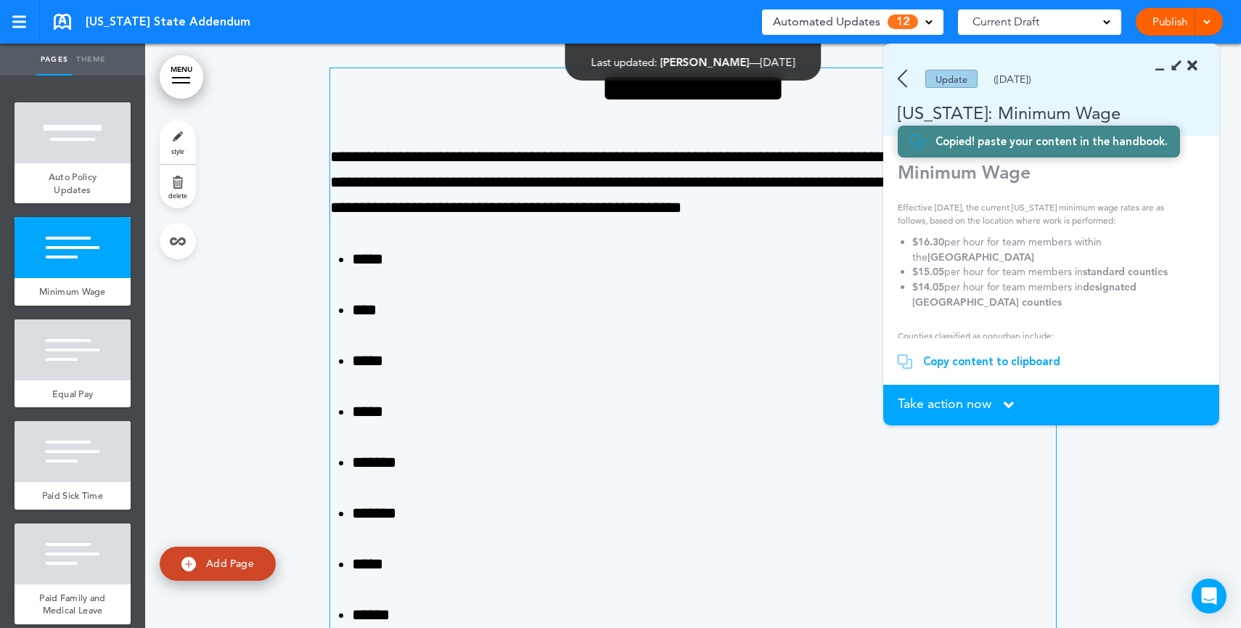
scroll to position [584, 0]
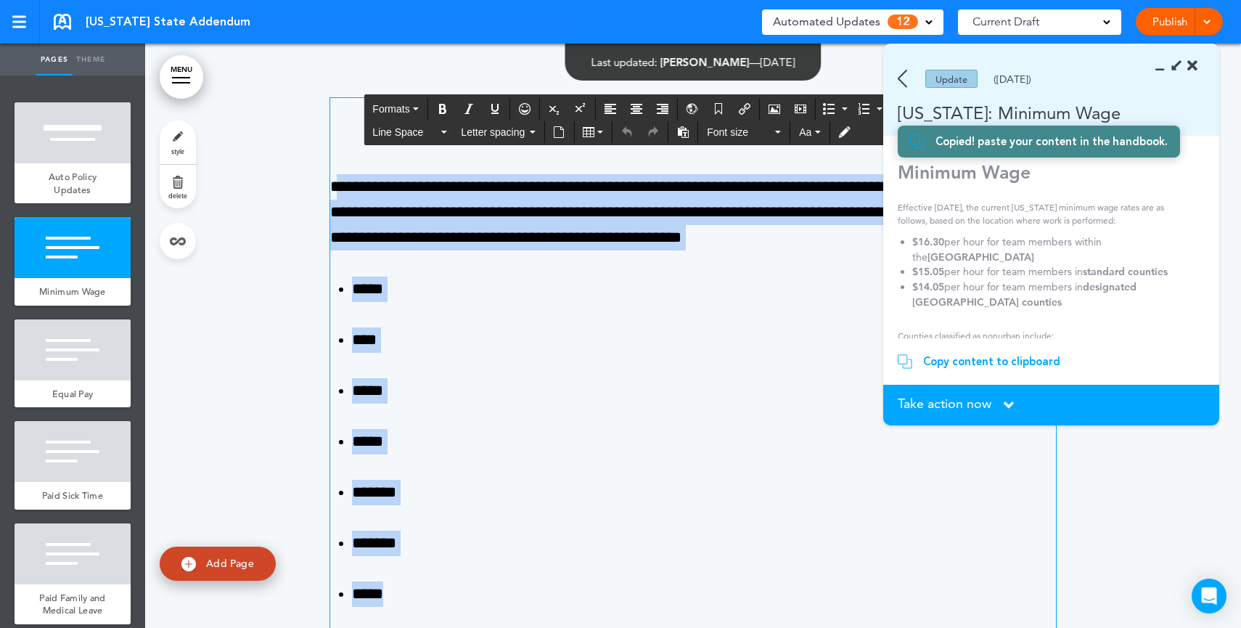
drag, startPoint x: 332, startPoint y: 180, endPoint x: 569, endPoint y: 594, distance: 477.7
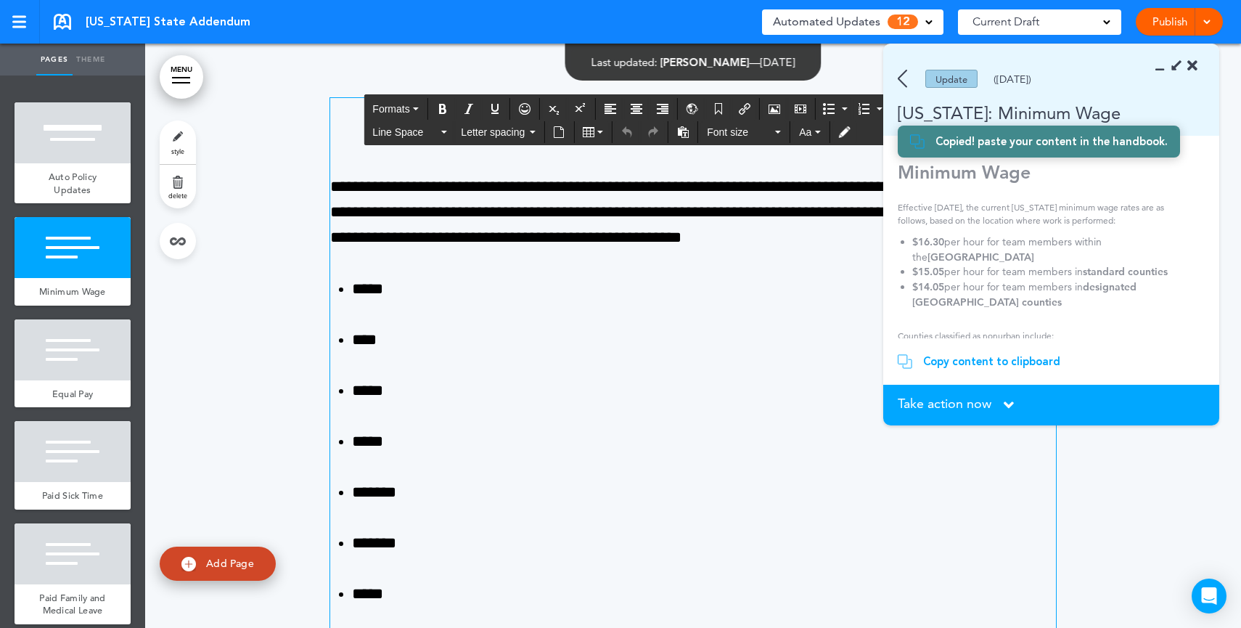
click at [929, 404] on span "Take action now" at bounding box center [944, 403] width 94 height 13
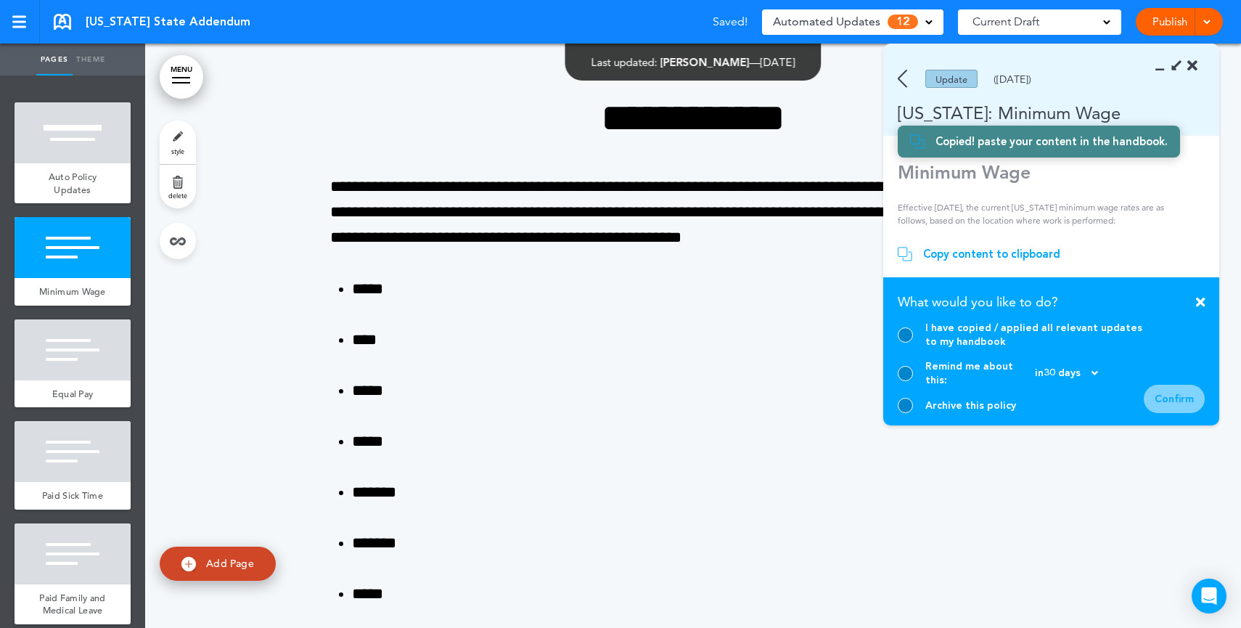
click at [905, 342] on div at bounding box center [904, 334] width 15 height 15
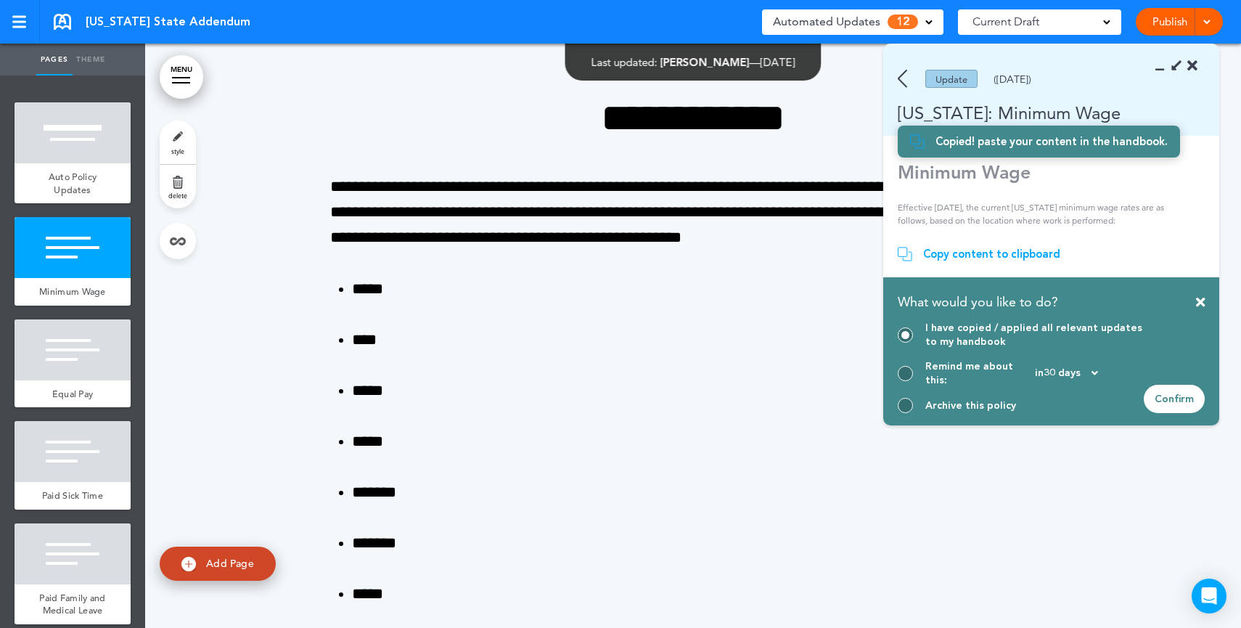
click at [899, 377] on div at bounding box center [904, 373] width 15 height 15
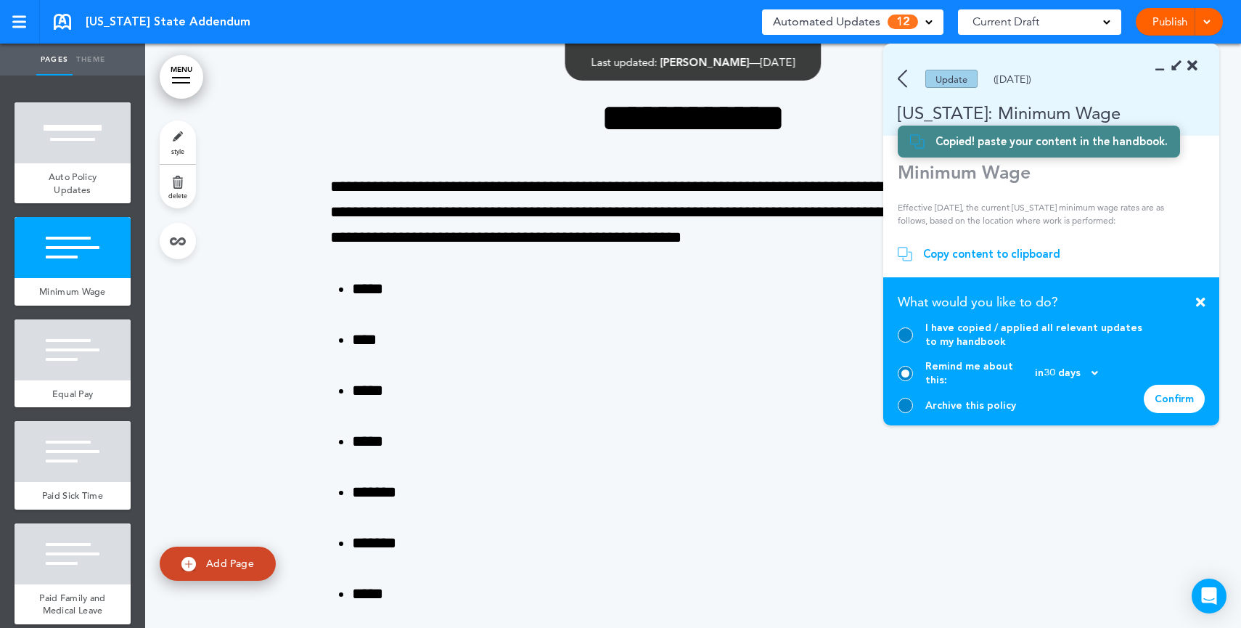
click at [905, 404] on div at bounding box center [904, 405] width 15 height 15
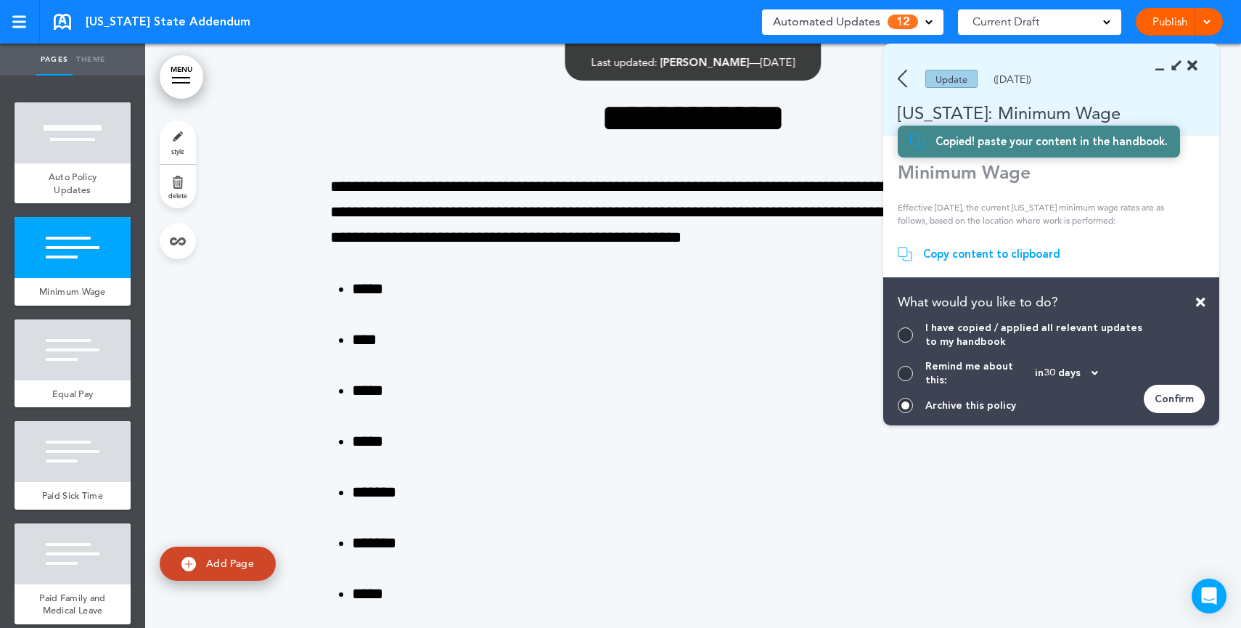
click at [1192, 59] on icon at bounding box center [1192, 66] width 10 height 15
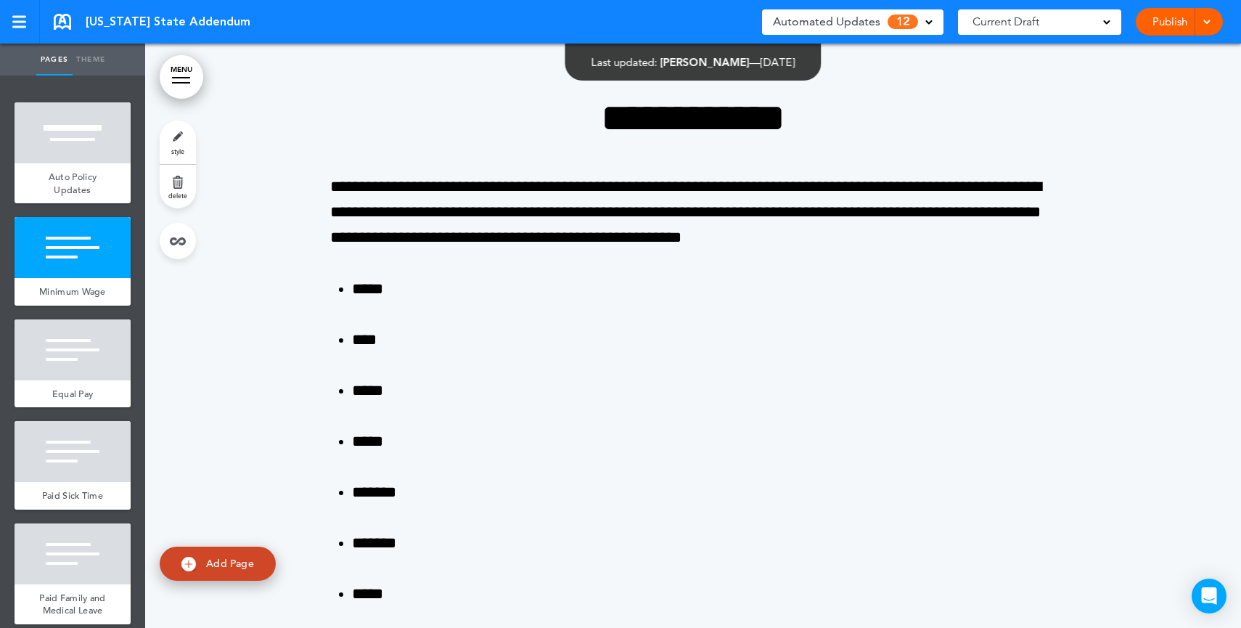
click at [1180, 30] on link "Publish" at bounding box center [1169, 22] width 46 height 28
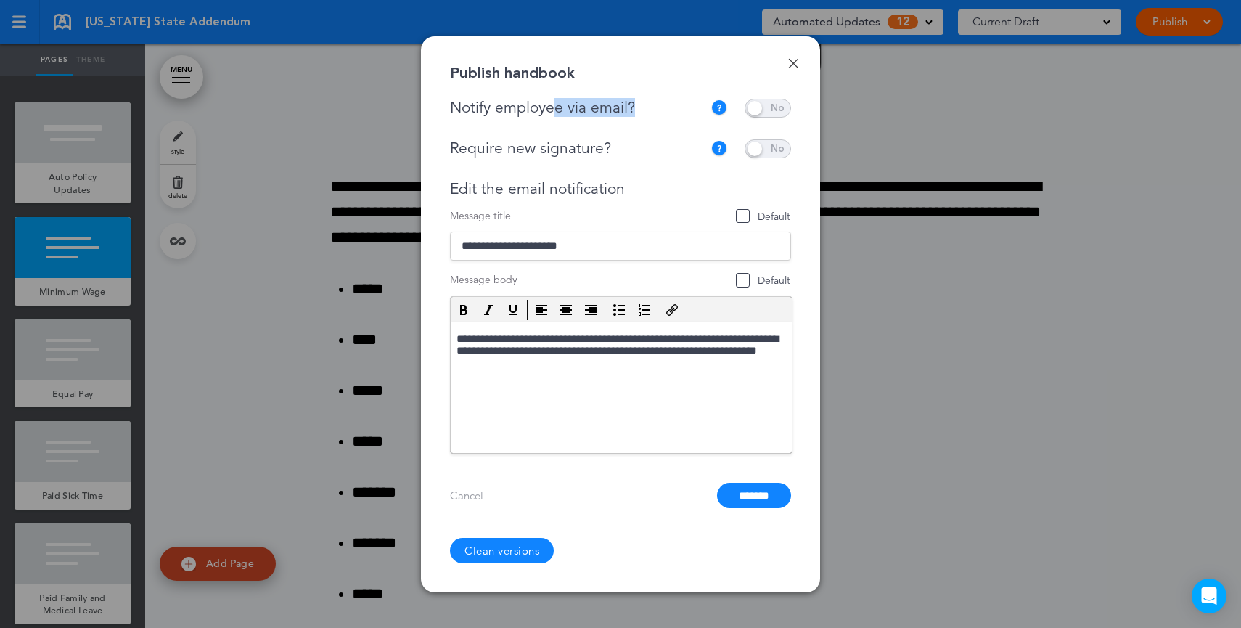
drag, startPoint x: 606, startPoint y: 107, endPoint x: 557, endPoint y: 107, distance: 49.3
click at [556, 106] on div "Notify employee via email?" at bounding box center [580, 108] width 260 height 18
drag, startPoint x: 631, startPoint y: 149, endPoint x: 529, endPoint y: 154, distance: 102.4
click at [527, 152] on div "Require new signature?" at bounding box center [576, 148] width 253 height 18
click at [788, 147] on span at bounding box center [767, 148] width 46 height 19
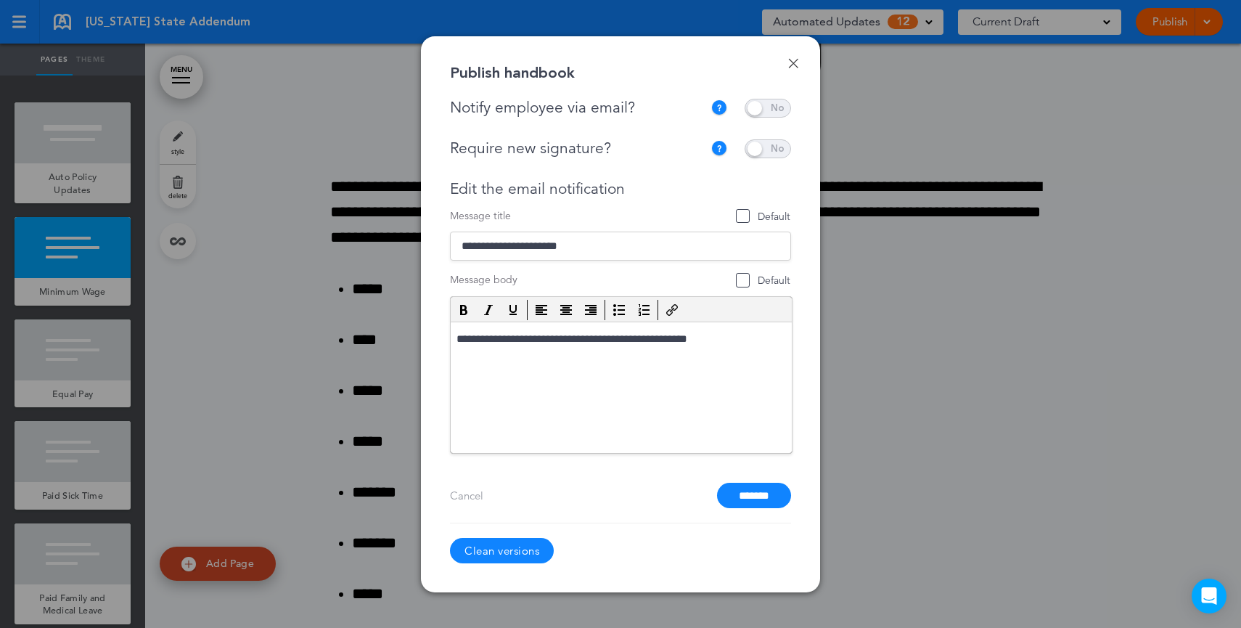
click at [754, 107] on span at bounding box center [767, 108] width 46 height 19
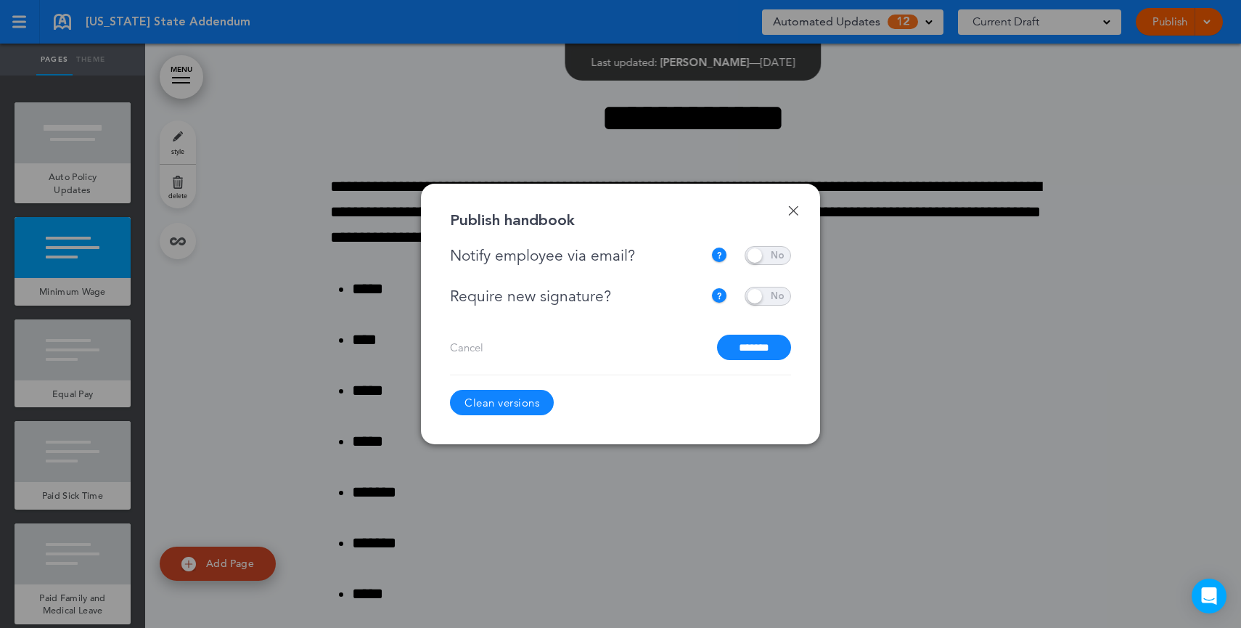
click at [781, 297] on span at bounding box center [767, 296] width 46 height 19
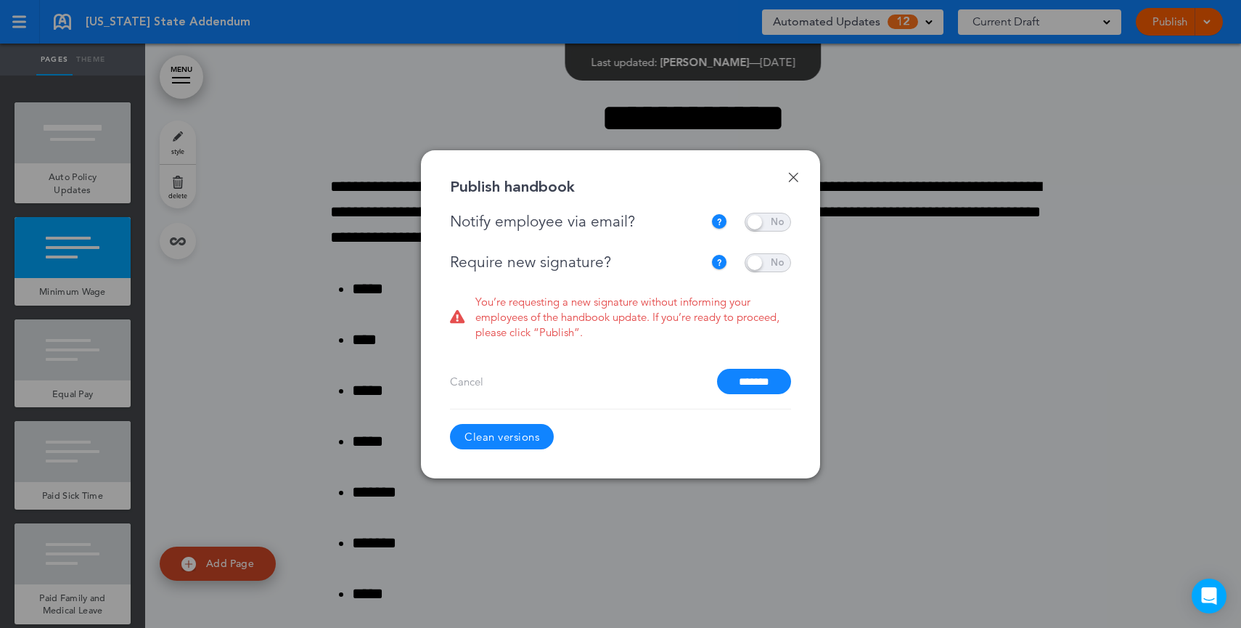
click at [789, 222] on span at bounding box center [767, 222] width 46 height 19
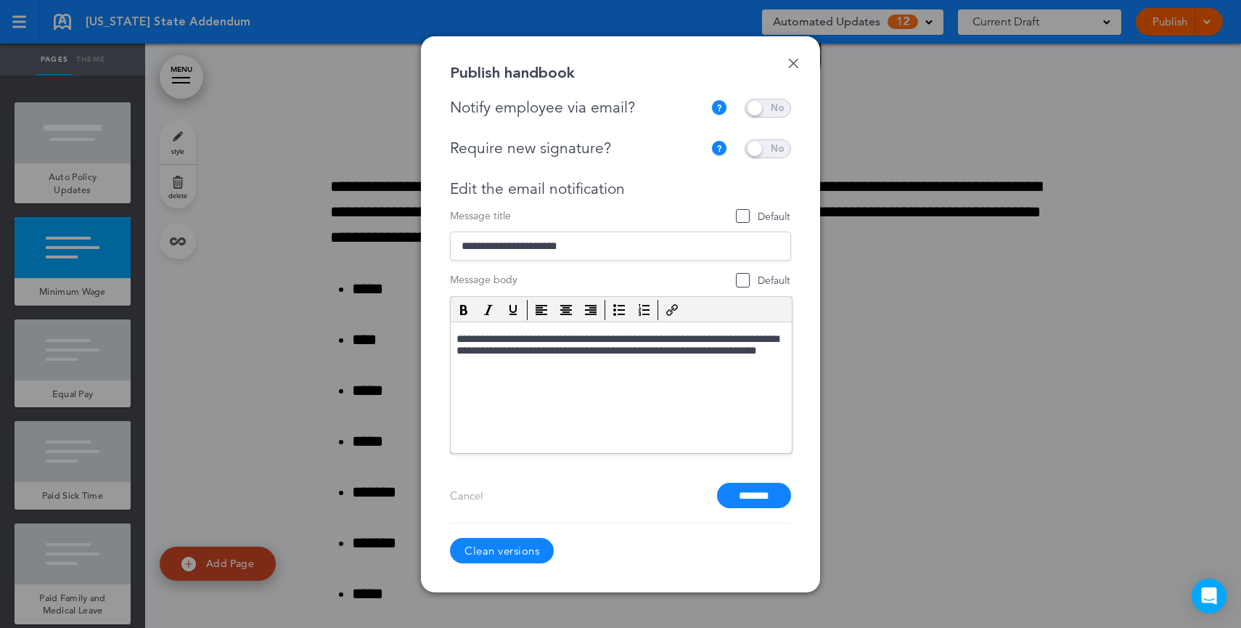
click at [792, 67] on link "Done" at bounding box center [793, 63] width 10 height 10
